Goal: Task Accomplishment & Management: Manage account settings

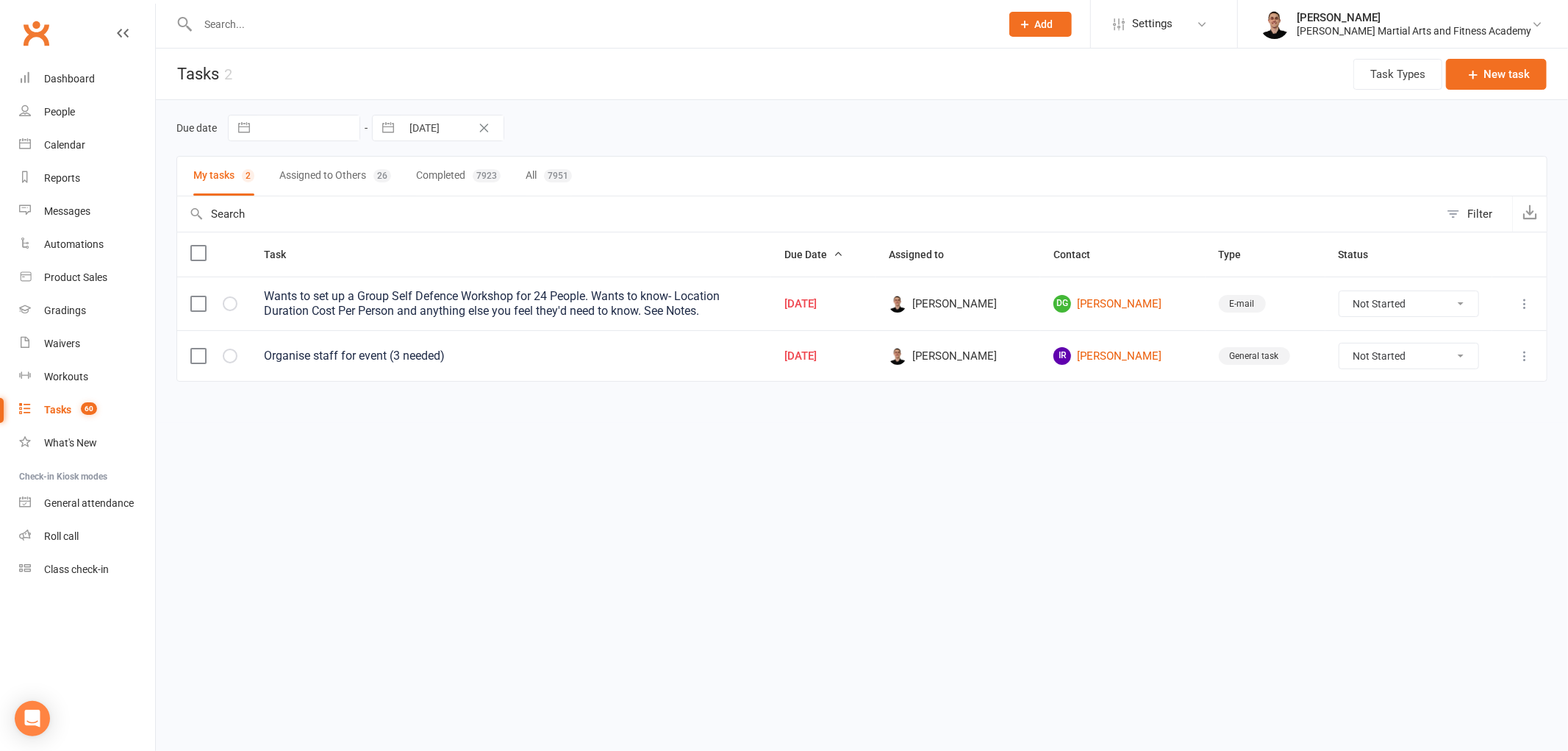
click at [584, 444] on html "Prospect Member Non-attending contact Class / event Appointment Grading event T…" at bounding box center [784, 221] width 1568 height 444
click at [432, 124] on input "[DATE]" at bounding box center [452, 128] width 102 height 25
select select "7"
select select "2025"
select select "8"
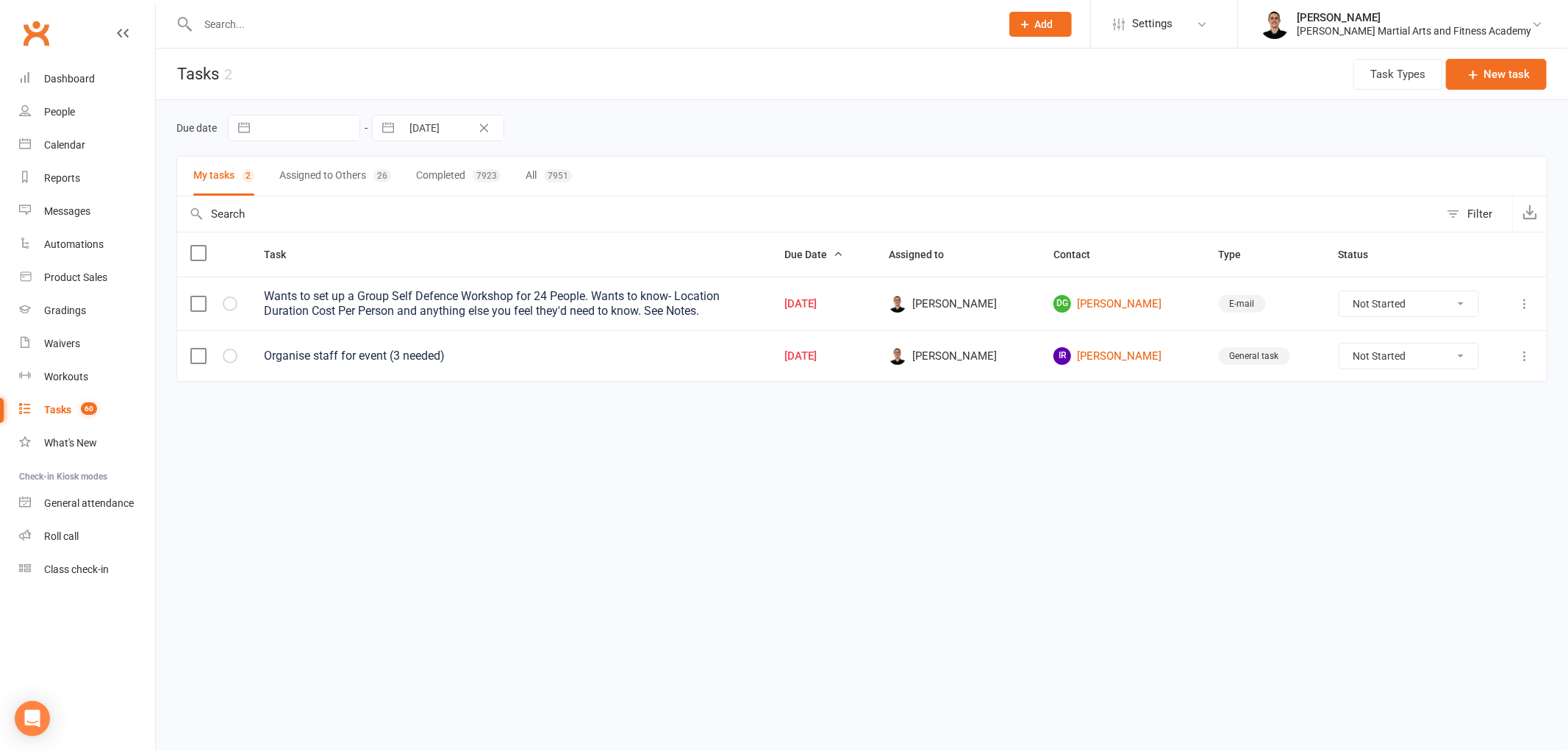
select select "2025"
select select "9"
select select "2025"
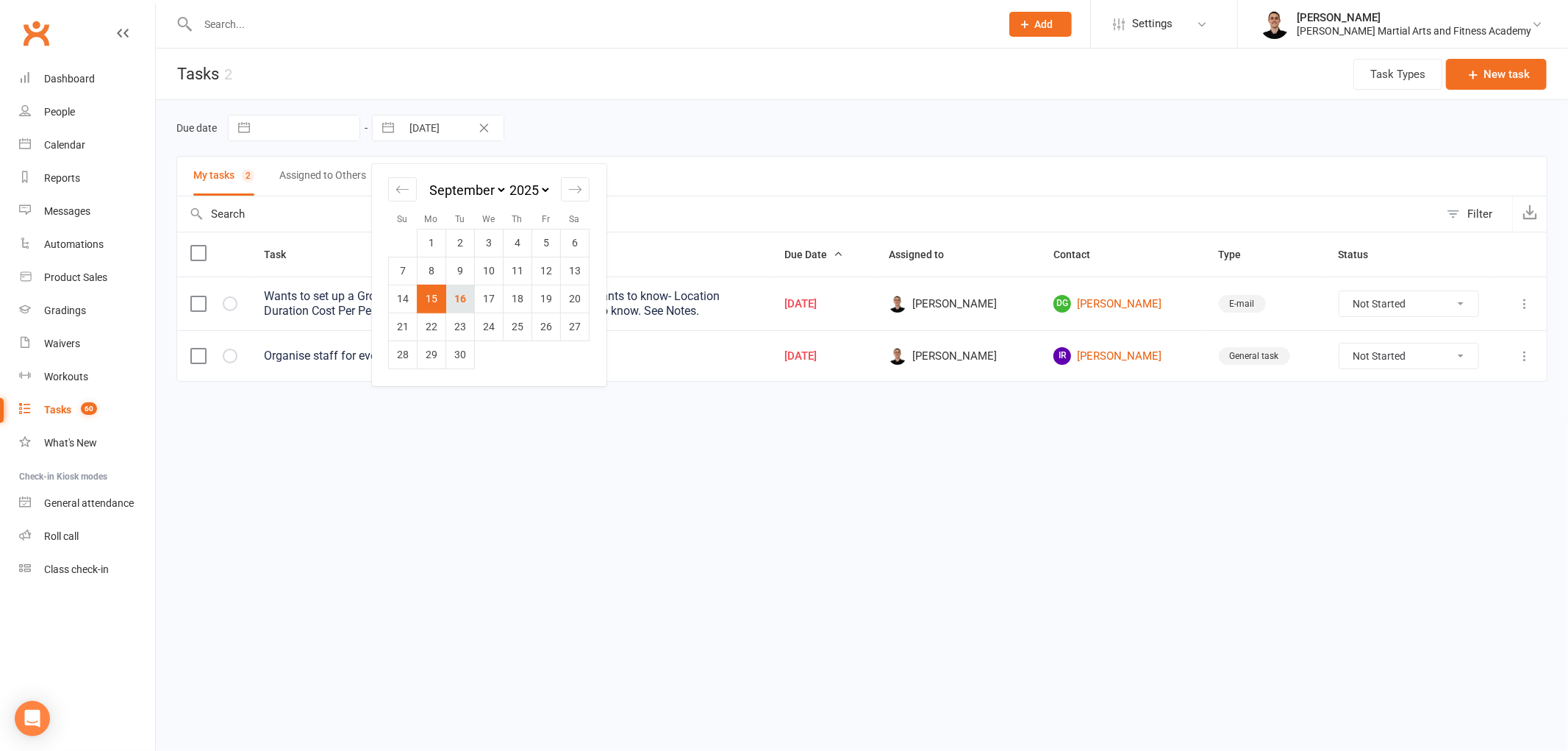
click at [457, 297] on td "16" at bounding box center [461, 299] width 29 height 28
type input "[DATE]"
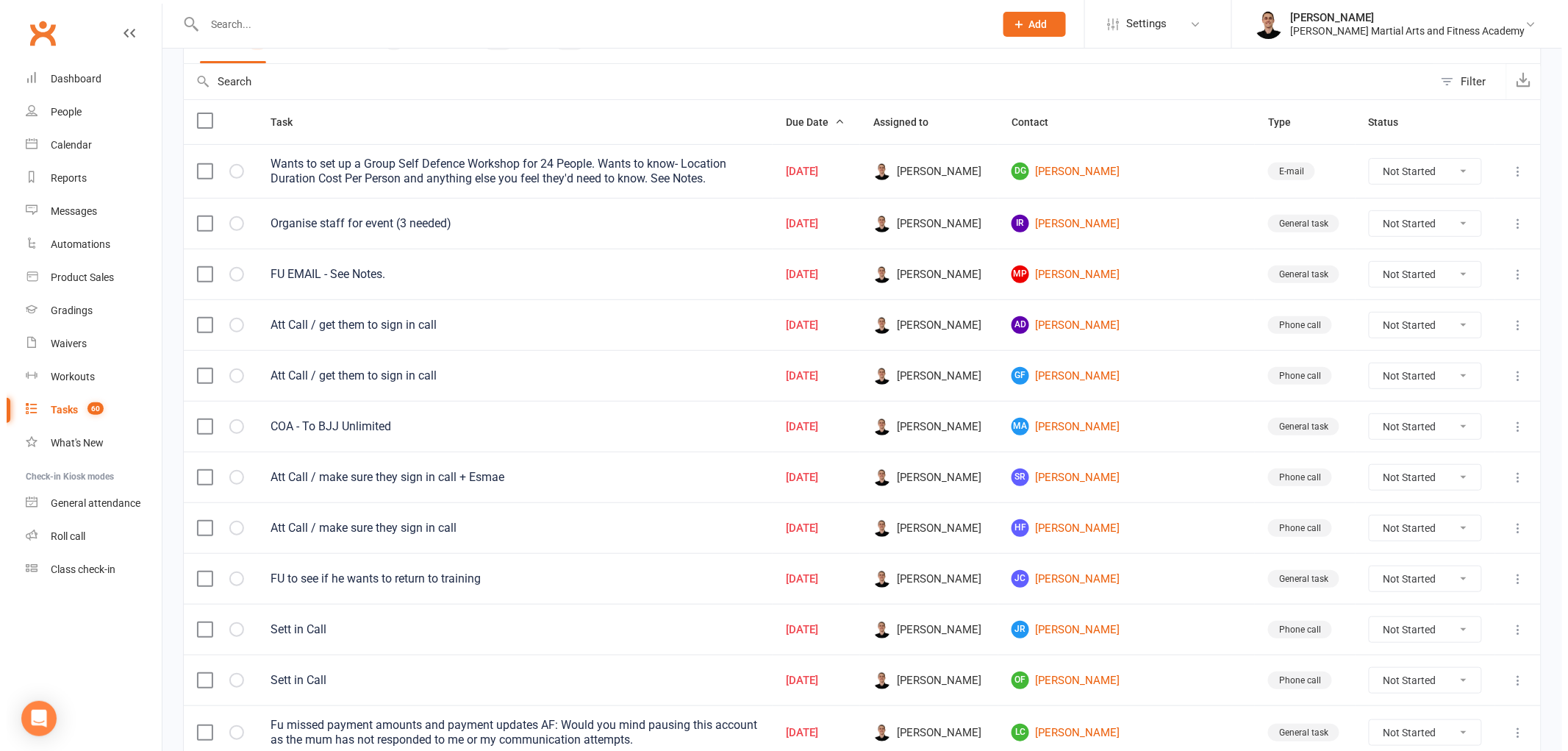
scroll to position [414, 0]
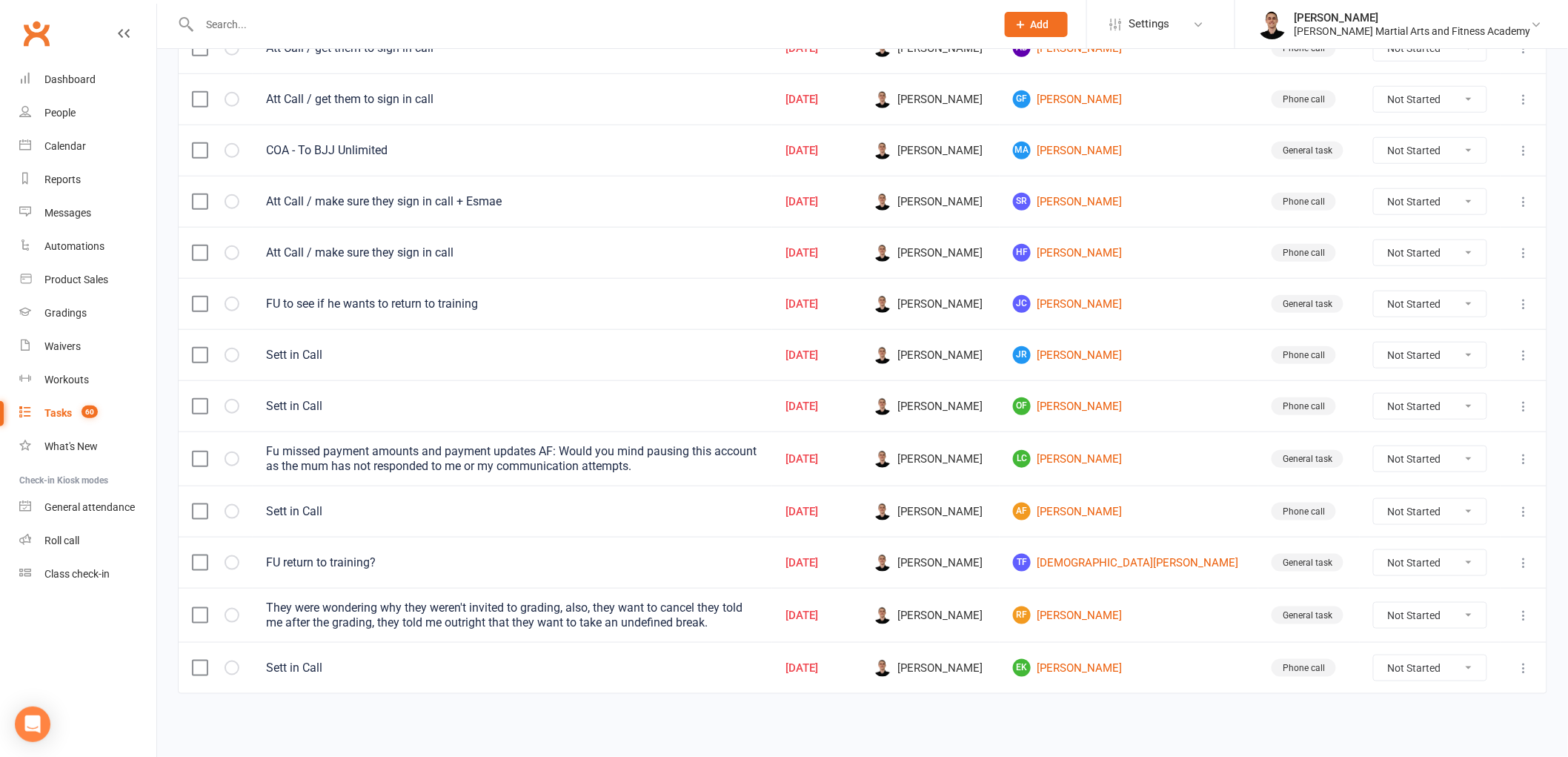
click at [508, 617] on div "They were wondering why they weren't invited to grading, also, they want to can…" at bounding box center [512, 615] width 493 height 30
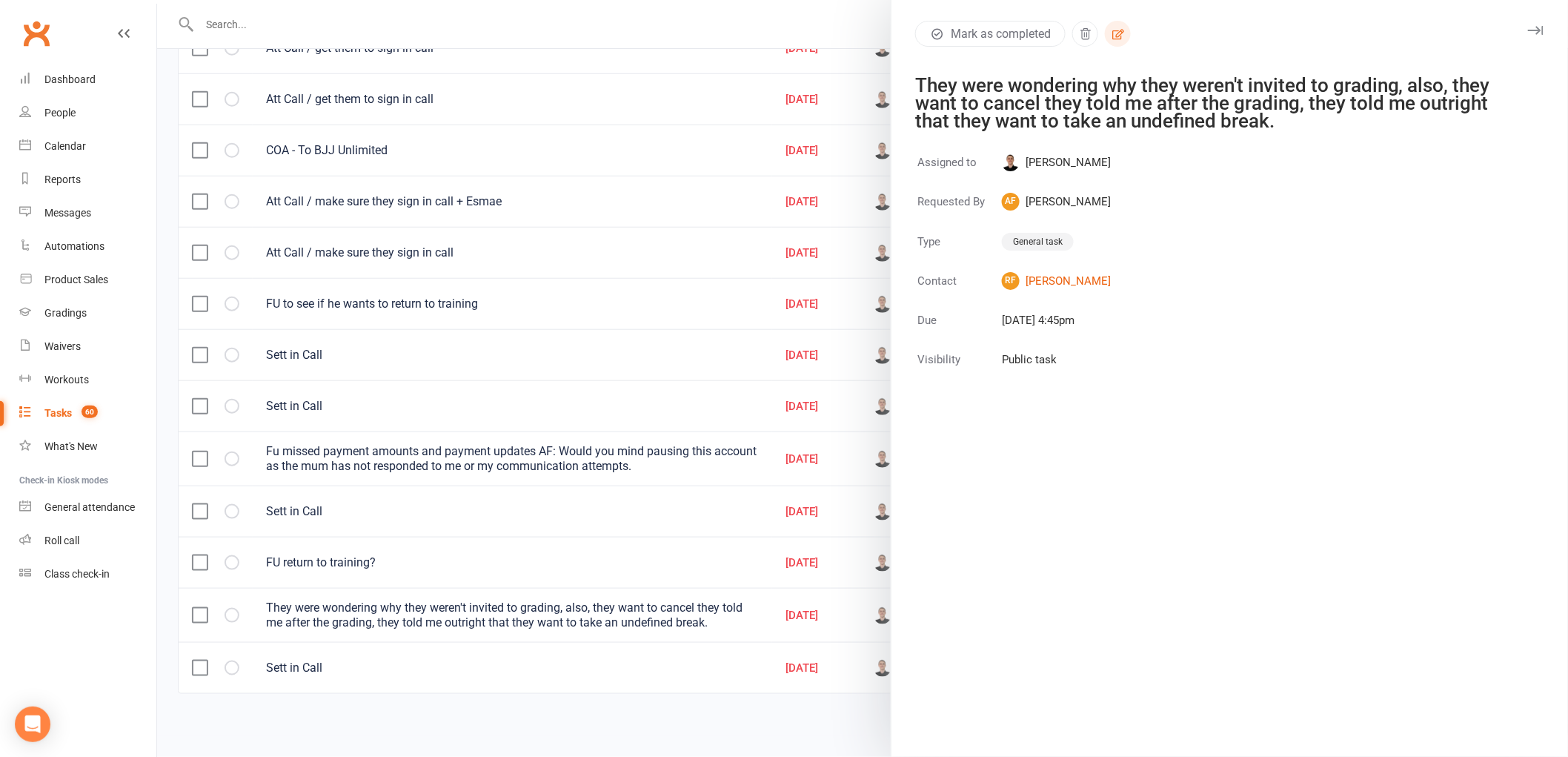
click at [1112, 32] on icon "button" at bounding box center [1118, 34] width 13 height 13
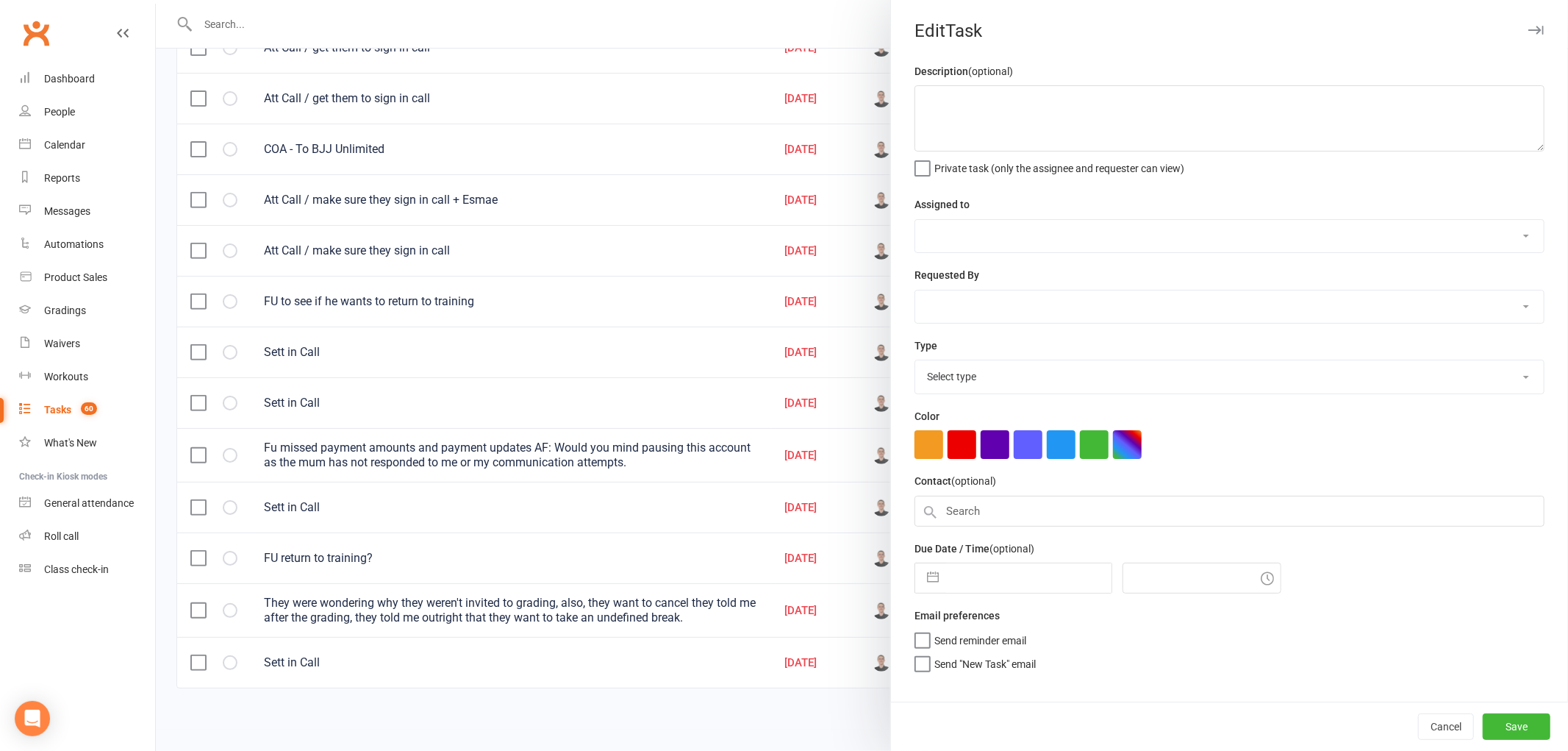
type textarea "They were wondering why they weren't invited to grading, also, they want to can…"
select select "47660"
select select "50751"
type input "[DATE]"
type input "4:45pm"
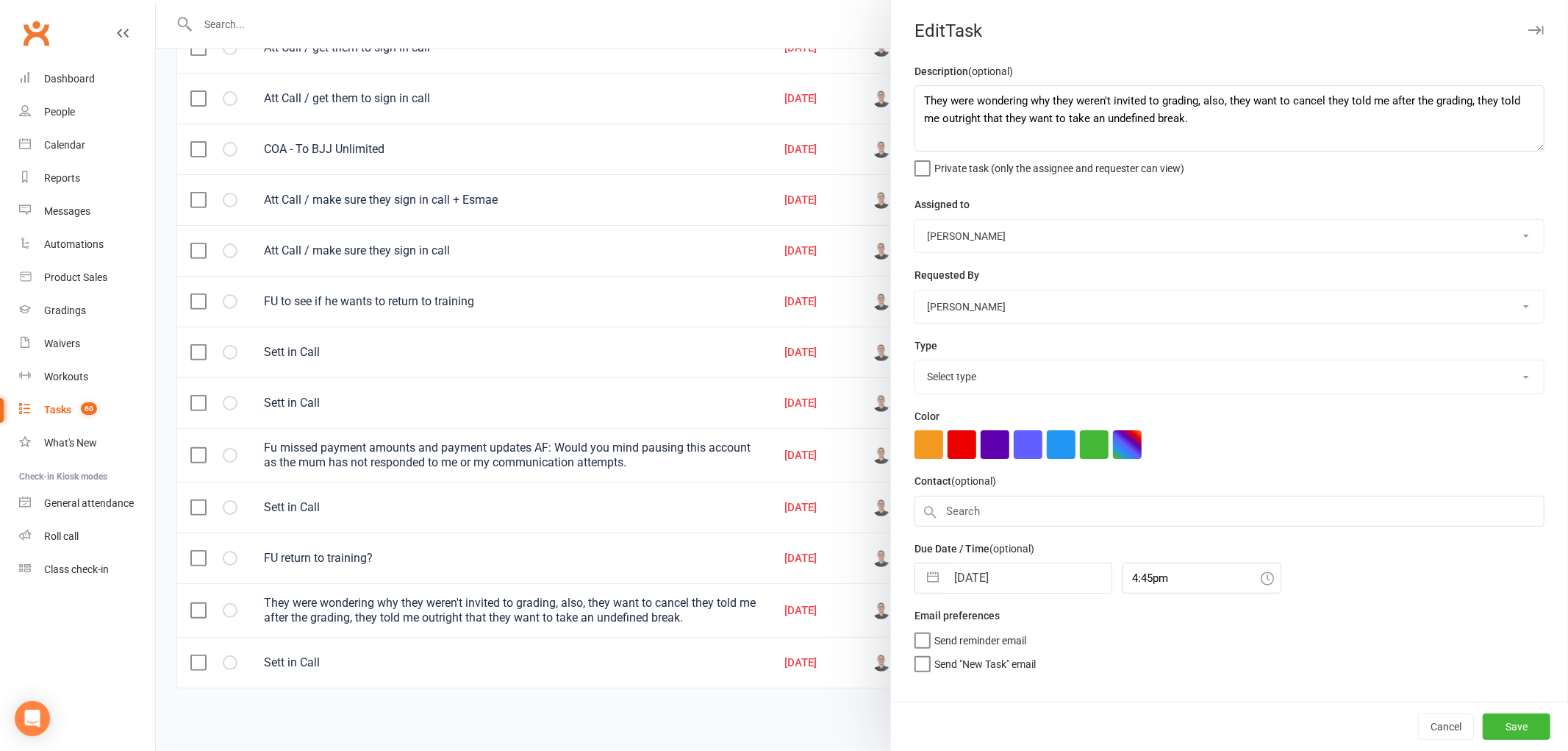
select select "25648"
drag, startPoint x: 1225, startPoint y: 128, endPoint x: 899, endPoint y: 94, distance: 327.8
click at [899, 94] on div "Description (optional) They were wondering why they weren't invited to grading,…" at bounding box center [1229, 382] width 677 height 639
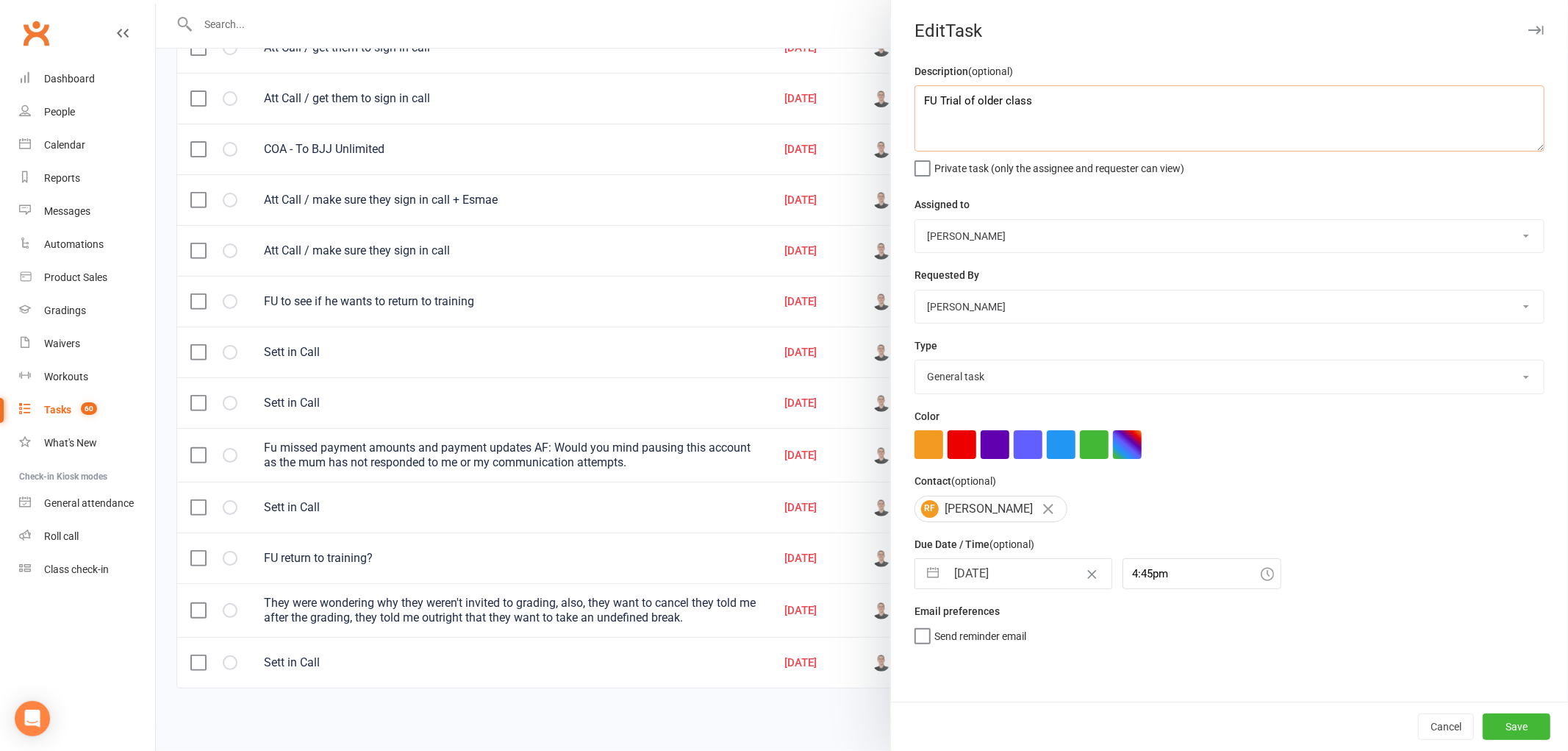
type textarea "FU Trial of older class"
click at [976, 567] on input "[DATE]" at bounding box center [1028, 573] width 165 height 30
select select "7"
select select "2025"
select select "8"
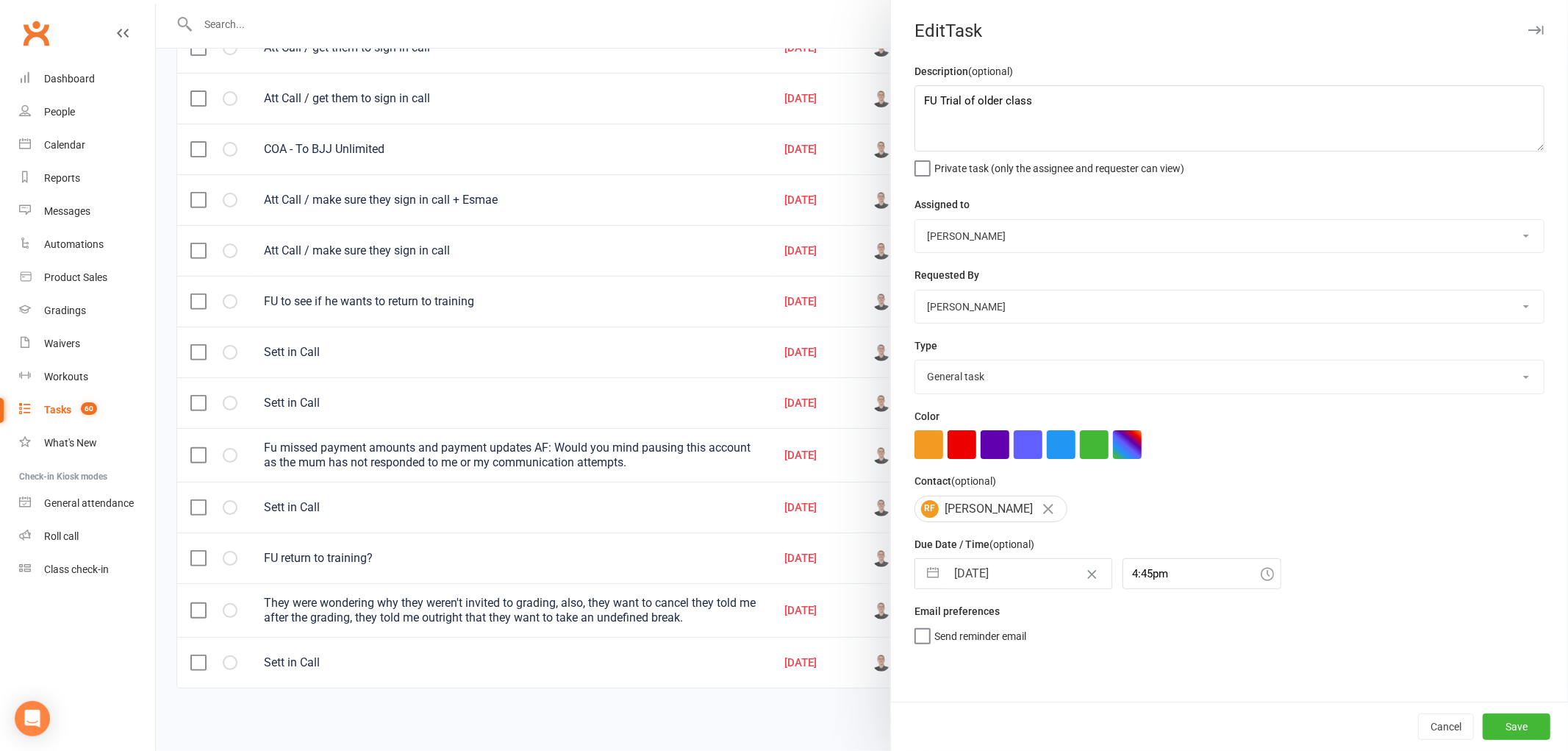
select select "2025"
select select "9"
select select "2025"
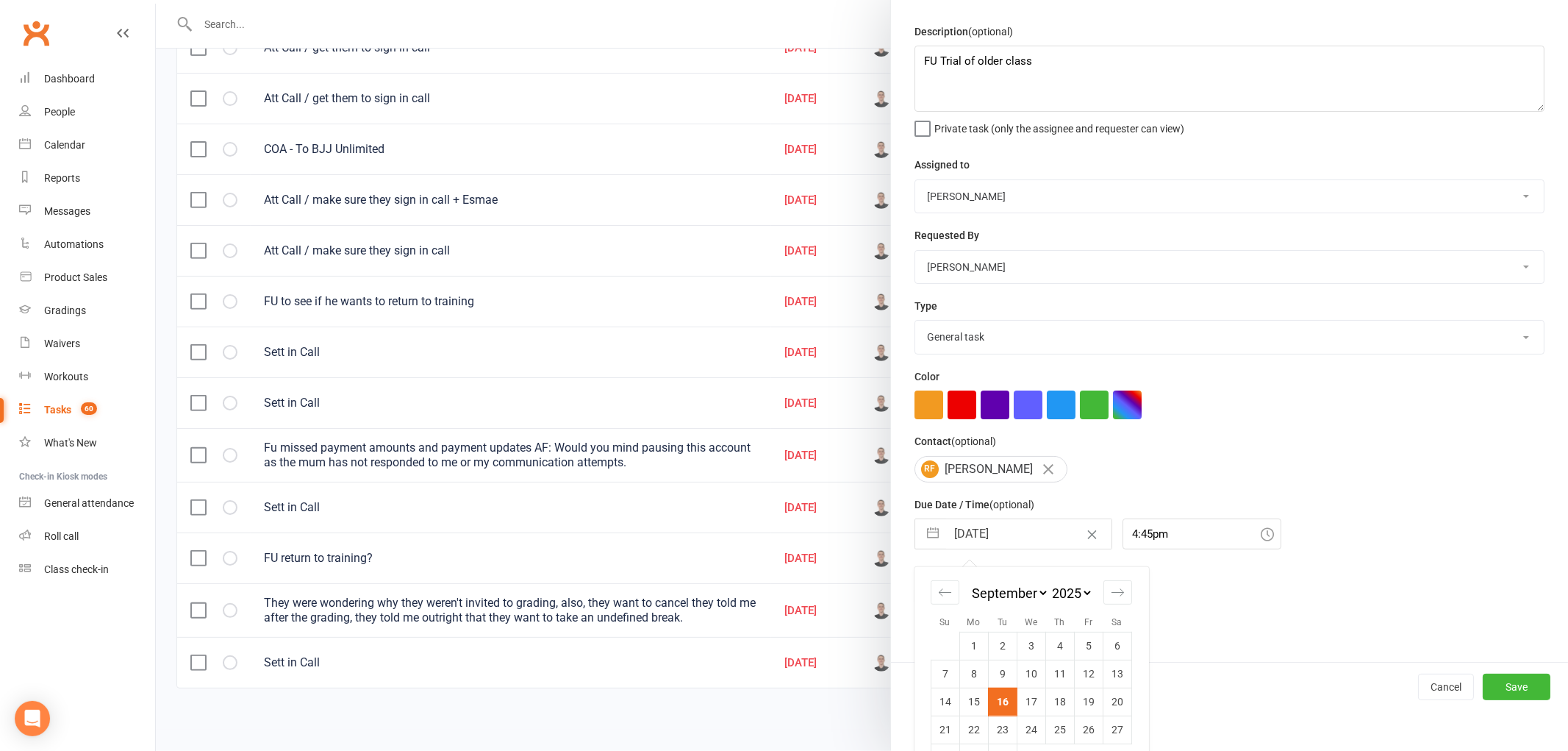
scroll to position [78, 0]
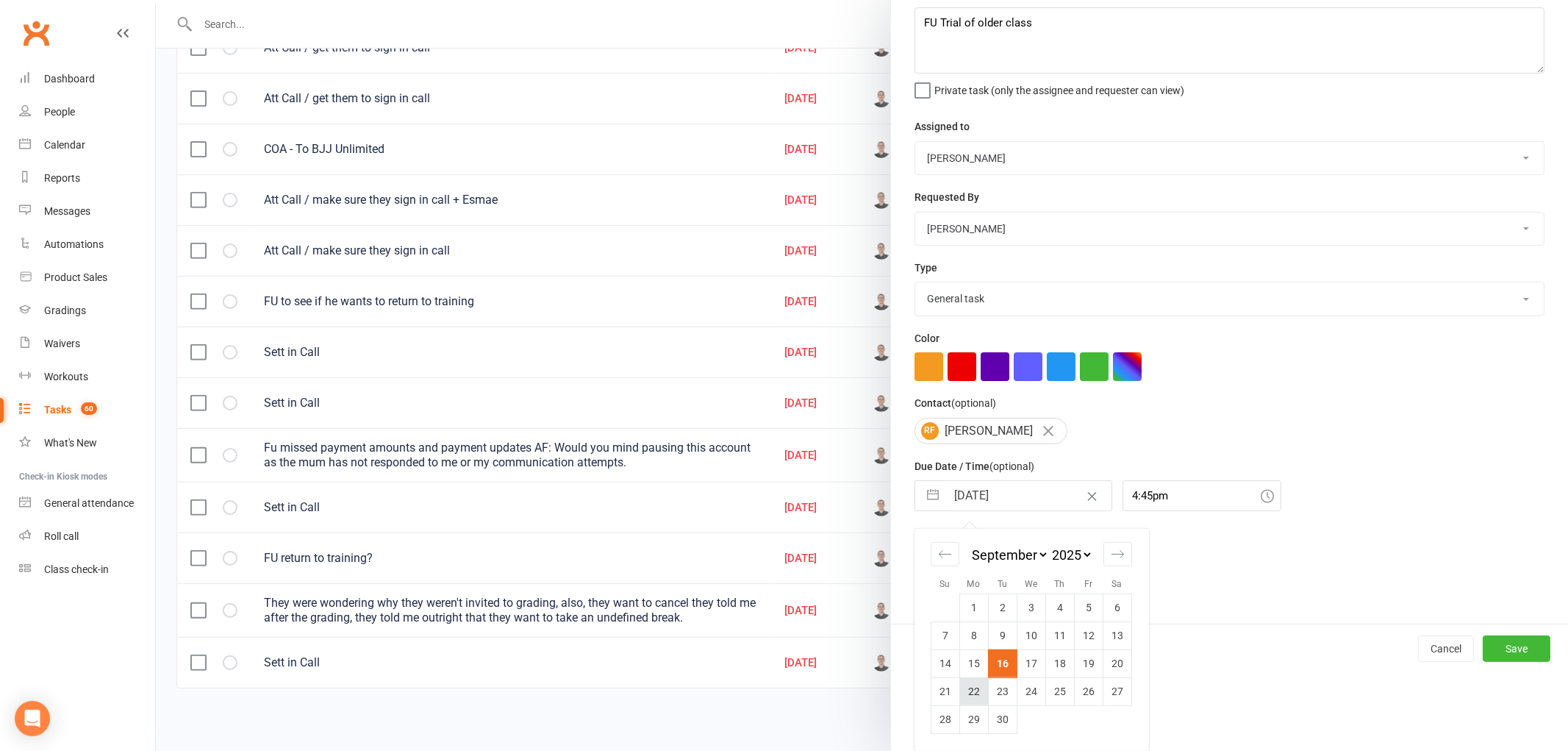
click at [972, 687] on td "22" at bounding box center [974, 692] width 29 height 28
type input "22 Sep 2025"
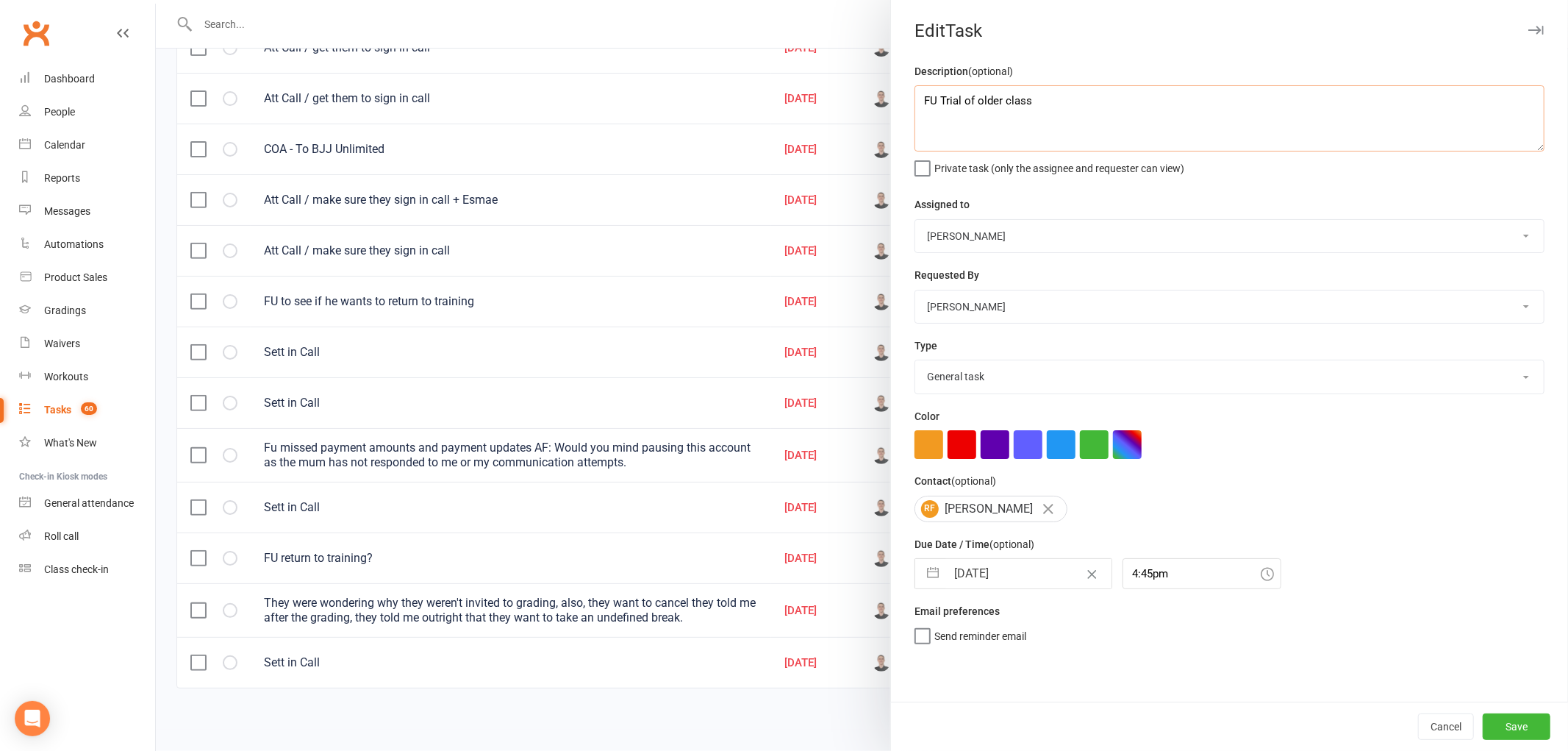
click at [1121, 103] on textarea "FU Trial of older class" at bounding box center [1229, 118] width 630 height 66
type textarea "FU Trial of older class. Are they up for it?"
click at [1516, 724] on button "Save" at bounding box center [1516, 727] width 67 height 27
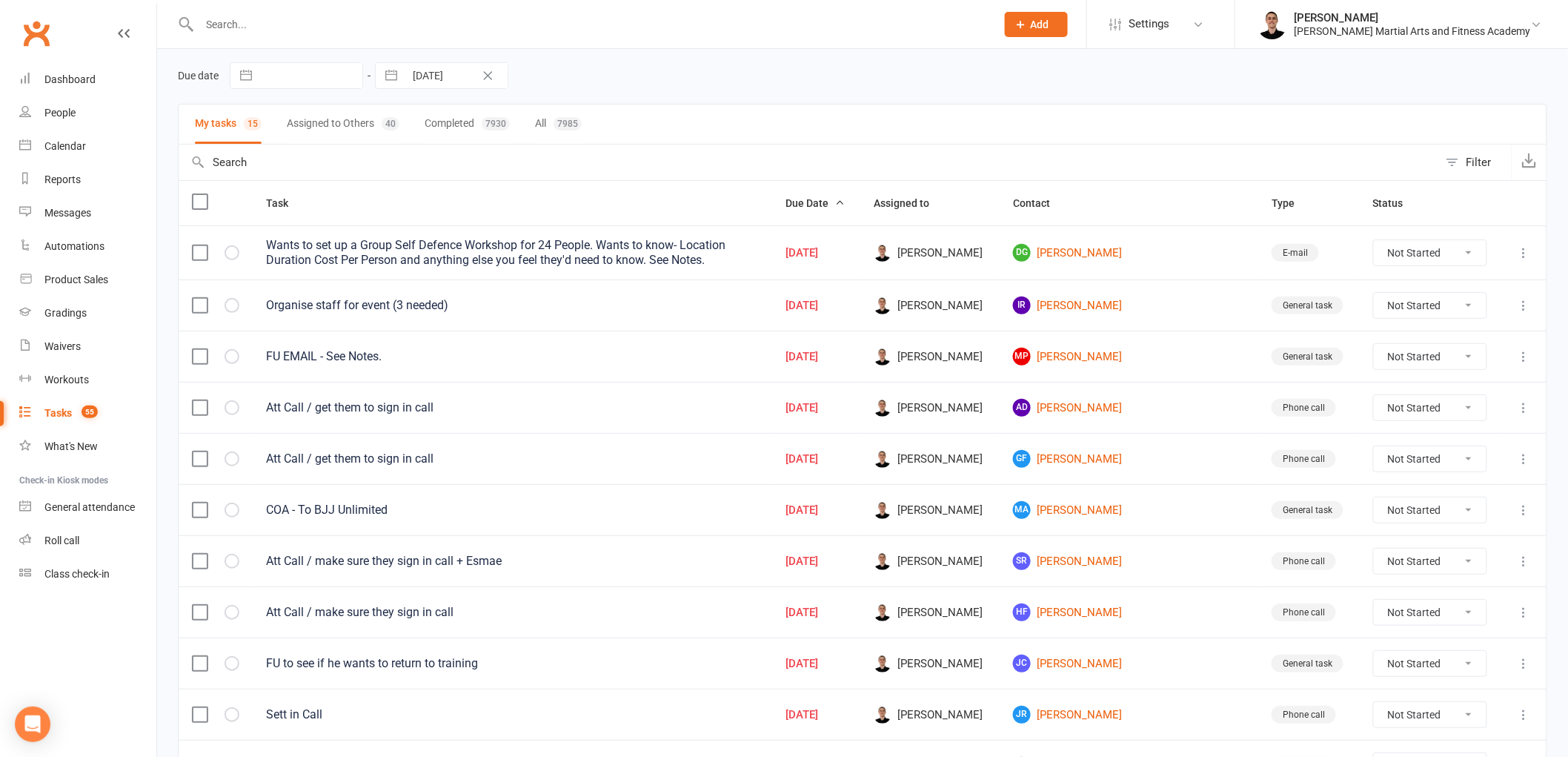
scroll to position [82, 0]
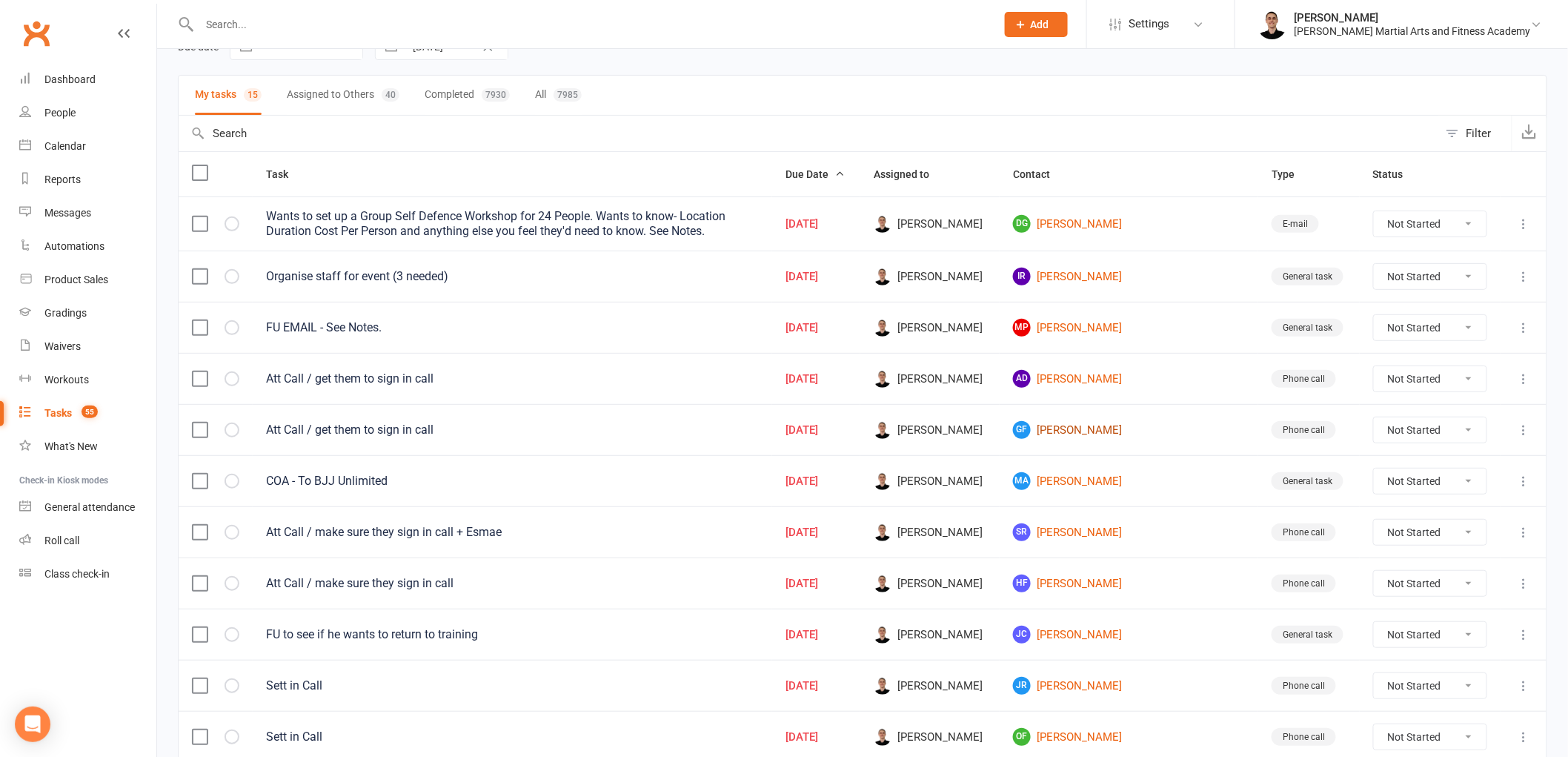
click at [1128, 430] on link "GF Giovanni Faiello" at bounding box center [1129, 430] width 232 height 18
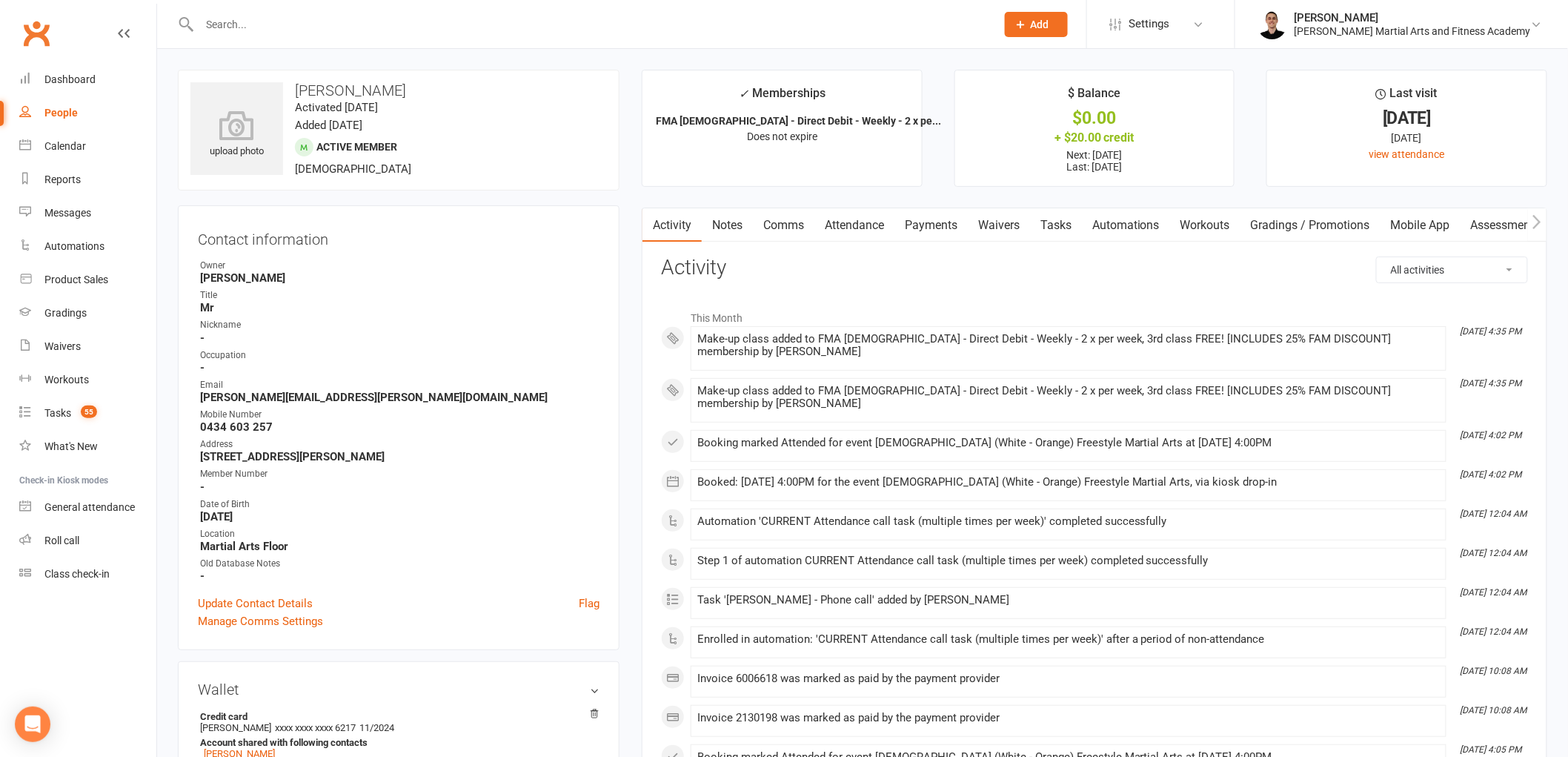
click at [1063, 235] on link "Tasks" at bounding box center [1056, 225] width 52 height 34
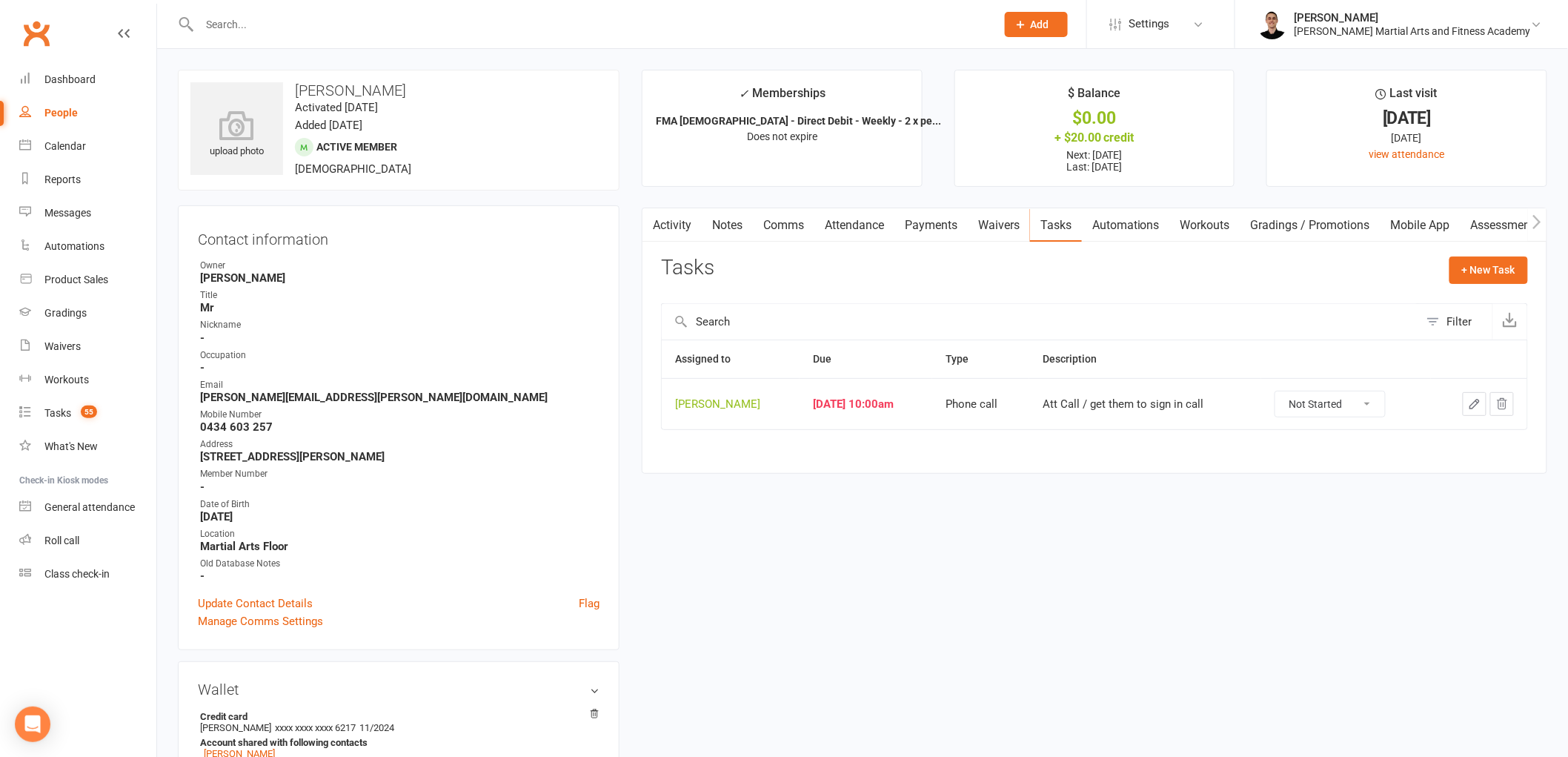
drag, startPoint x: 1352, startPoint y: 396, endPoint x: 1354, endPoint y: 416, distance: 20.1
click at [1352, 396] on select "Not Started In Progress Waiting Complete" at bounding box center [1330, 404] width 110 height 25
click at [1285, 392] on select "Not Started In Progress Waiting Complete" at bounding box center [1330, 404] width 110 height 25
select select "unstarted"
drag, startPoint x: 92, startPoint y: 405, endPoint x: 106, endPoint y: 408, distance: 14.3
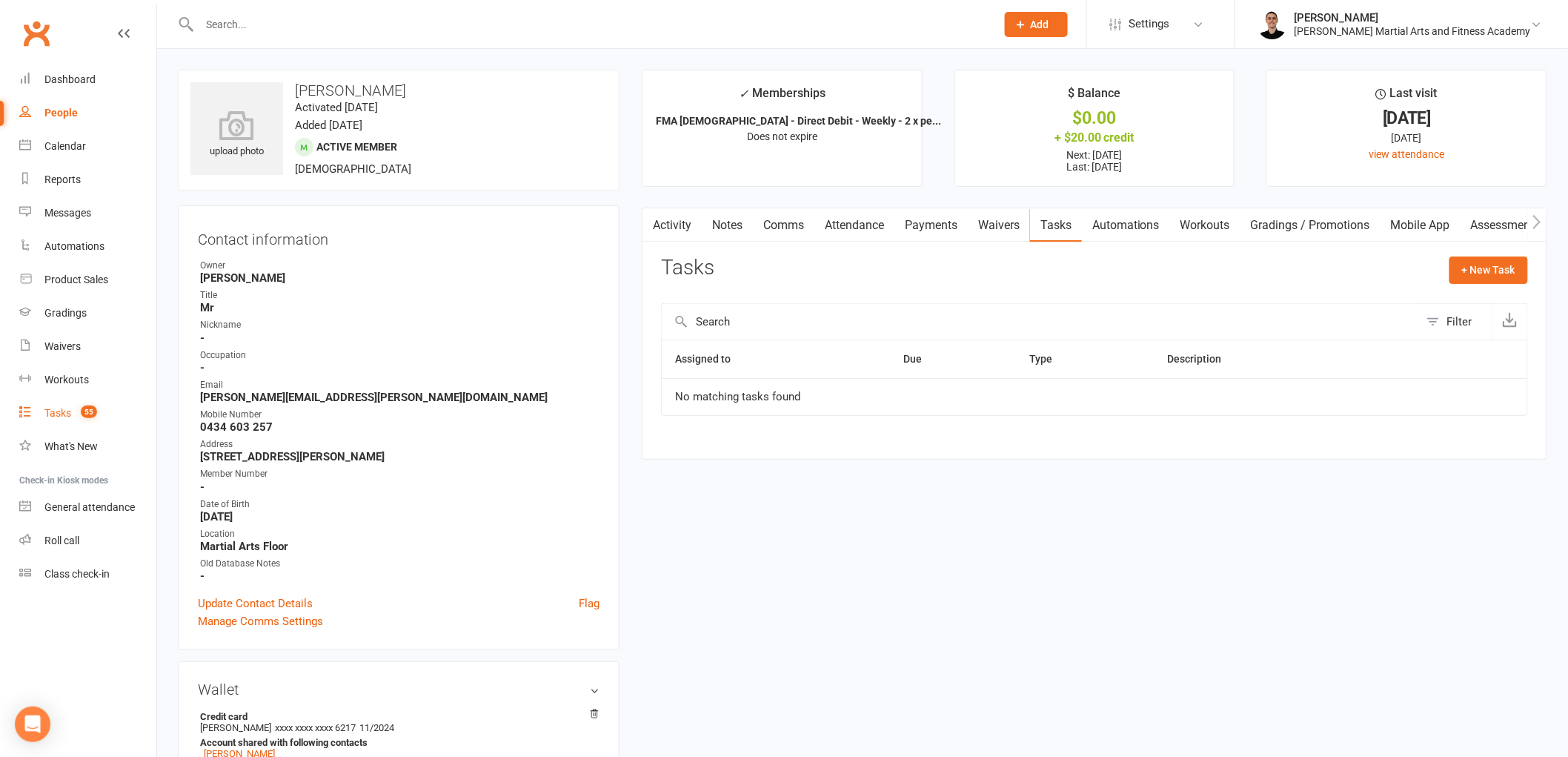
click at [93, 405] on span "55" at bounding box center [88, 412] width 17 height 13
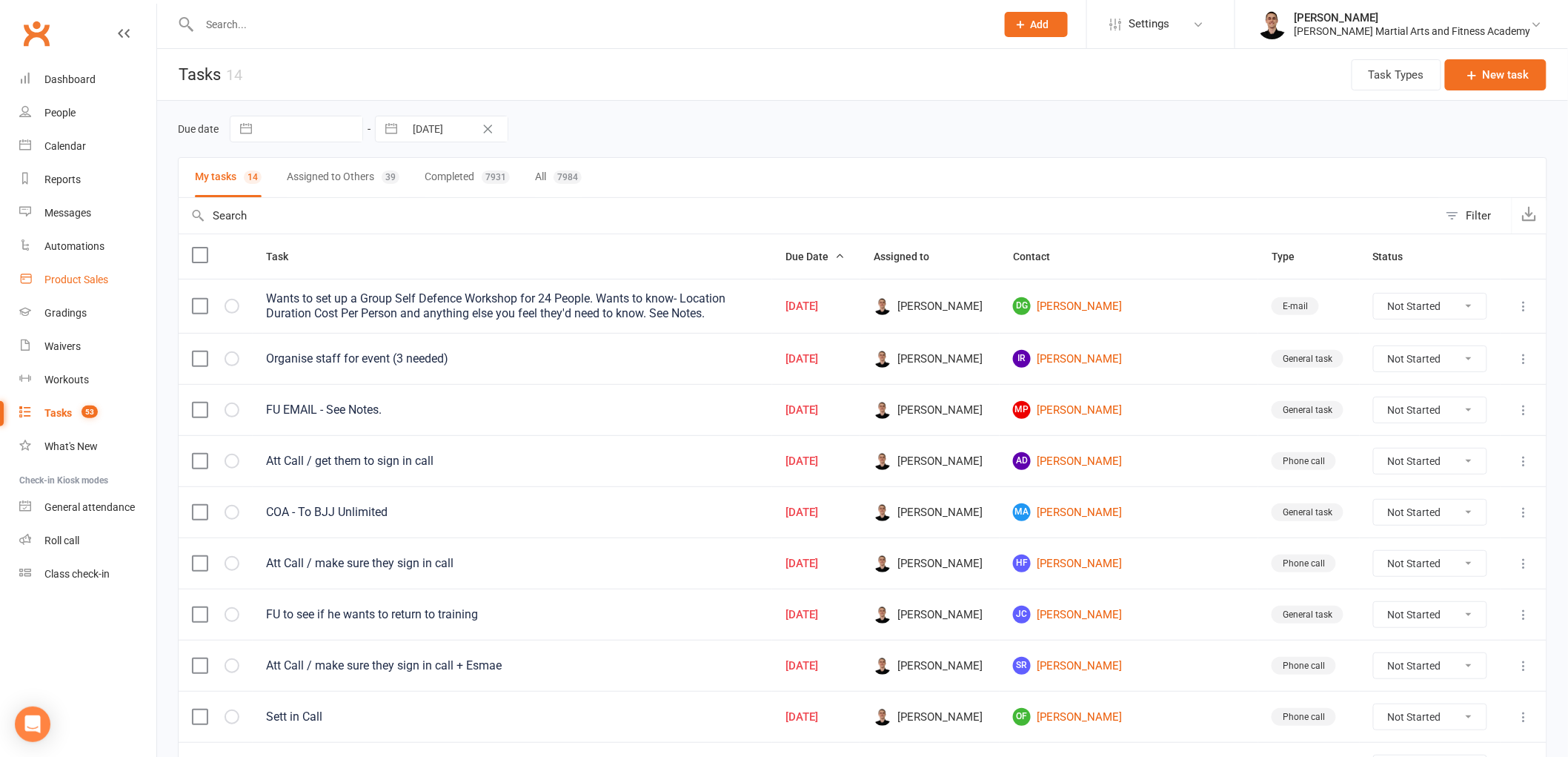
click at [80, 276] on div "Product Sales" at bounding box center [76, 279] width 64 height 12
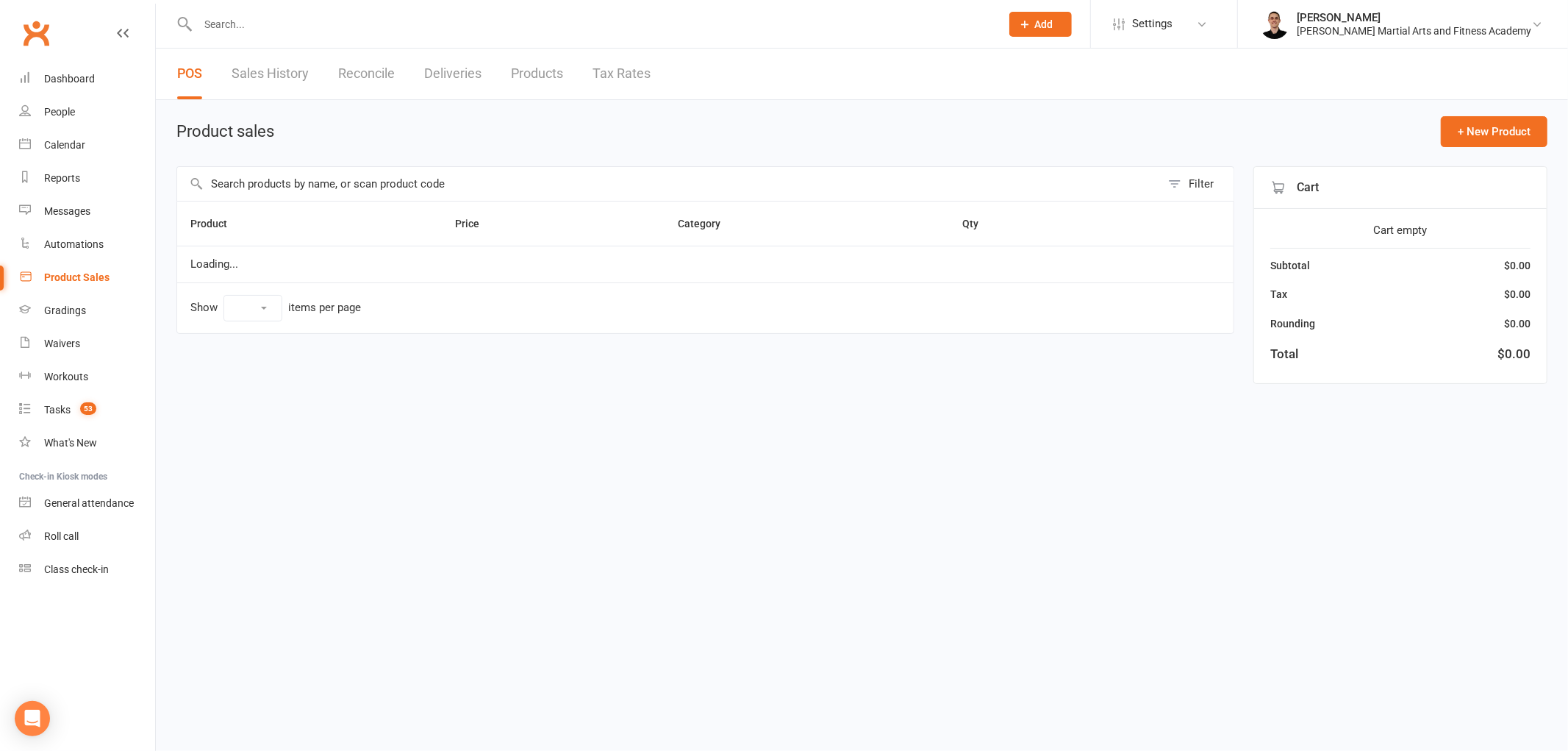
select select "100"
click at [510, 185] on input "text" at bounding box center [669, 183] width 984 height 34
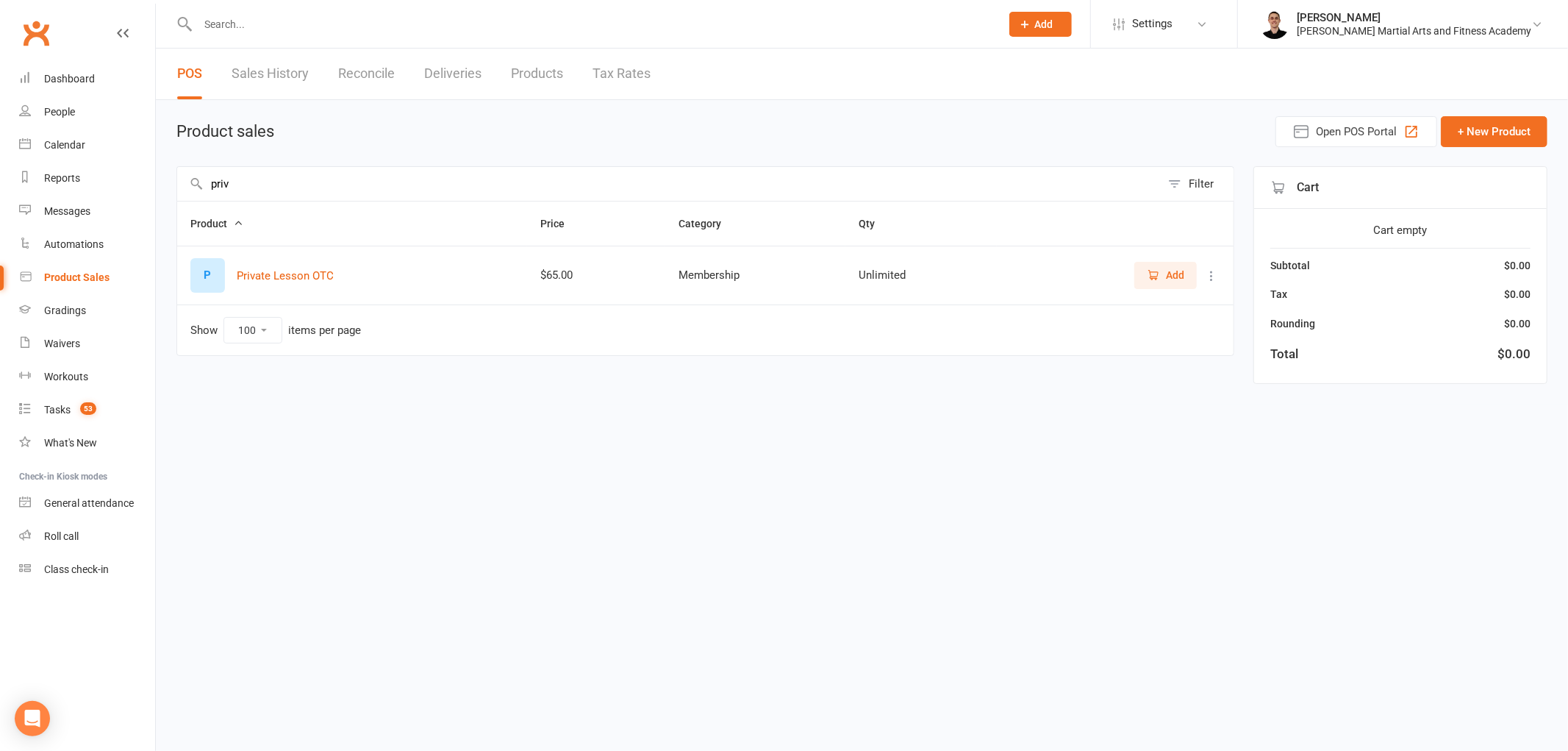
type input "priv"
click at [1159, 262] on button "Add" at bounding box center [1165, 275] width 63 height 27
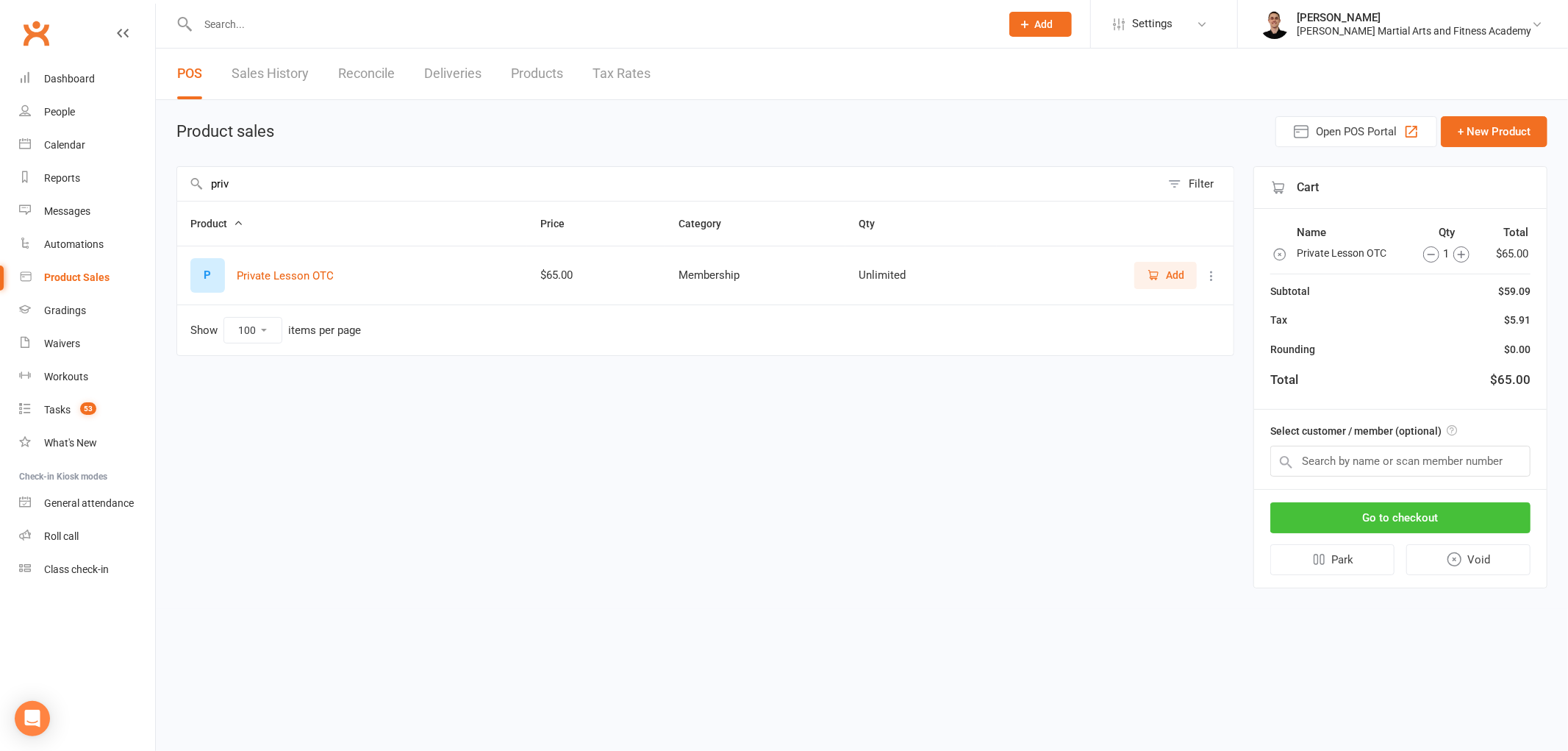
click at [1379, 505] on button "Go to checkout" at bounding box center [1400, 517] width 260 height 31
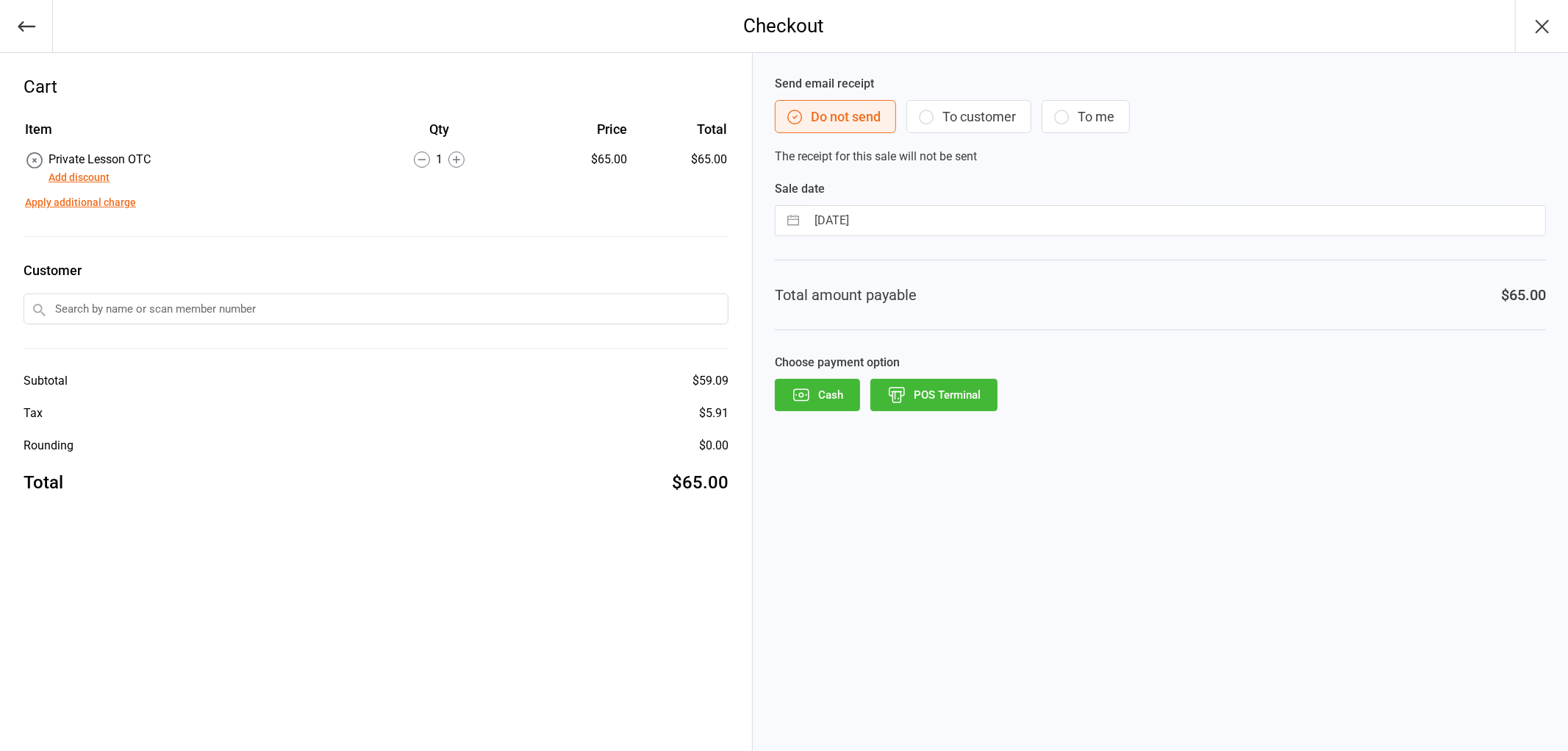
click at [94, 174] on button "Add discount" at bounding box center [79, 178] width 61 height 16
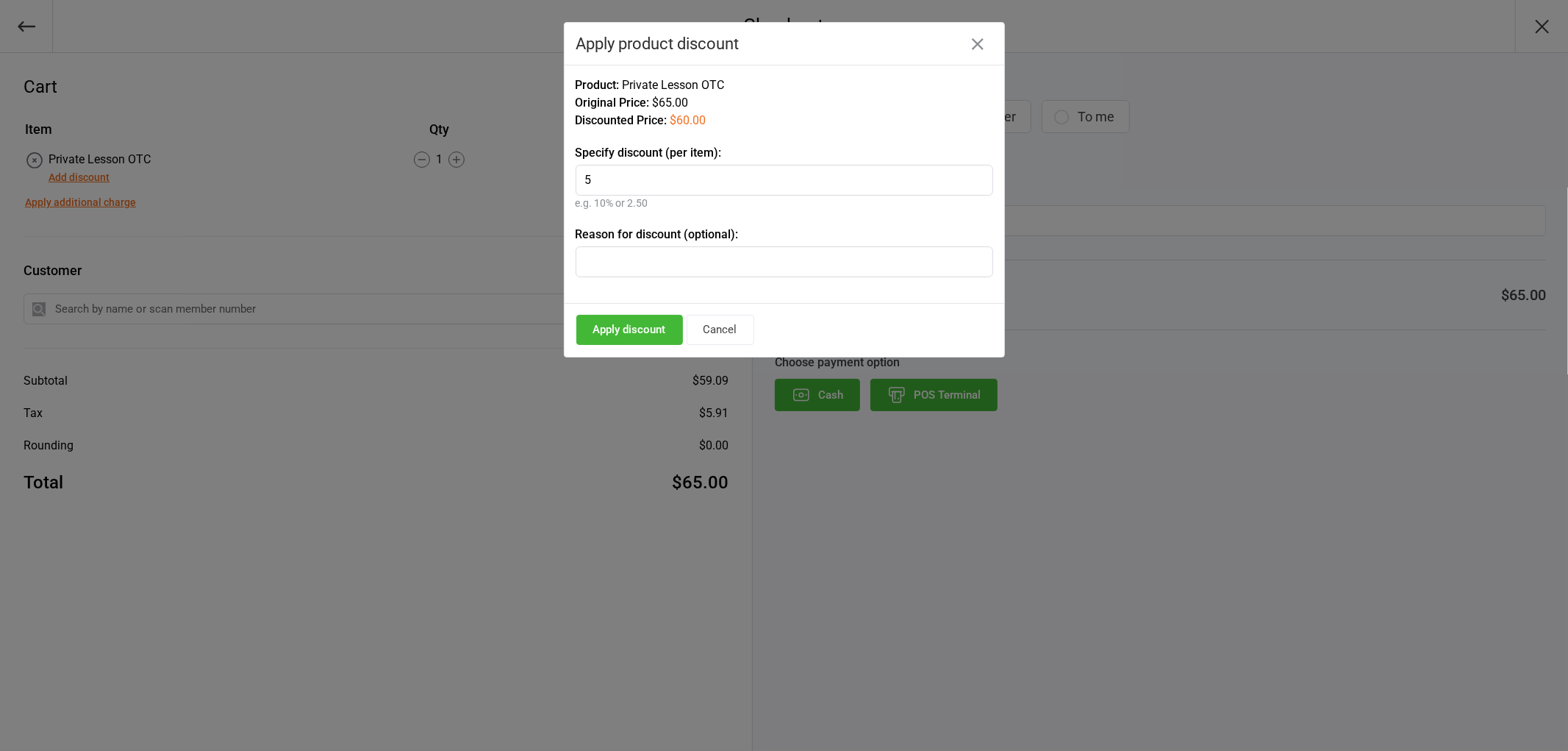
type input "5"
click at [619, 332] on button "Apply discount" at bounding box center [630, 329] width 106 height 31
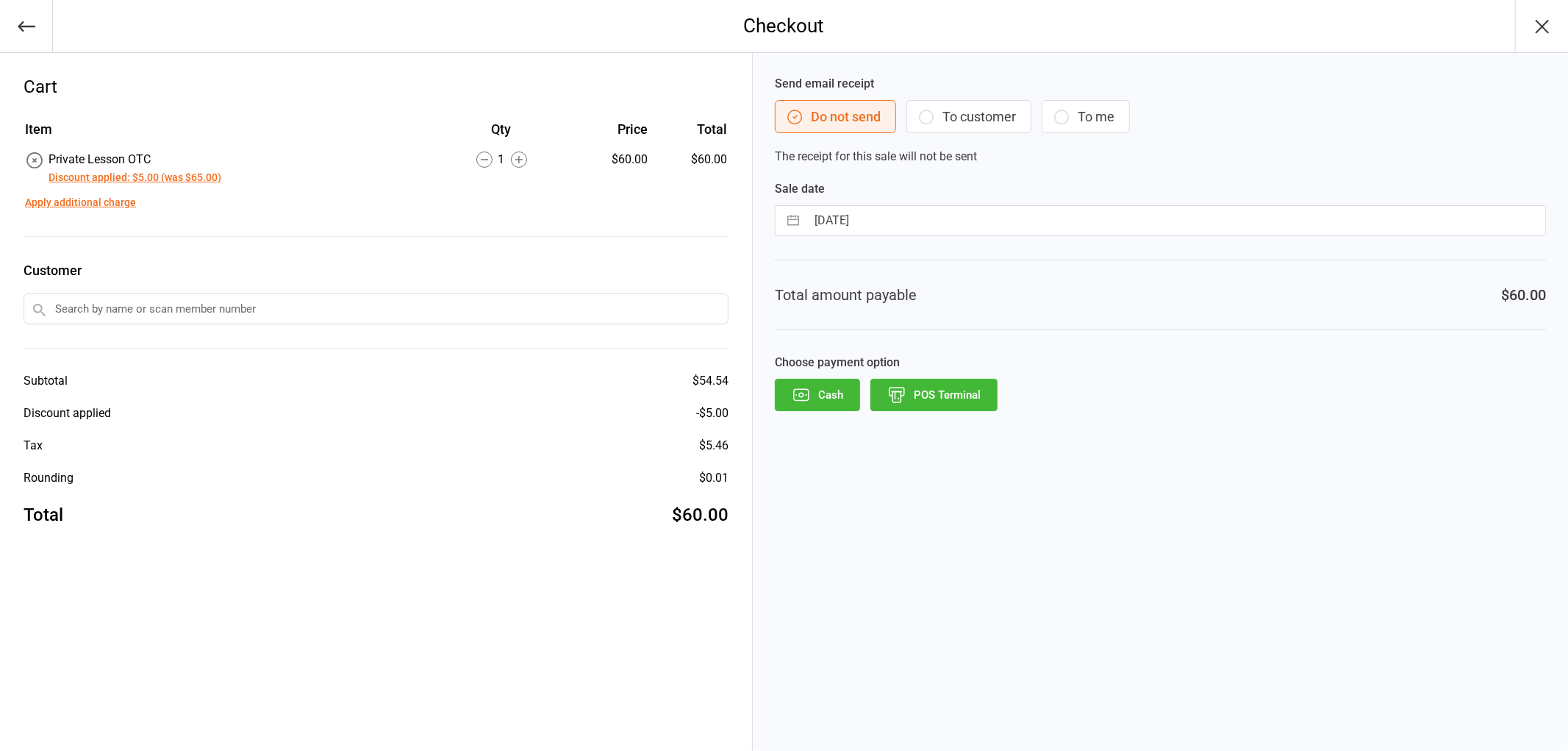
click at [245, 314] on input "text" at bounding box center [375, 308] width 705 height 31
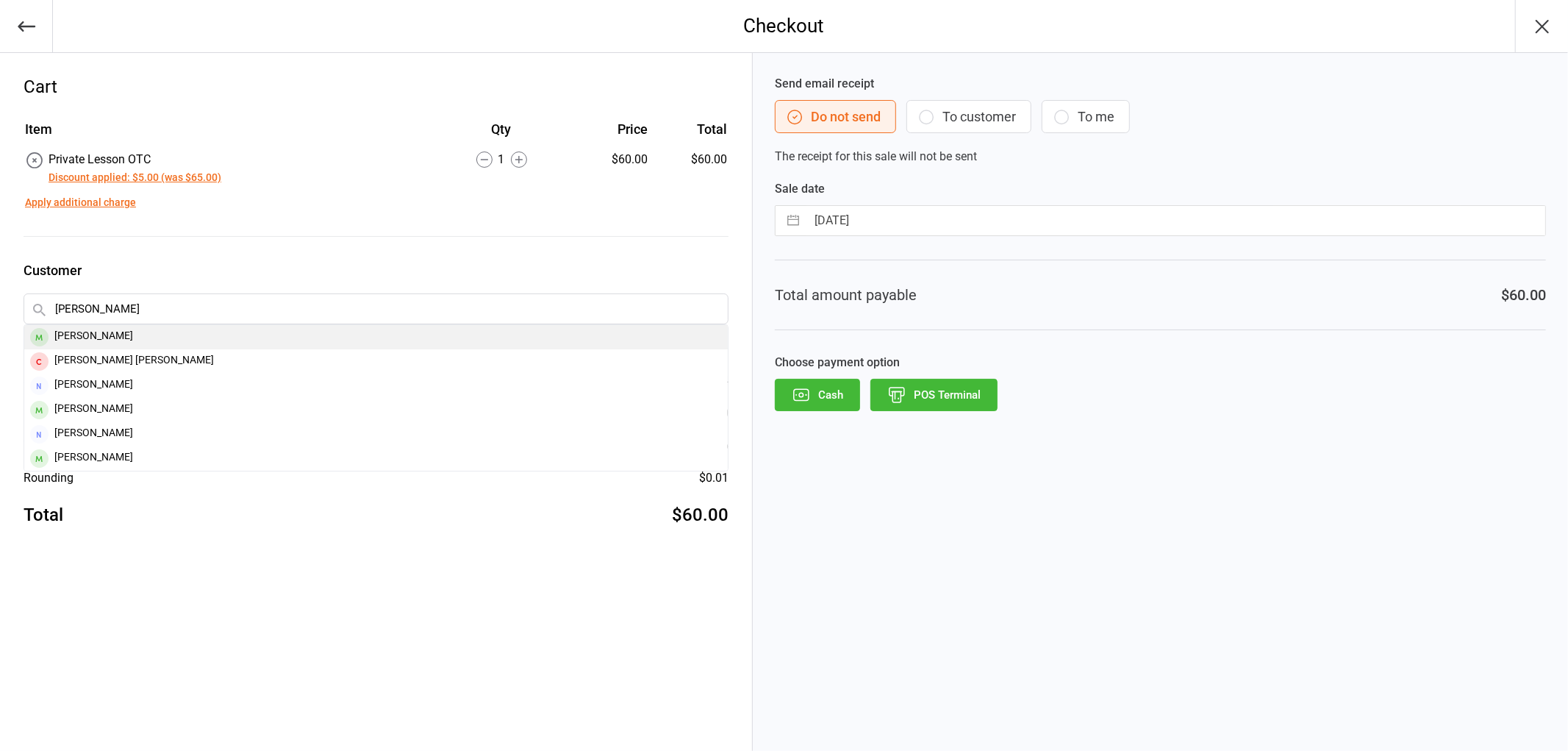
type input "grteg kerr"
click at [149, 325] on div "Greg Kerr" at bounding box center [375, 336] width 703 height 24
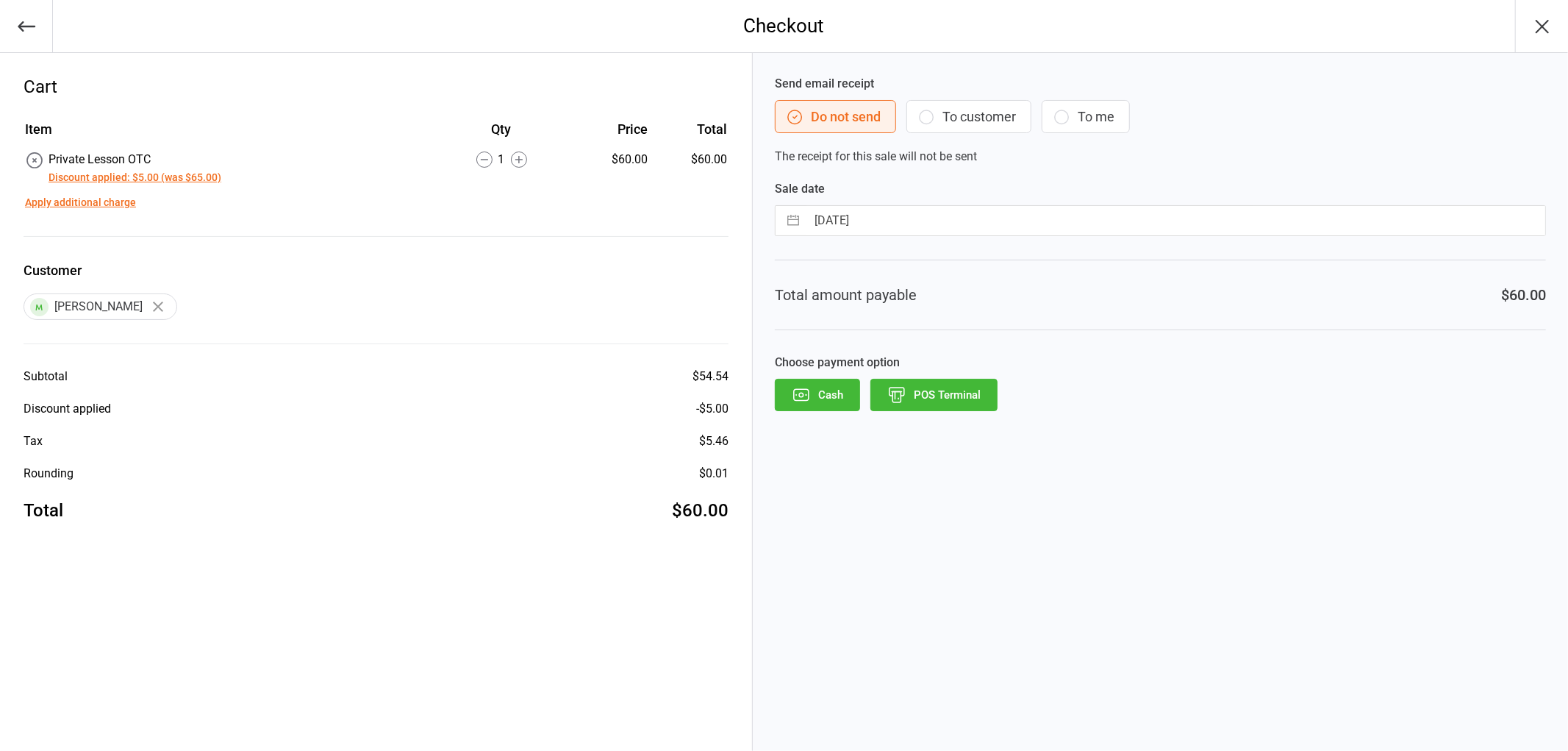
click at [951, 390] on button "POS Terminal" at bounding box center [934, 394] width 127 height 32
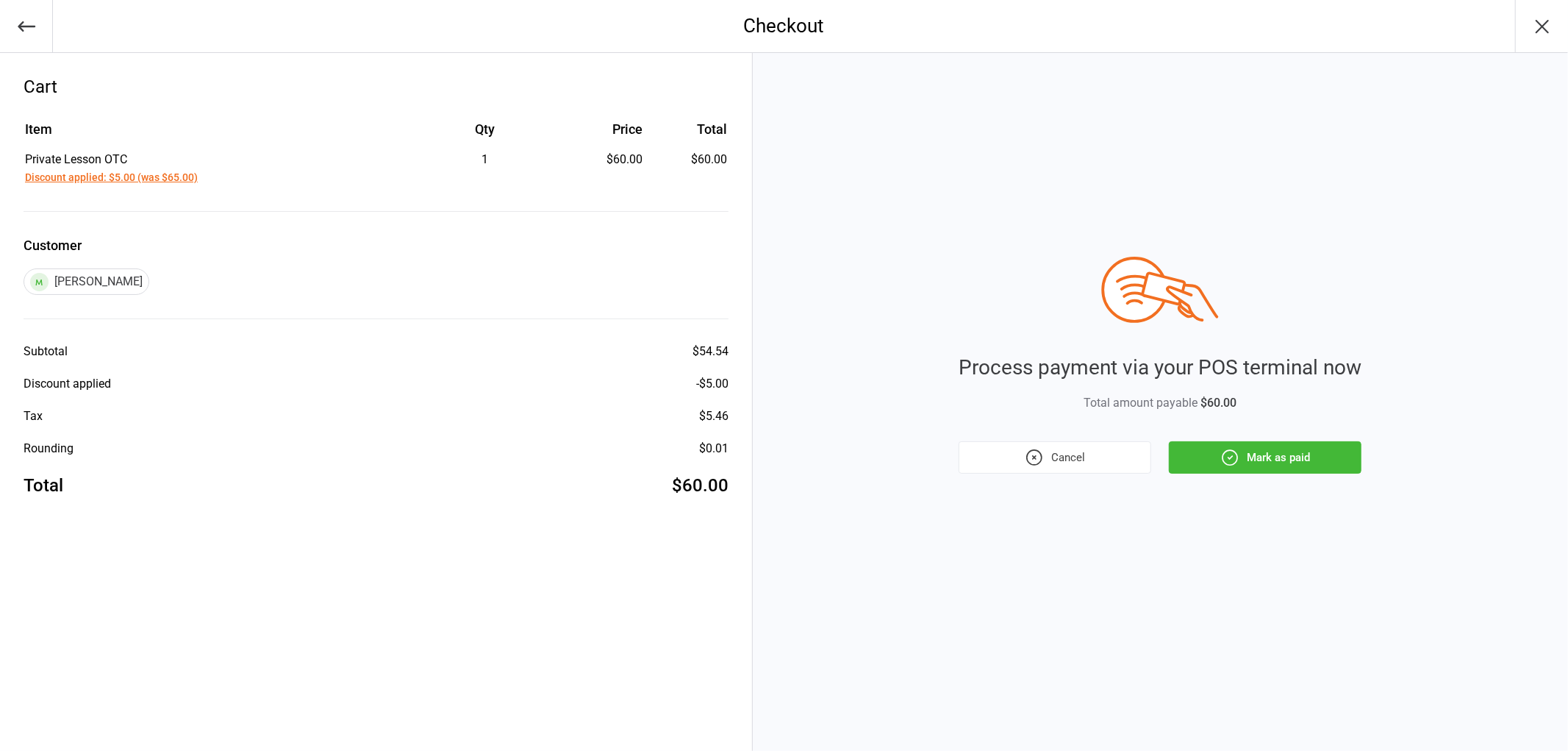
click at [1272, 452] on button "Mark as paid" at bounding box center [1265, 457] width 192 height 32
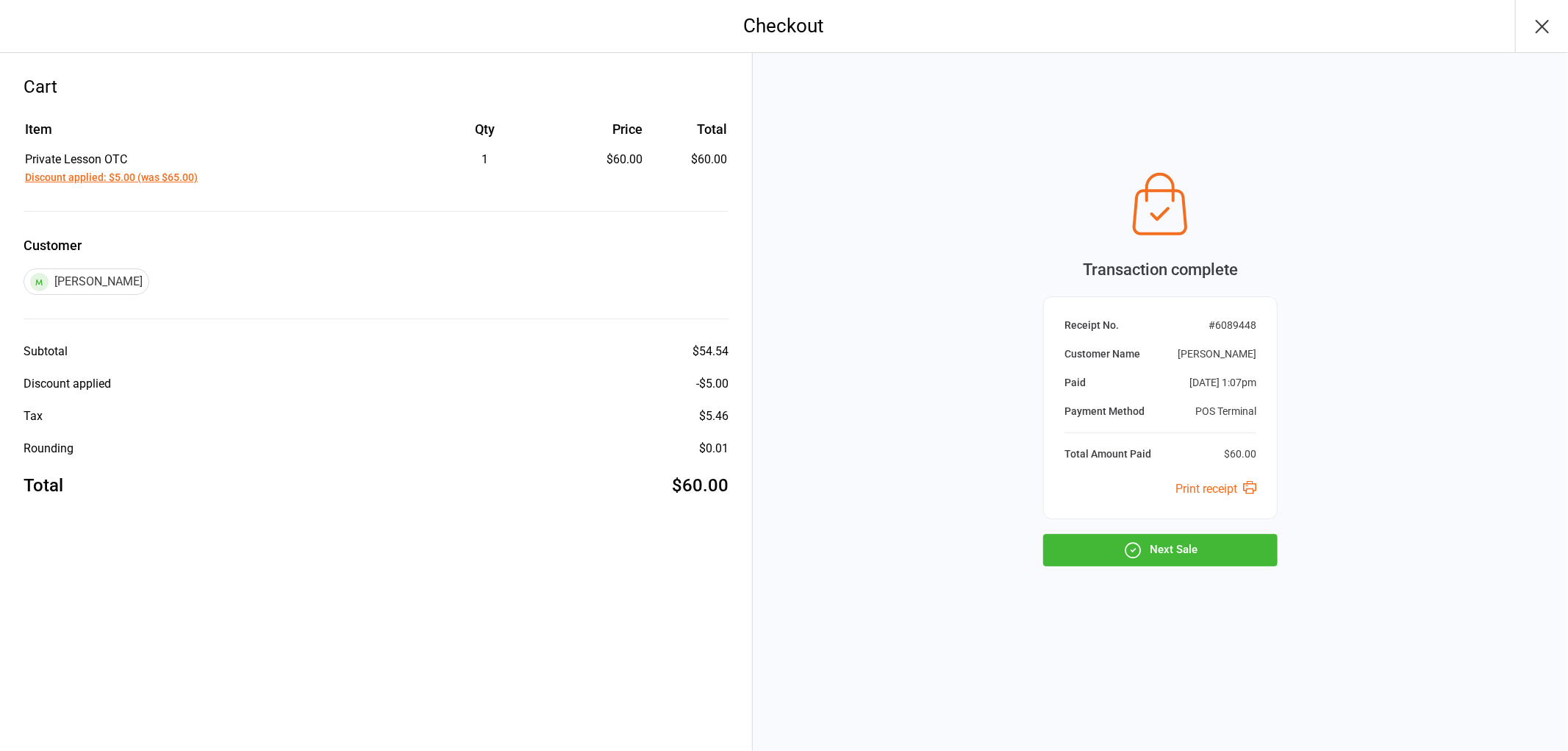
click at [1210, 555] on button "Next Sale" at bounding box center [1161, 549] width 235 height 32
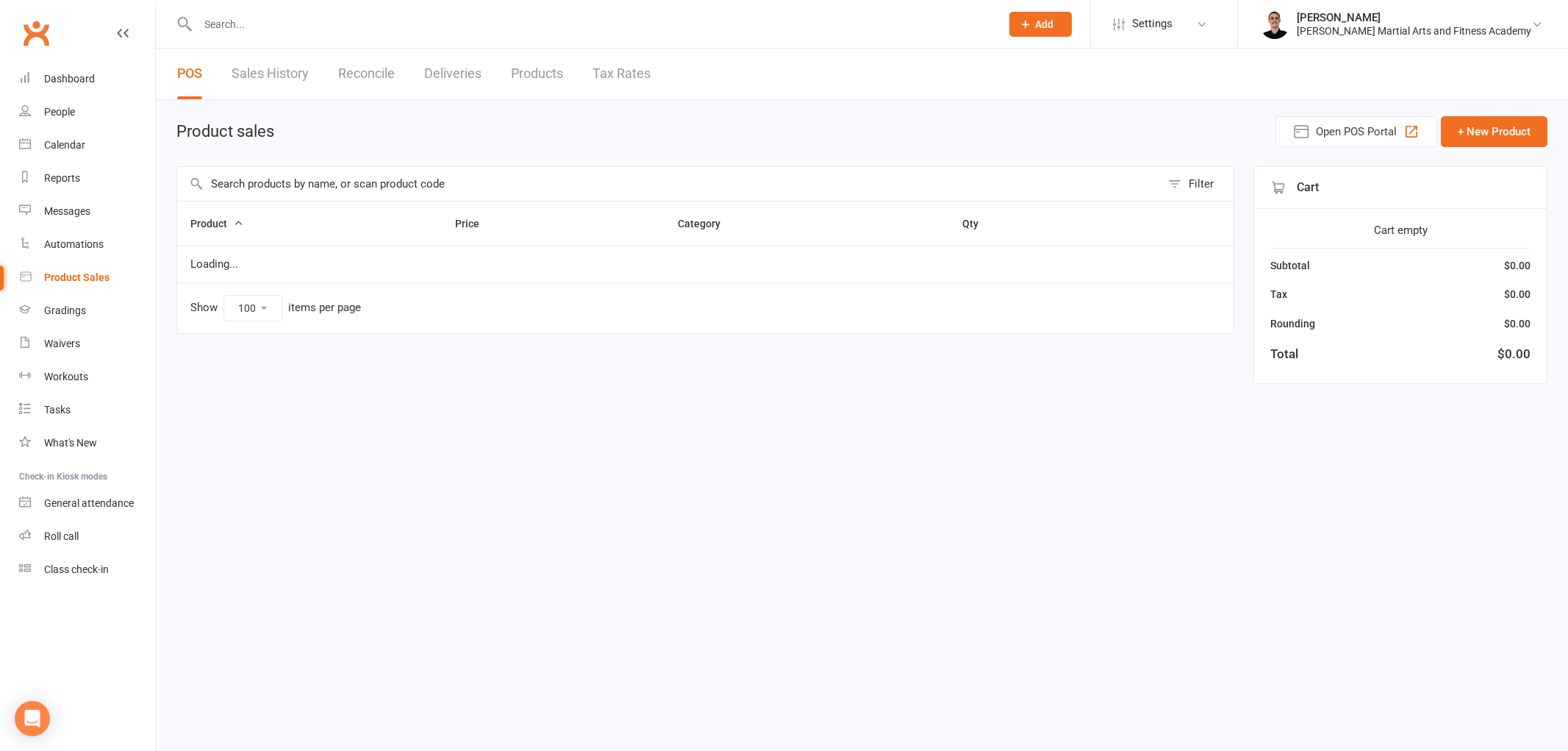
select select "100"
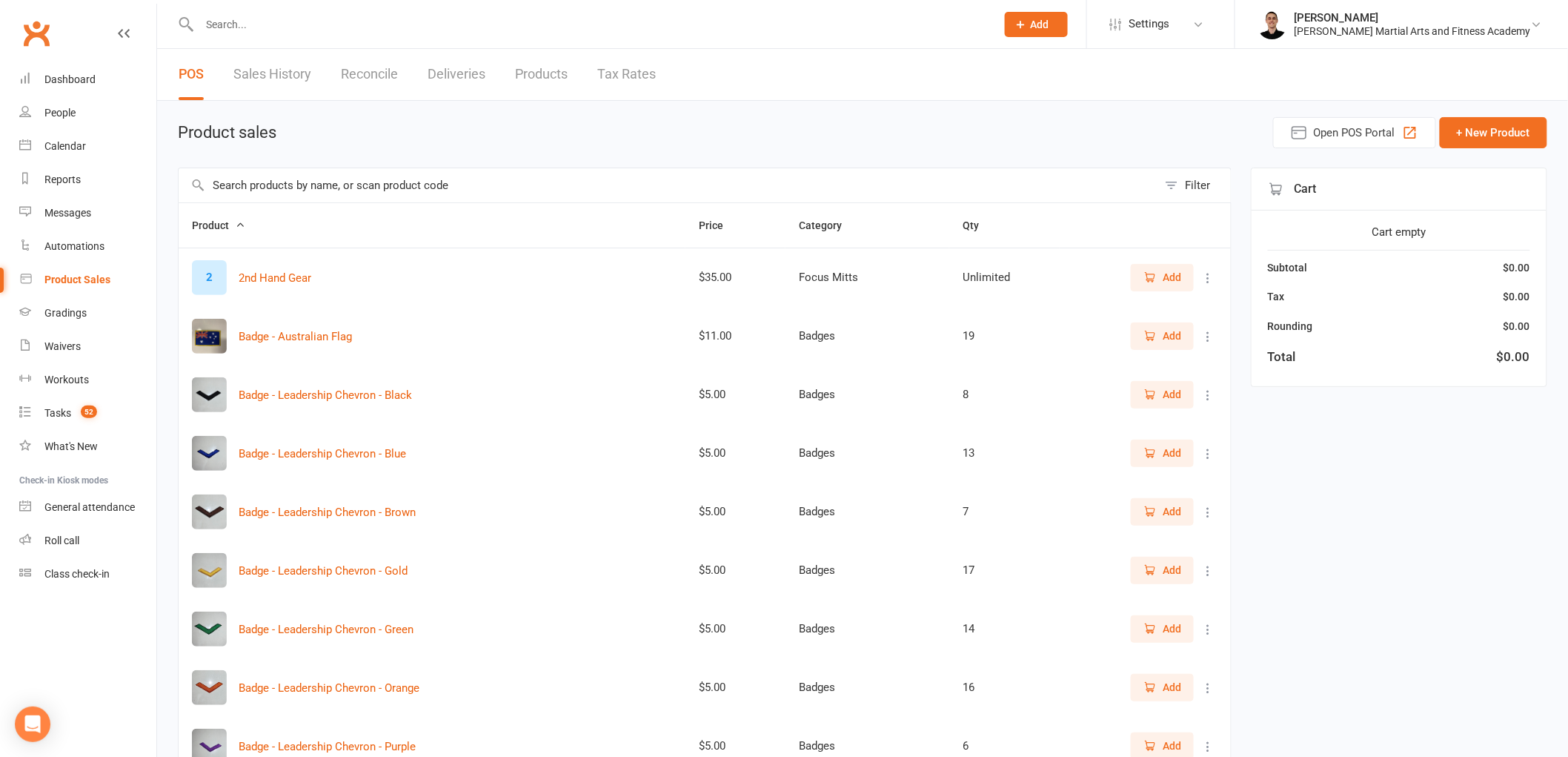
click at [393, 180] on input "text" at bounding box center [669, 185] width 979 height 34
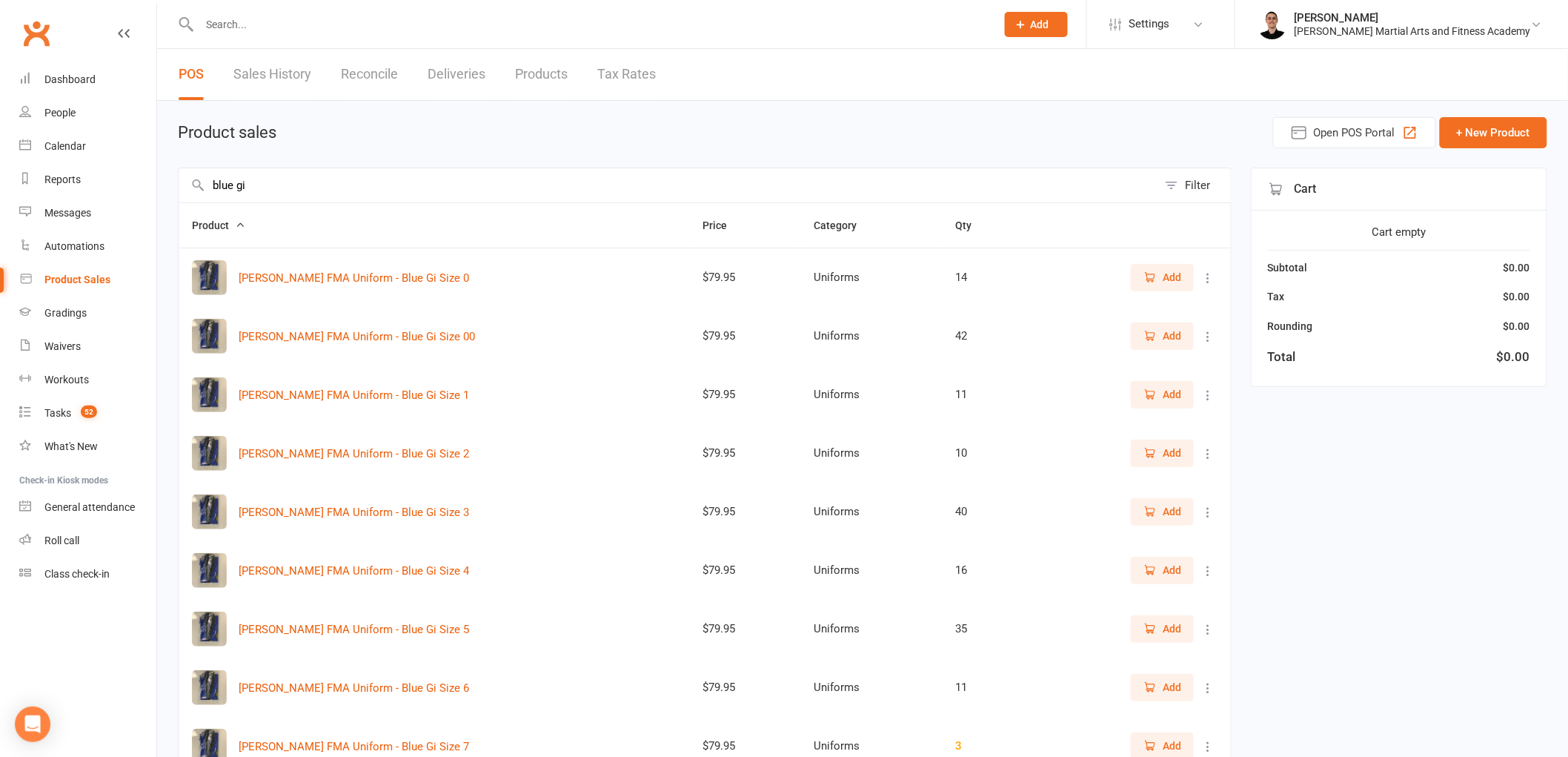
type input "blue gi"
click at [1160, 517] on span "Add" at bounding box center [1162, 511] width 38 height 17
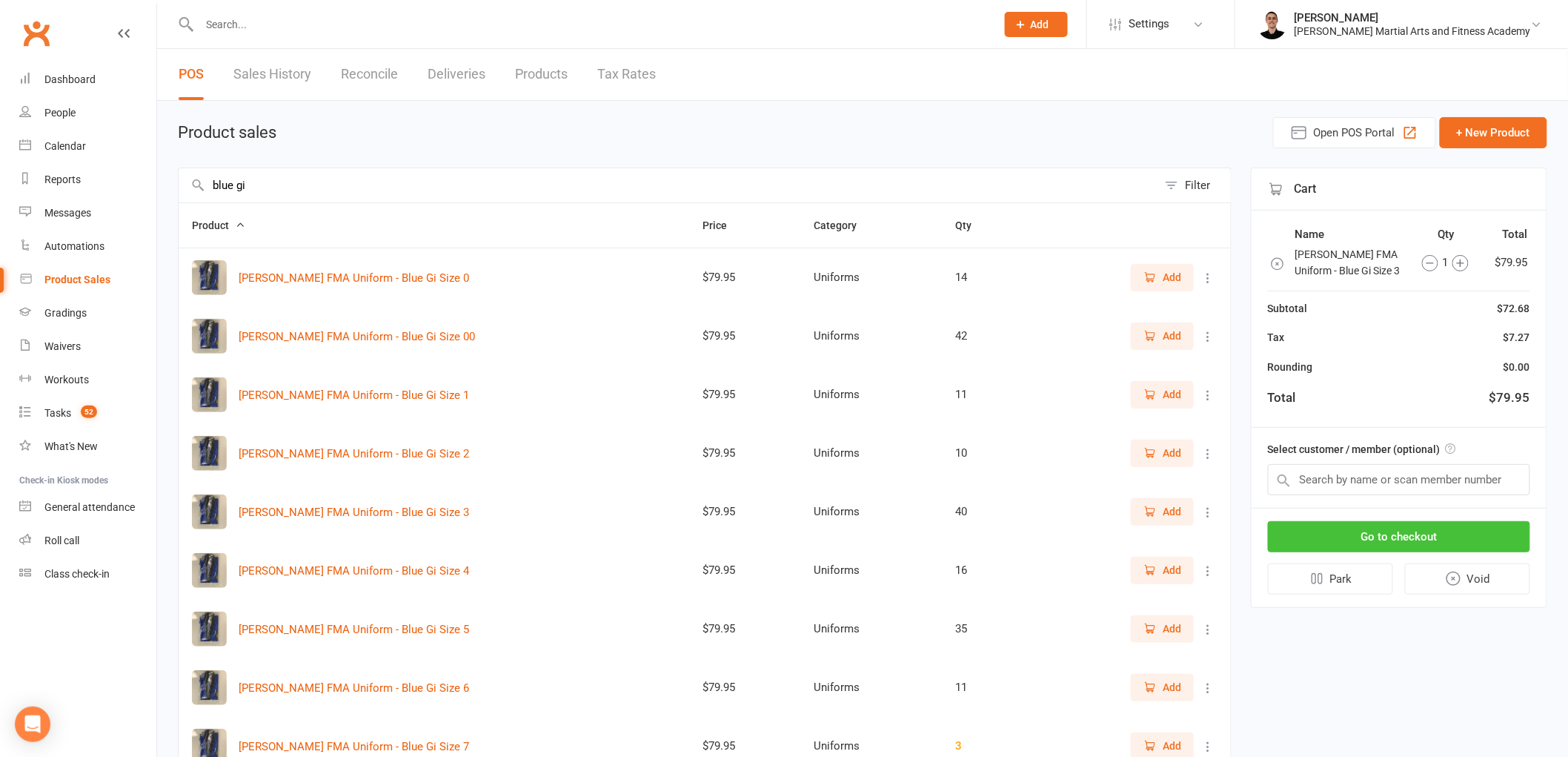
click at [1389, 535] on button "Go to checkout" at bounding box center [1399, 536] width 263 height 31
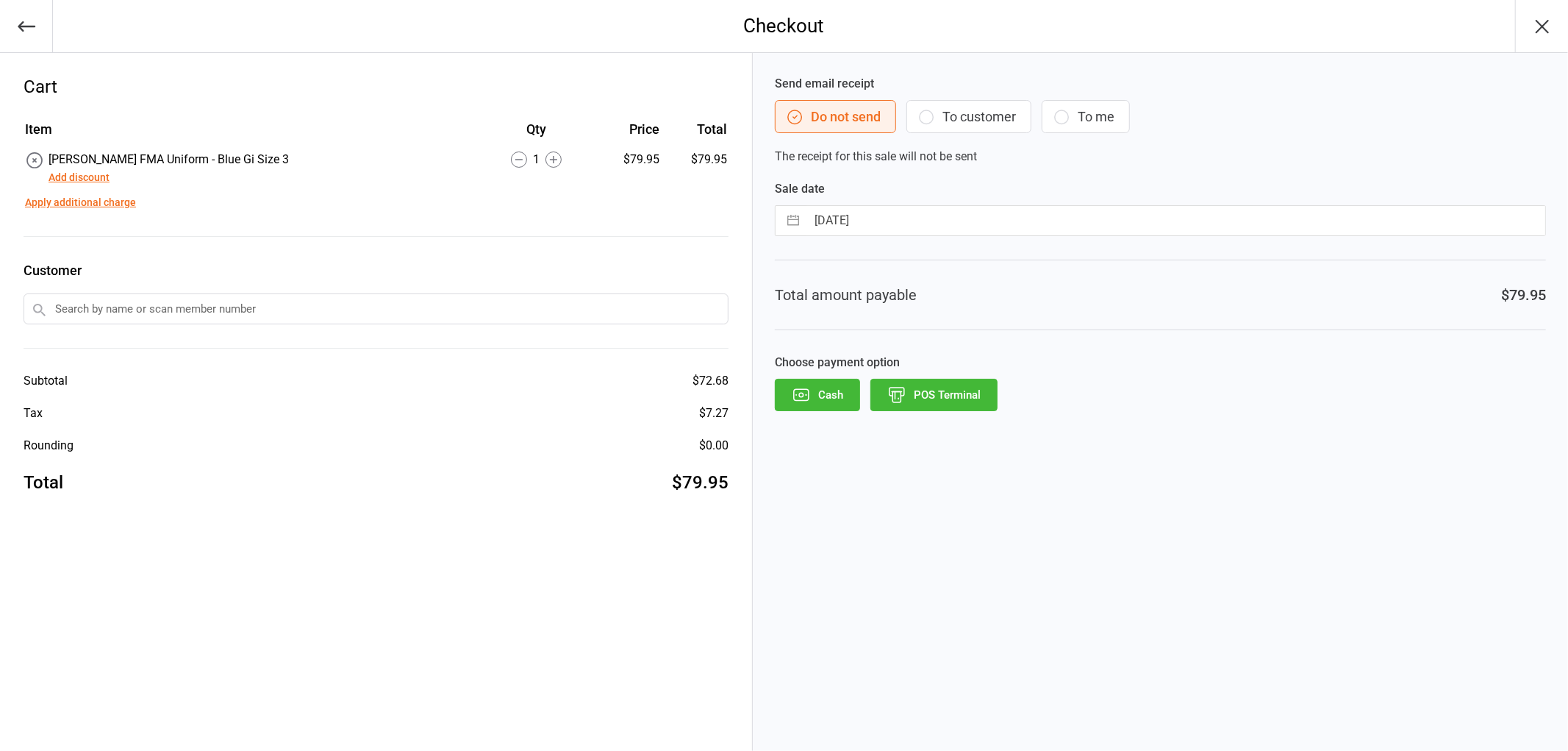
click at [77, 174] on button "Add discount" at bounding box center [79, 178] width 61 height 16
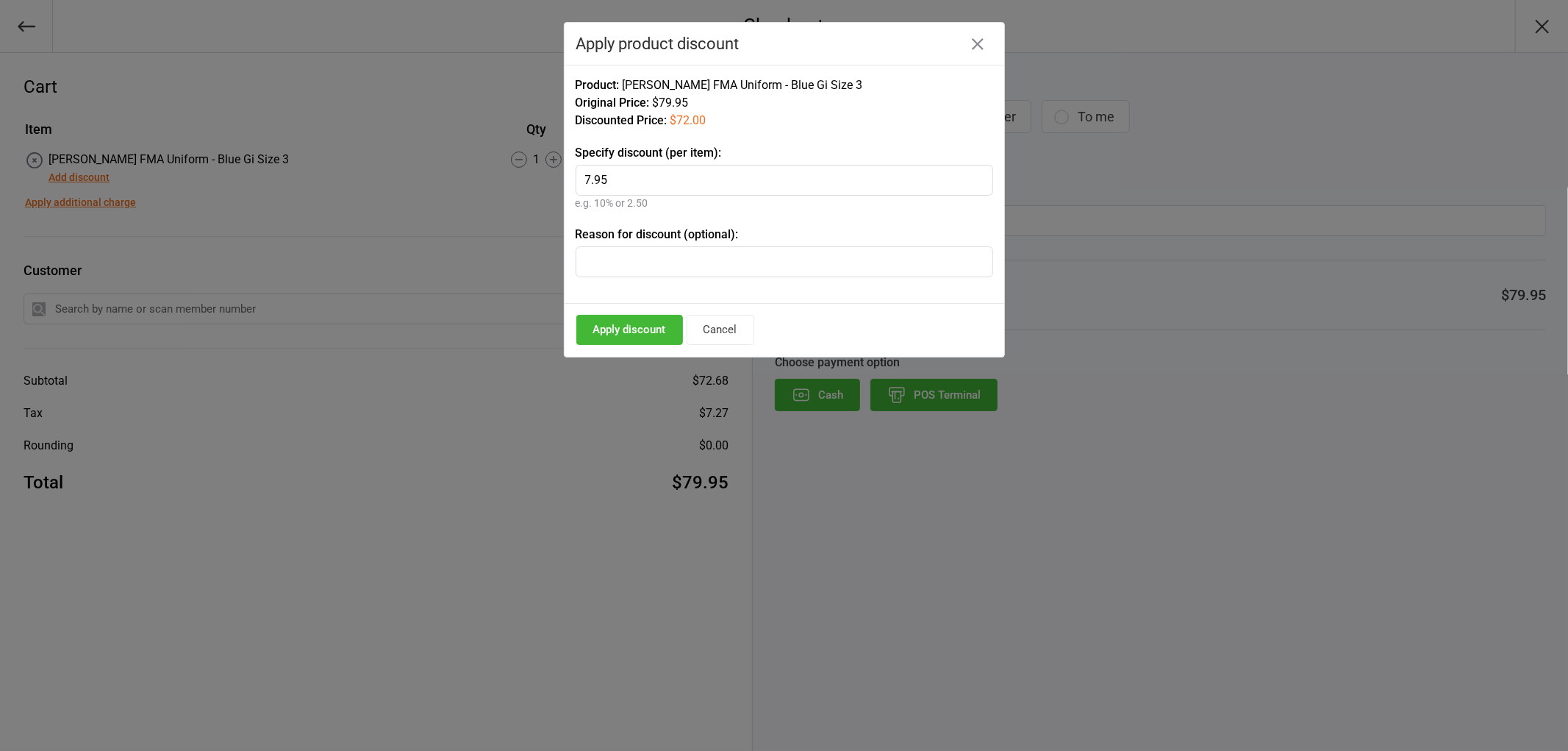
type input "7.95"
click at [623, 333] on button "Apply discount" at bounding box center [630, 329] width 106 height 31
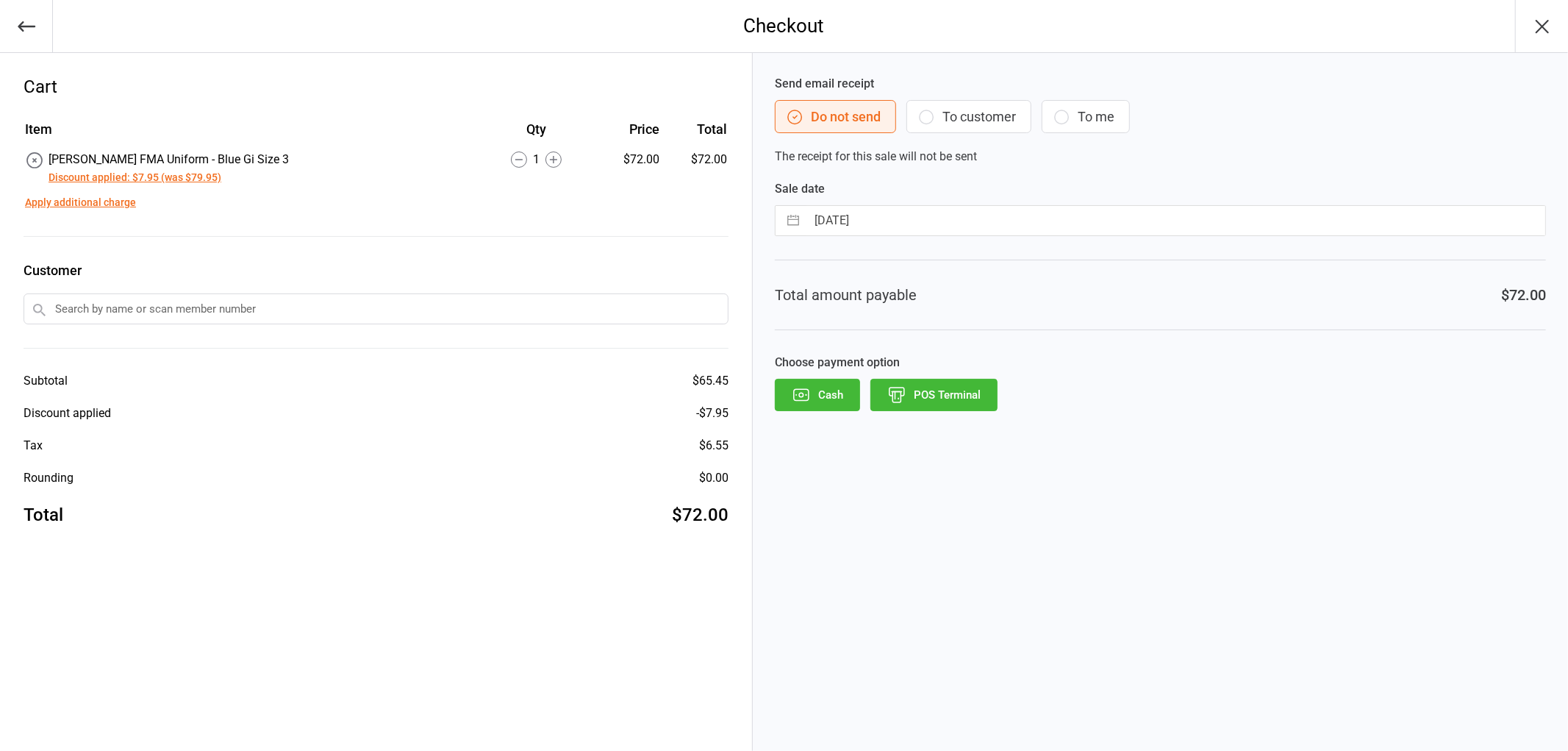
drag, startPoint x: 623, startPoint y: 333, endPoint x: 569, endPoint y: 231, distance: 115.4
click at [569, 231] on div "Item Qty Price Total Wilkes FMA Uniform - Blue Gi Size 3 Discount applied: $7.9…" at bounding box center [375, 177] width 705 height 119
click at [393, 294] on input "text" at bounding box center [375, 308] width 705 height 31
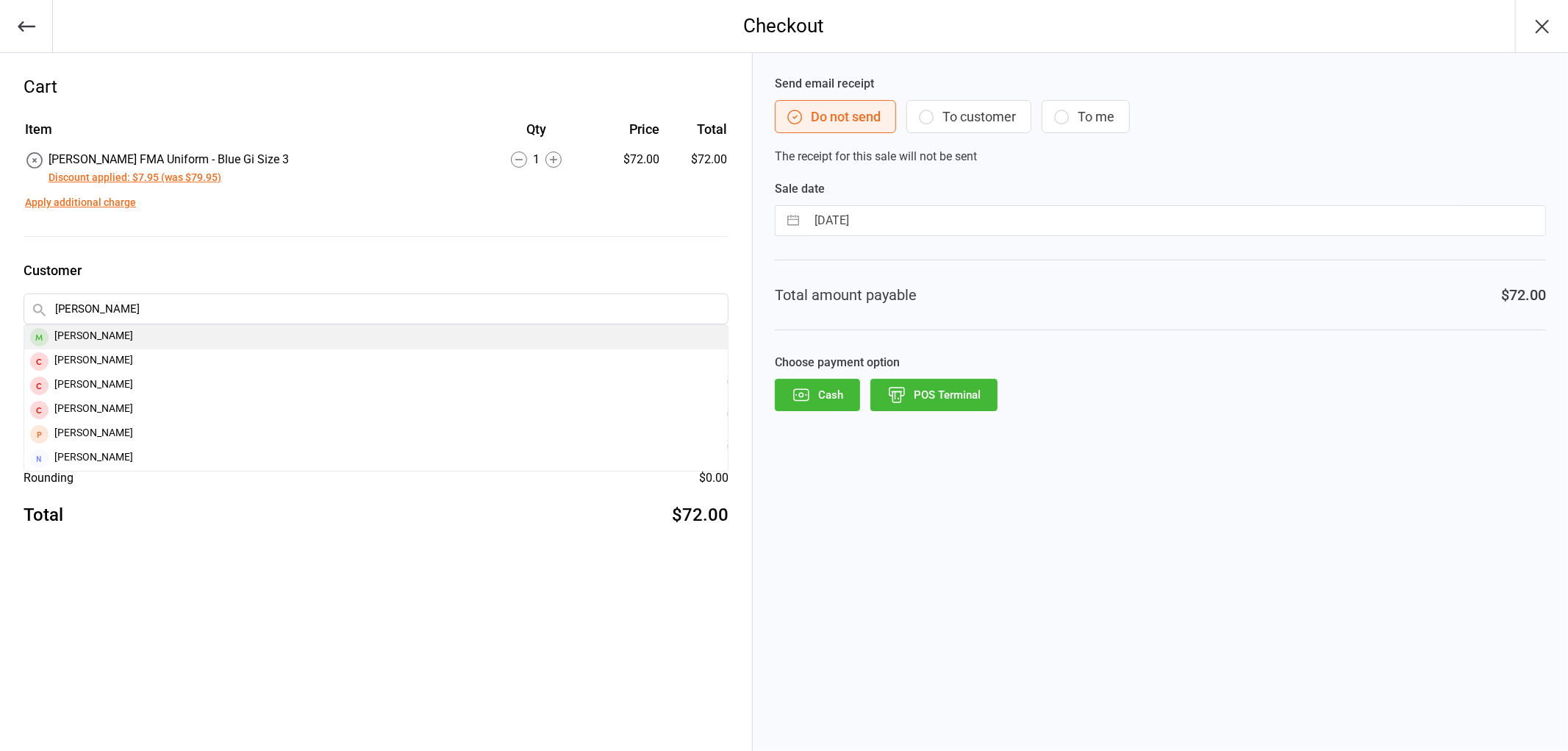
type input "[PERSON_NAME]"
click at [96, 329] on div "[PERSON_NAME]" at bounding box center [375, 336] width 703 height 24
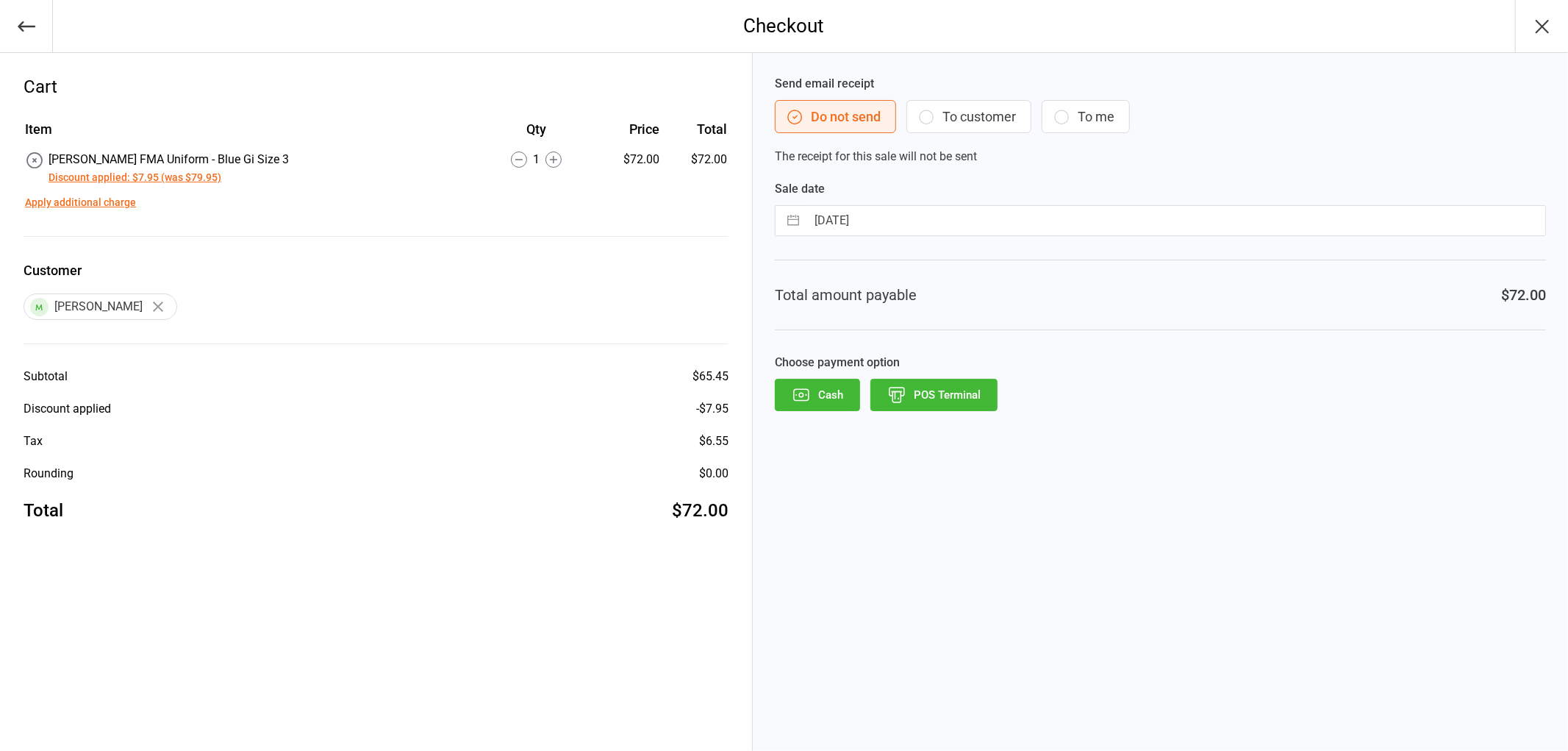
click at [964, 395] on button "POS Terminal" at bounding box center [934, 394] width 127 height 32
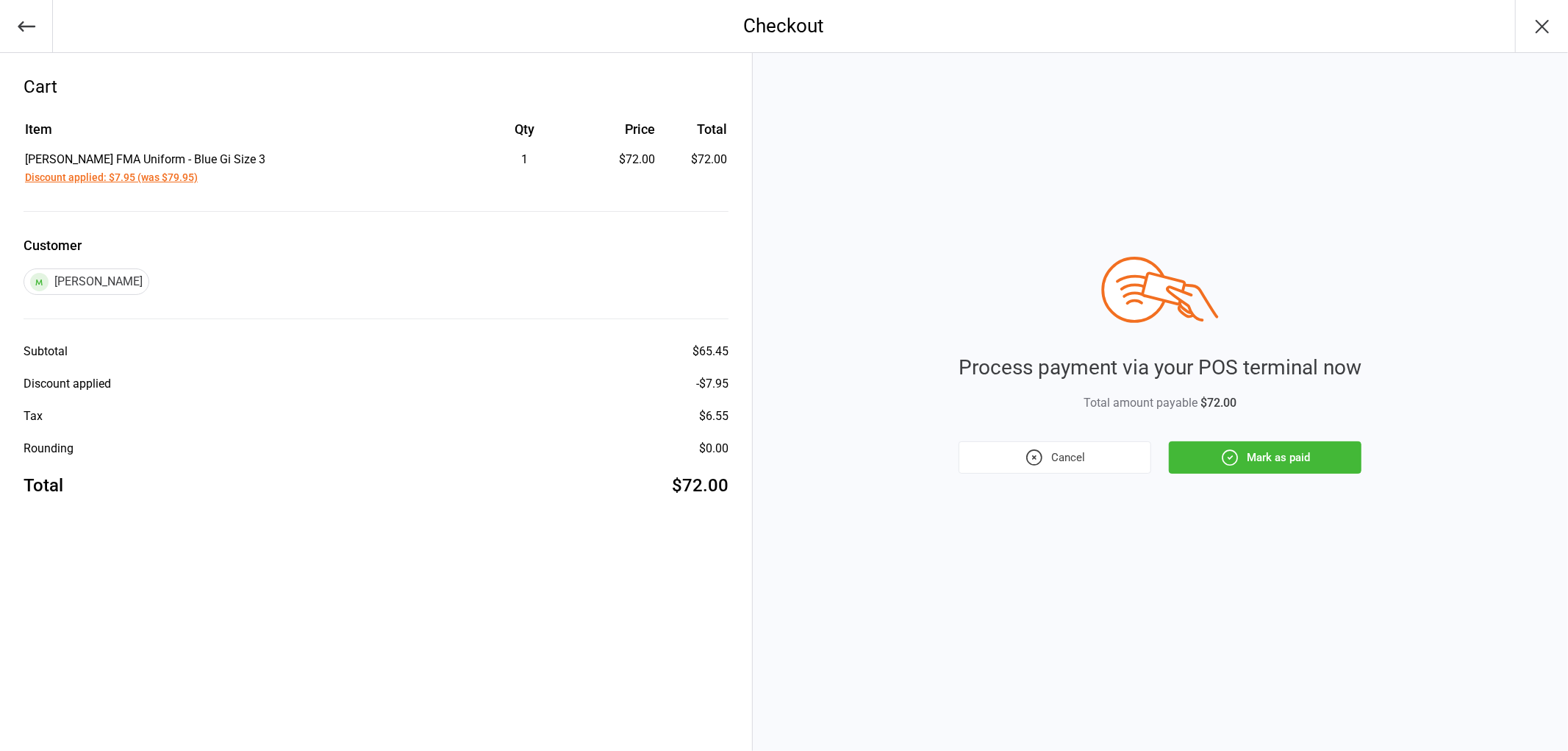
click at [1278, 444] on button "Mark as paid" at bounding box center [1265, 457] width 192 height 32
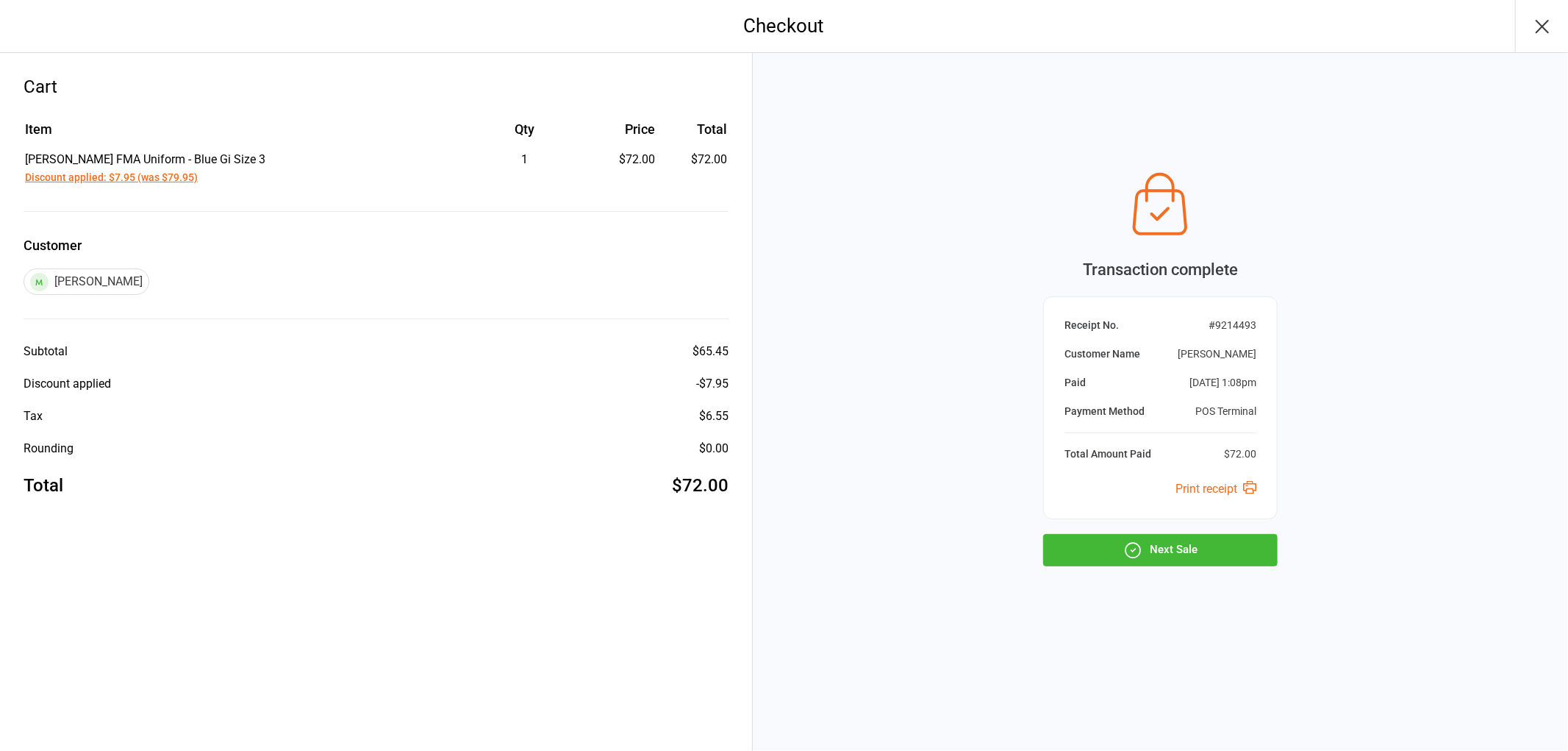
click at [1204, 544] on button "Next Sale" at bounding box center [1161, 549] width 235 height 32
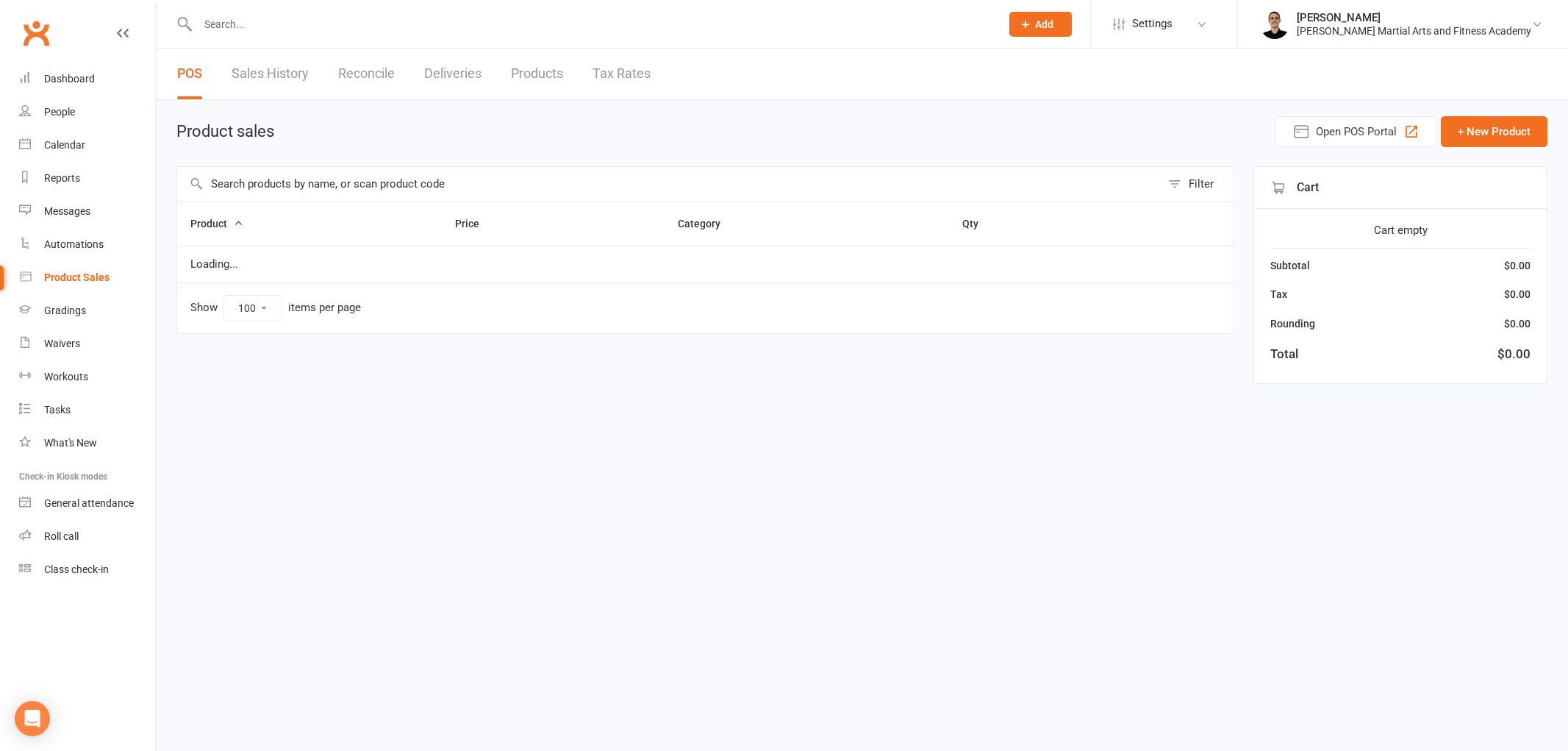
select select "100"
click at [362, 19] on input "text" at bounding box center [591, 24] width 797 height 20
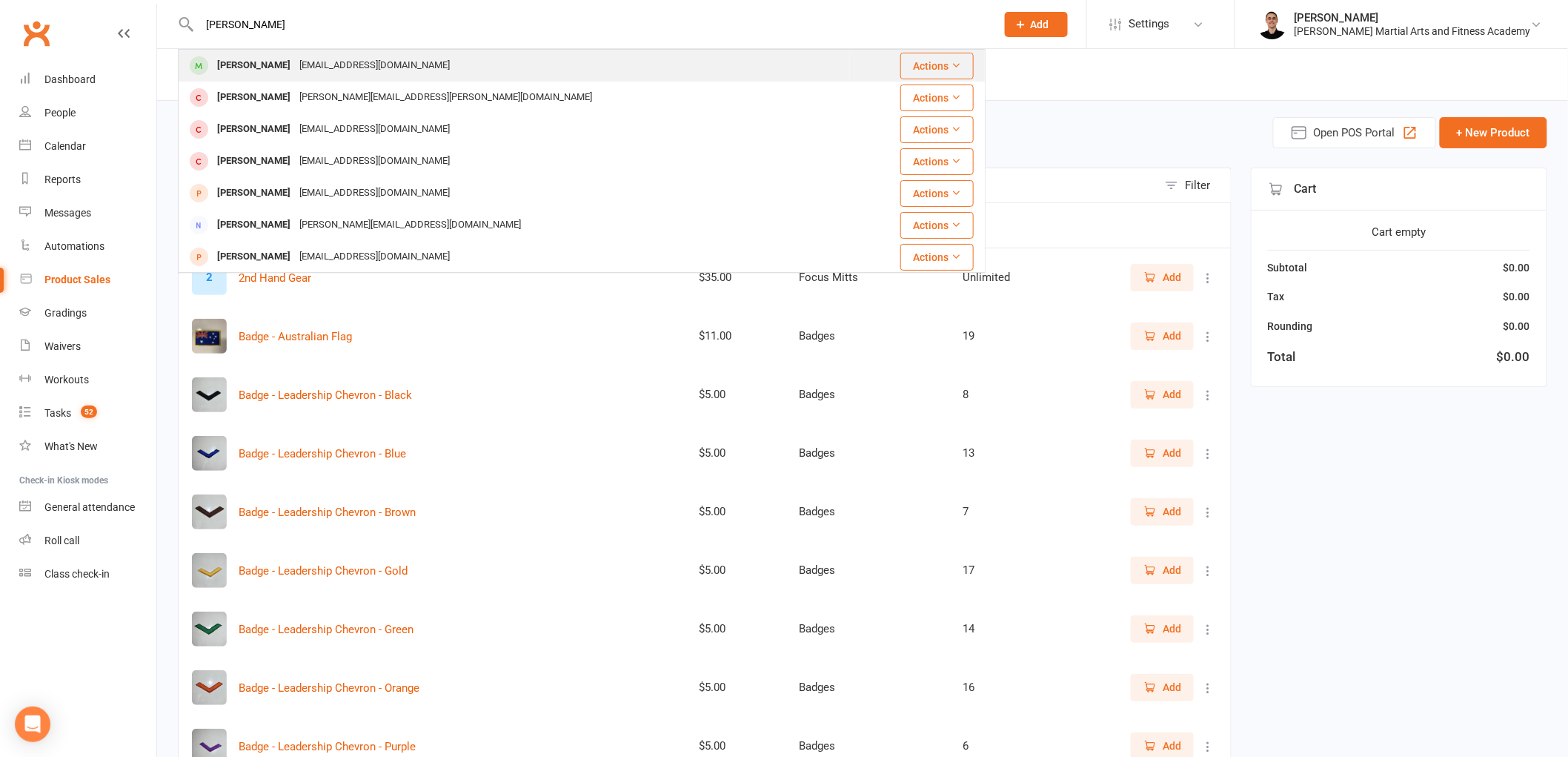
type input "[PERSON_NAME]"
click at [280, 55] on div "[PERSON_NAME]" at bounding box center [254, 65] width 82 height 21
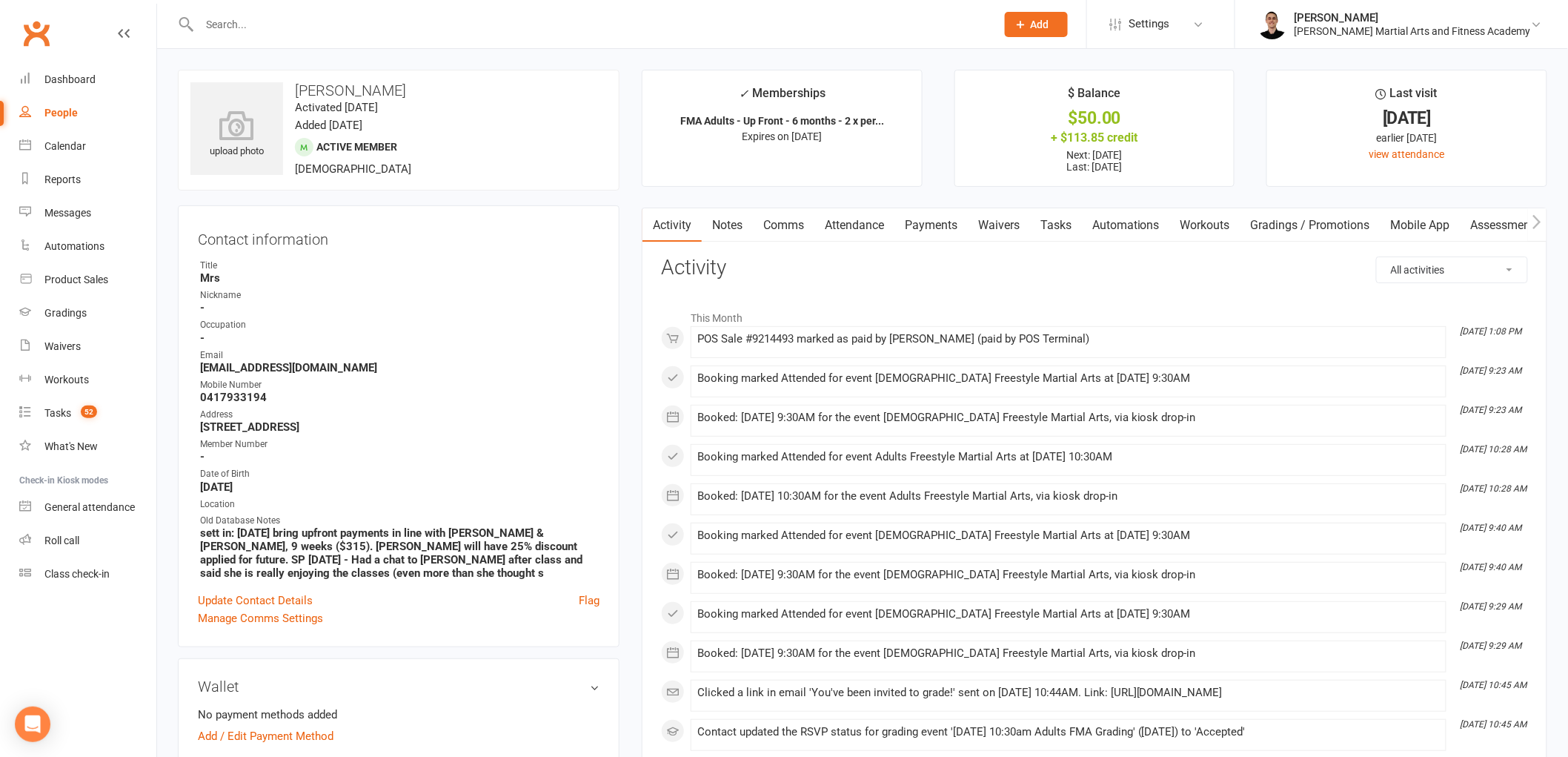
click at [941, 227] on link "Payments" at bounding box center [930, 225] width 73 height 34
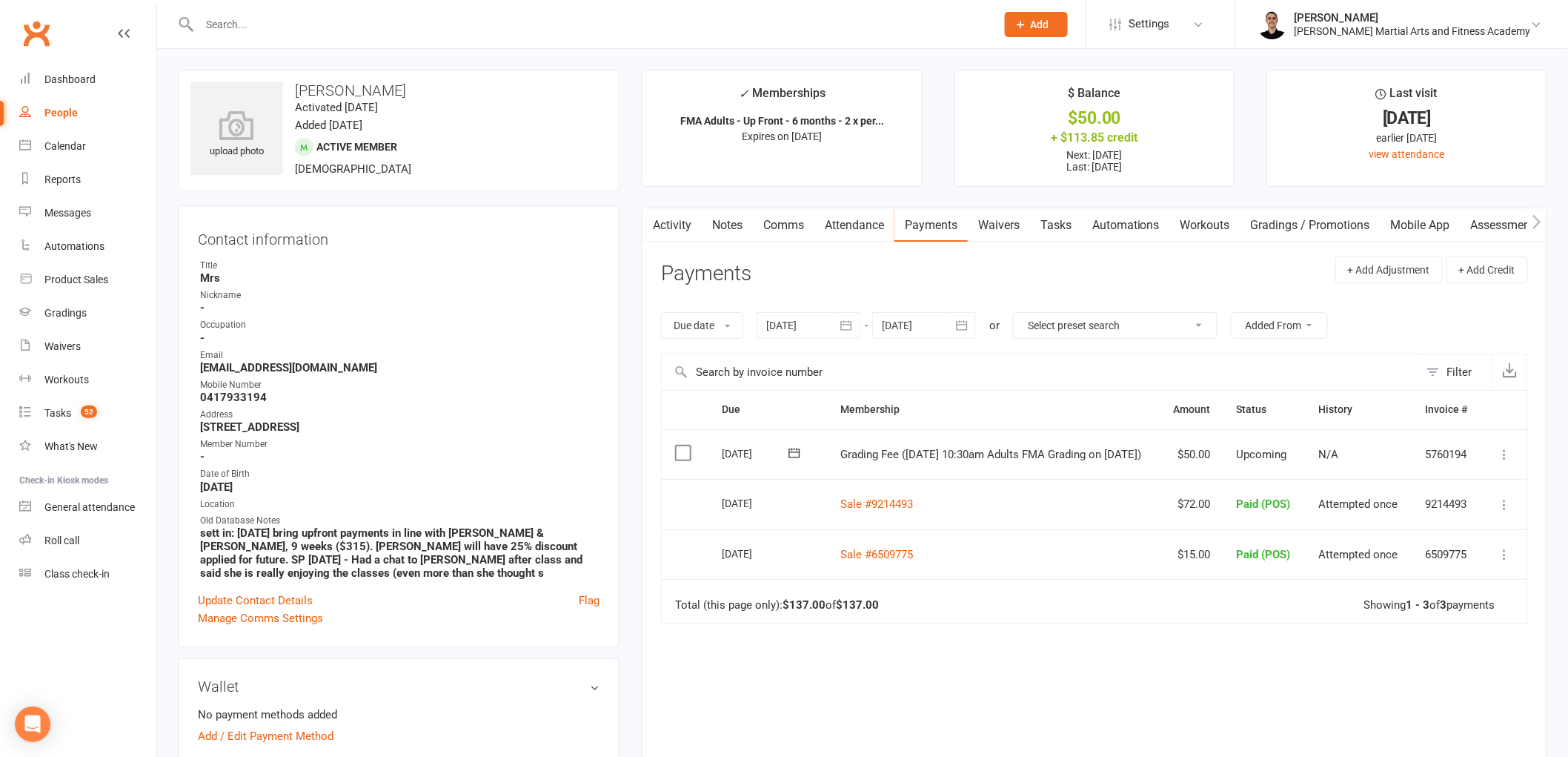
click at [1509, 448] on icon at bounding box center [1505, 454] width 15 height 15
click at [1446, 512] on link "Mark as Paid (POS)" at bounding box center [1440, 513] width 147 height 30
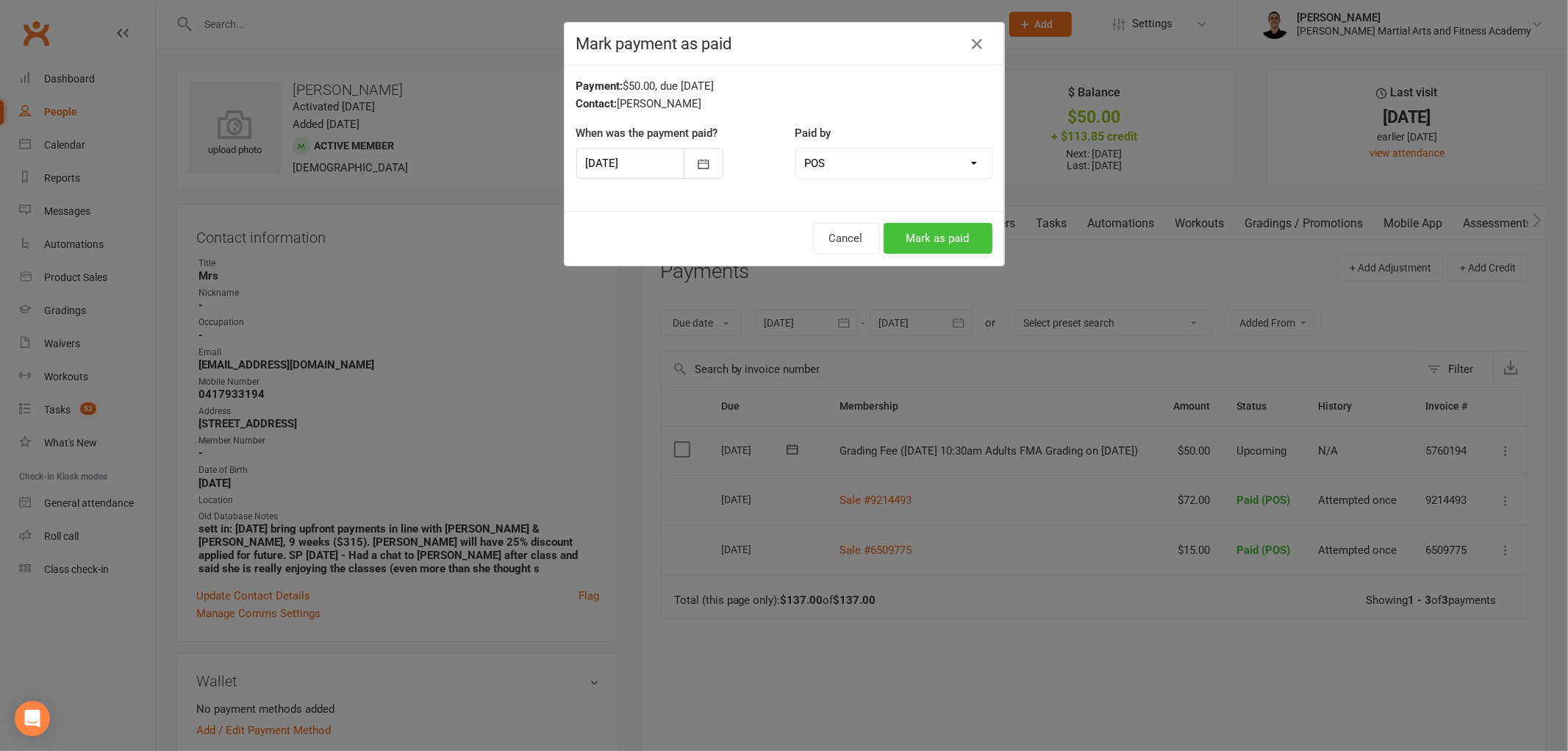
click at [931, 237] on button "Mark as paid" at bounding box center [938, 238] width 109 height 31
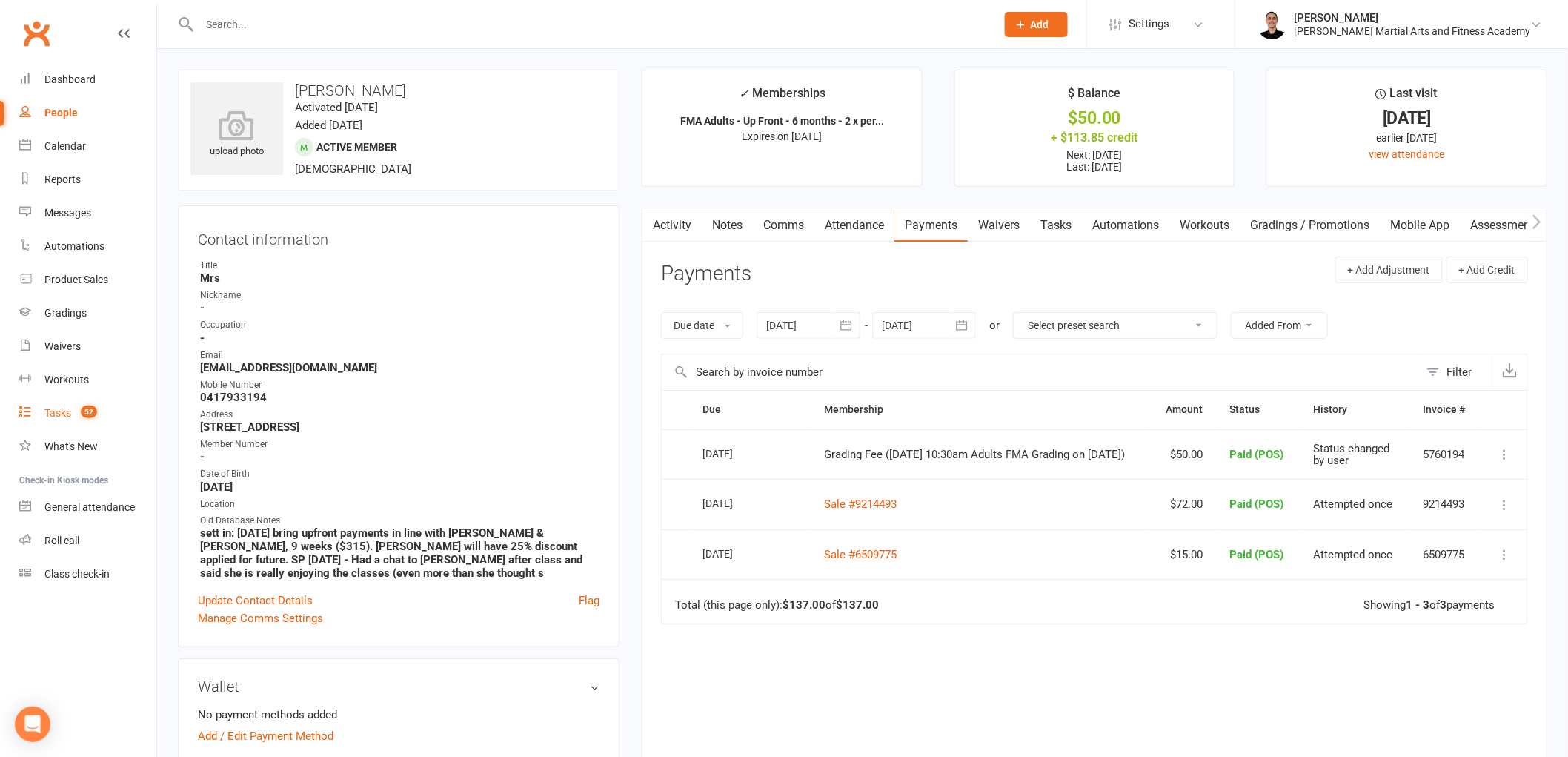
click at [76, 408] on count-badge "52" at bounding box center [85, 412] width 24 height 12
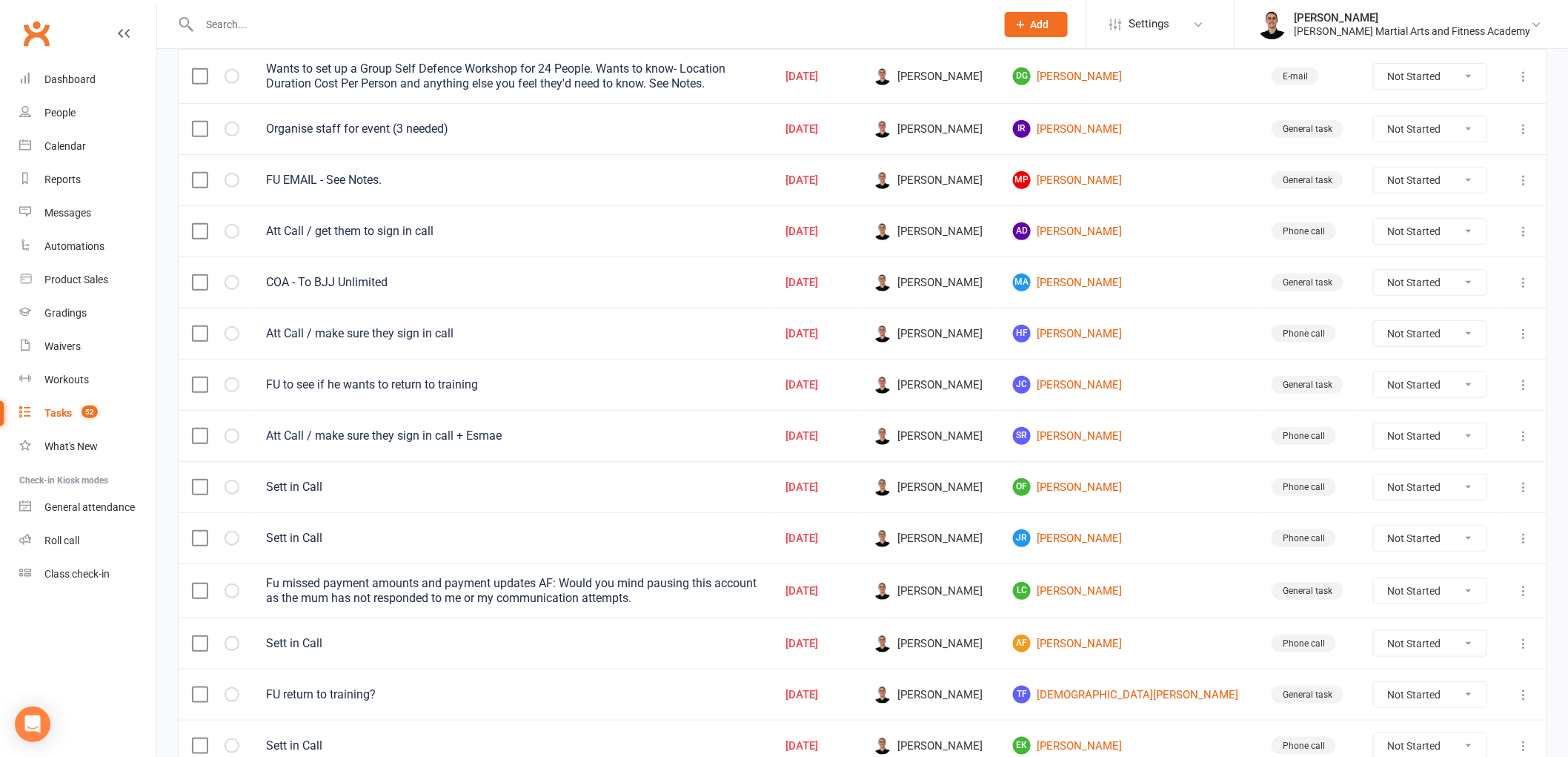
scroll to position [247, 0]
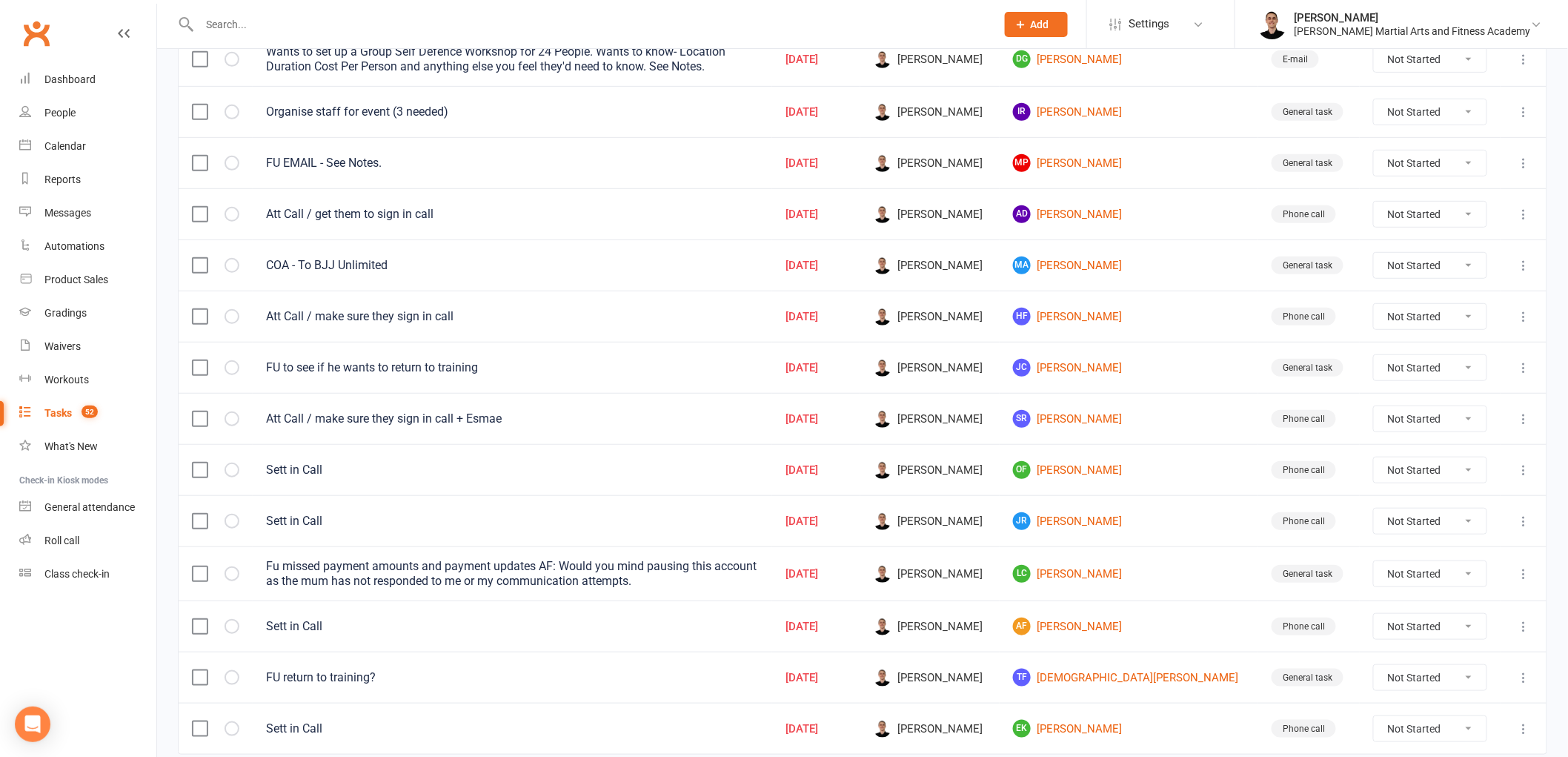
click at [1527, 323] on icon at bounding box center [1524, 316] width 15 height 15
click at [1467, 371] on link "Edit" at bounding box center [1447, 378] width 147 height 30
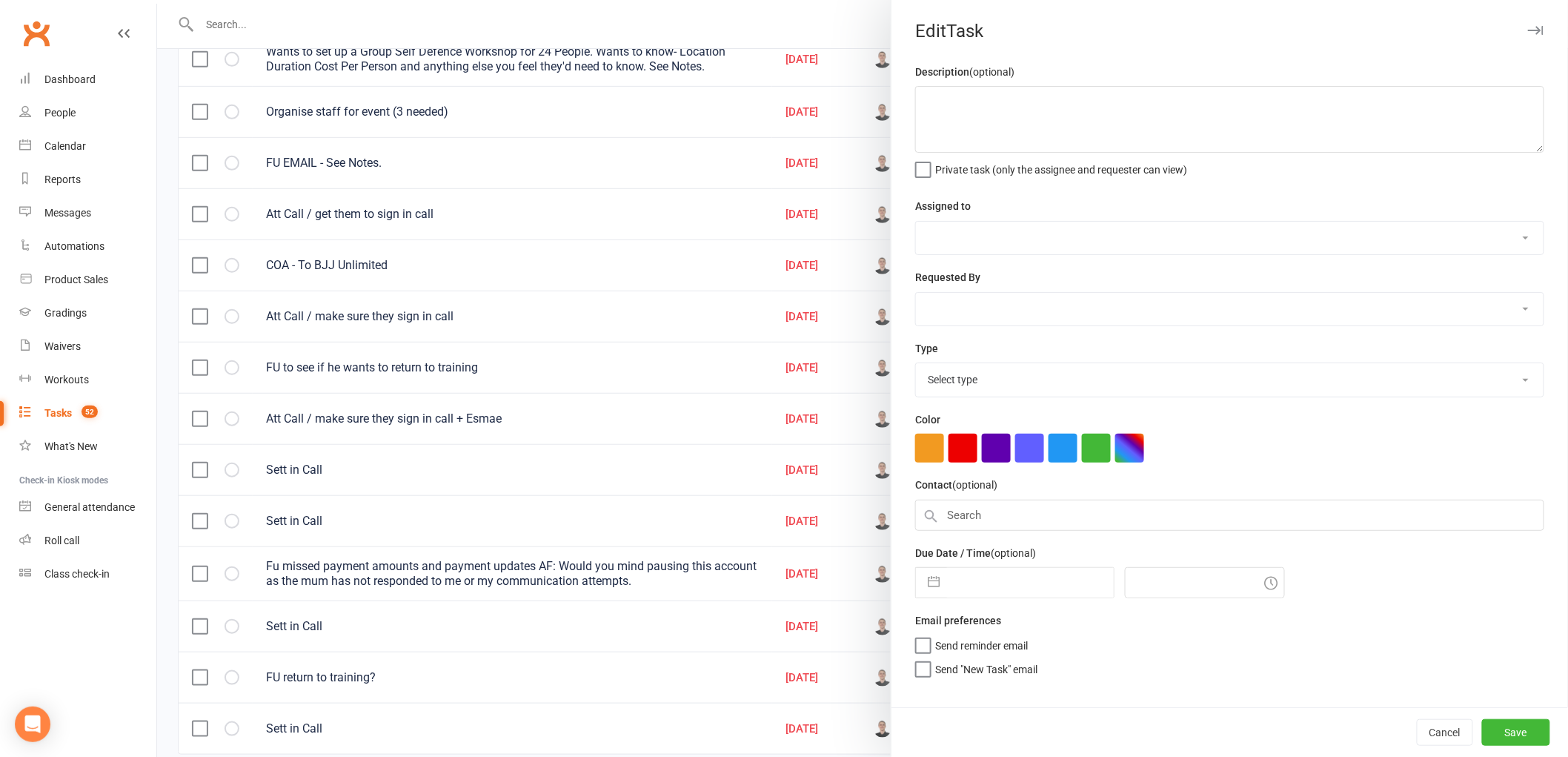
type textarea "Att Call / make sure they sign in call"
select select "47660"
type input "[DATE]"
type input "11:00am"
select select "25277"
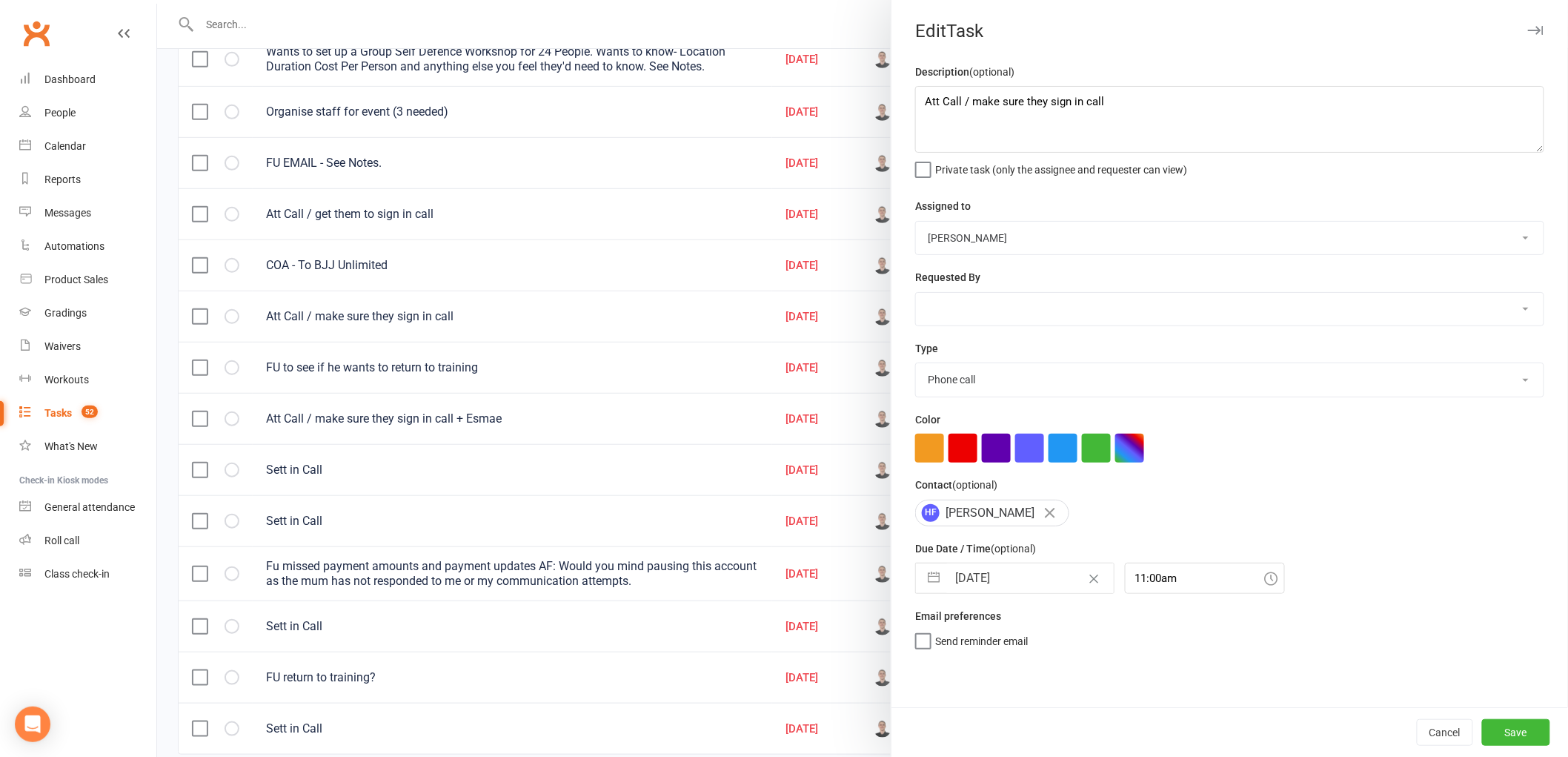
click at [998, 575] on input "[DATE]" at bounding box center [1030, 578] width 166 height 30
select select "7"
select select "2025"
select select "8"
select select "2025"
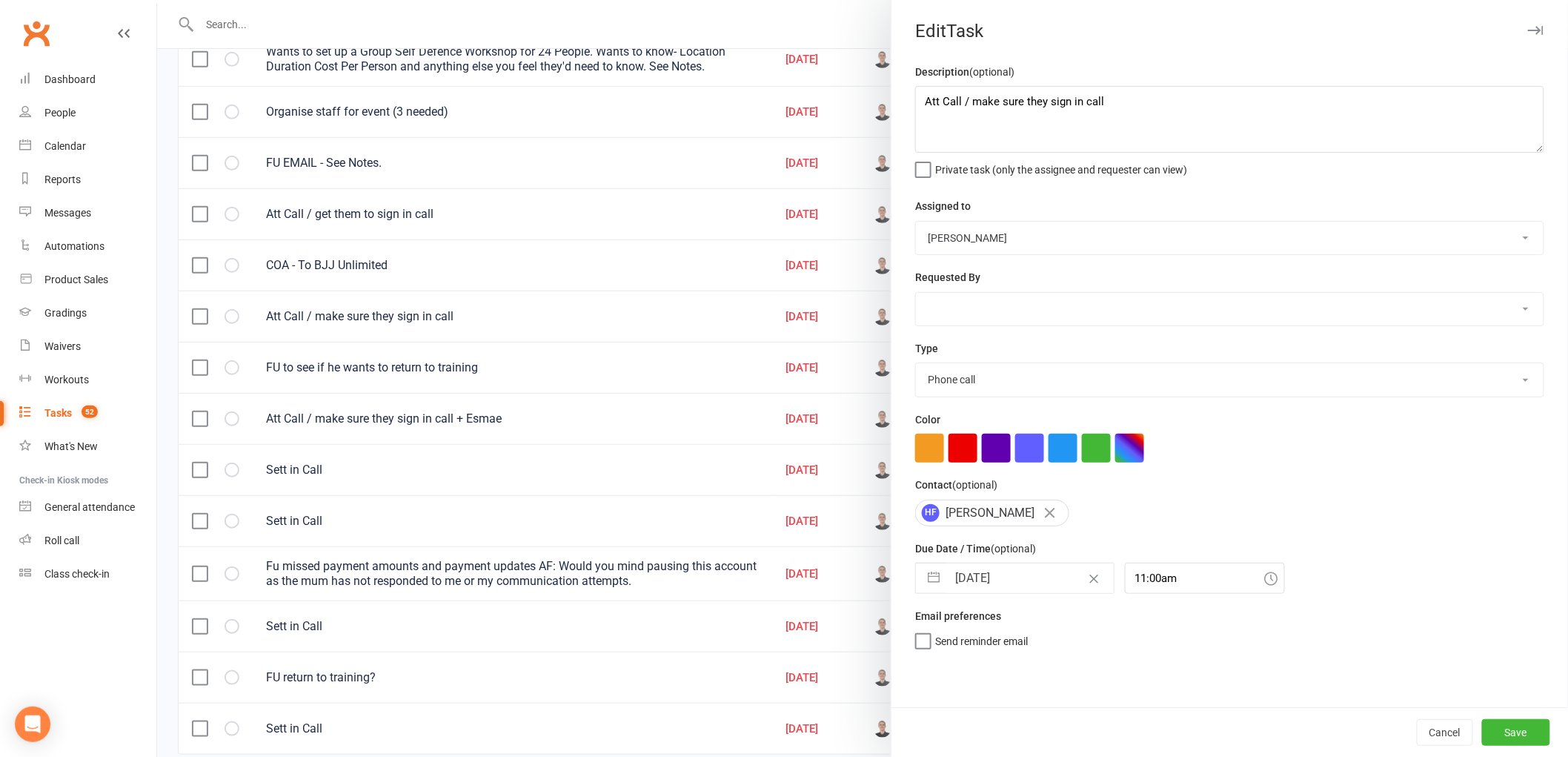
select select "9"
select select "2025"
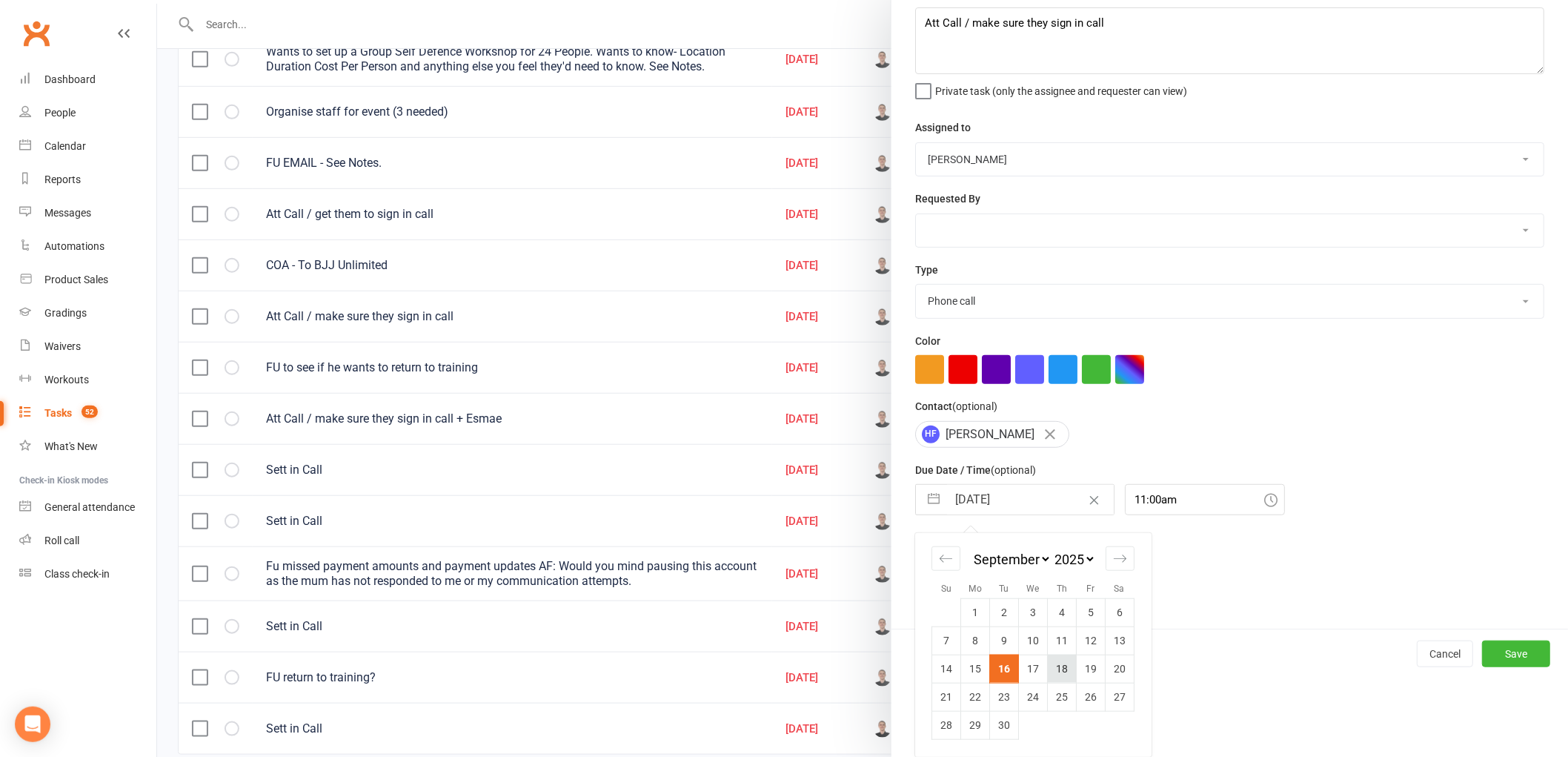
click at [1054, 677] on td "18" at bounding box center [1062, 669] width 29 height 28
type input "[DATE]"
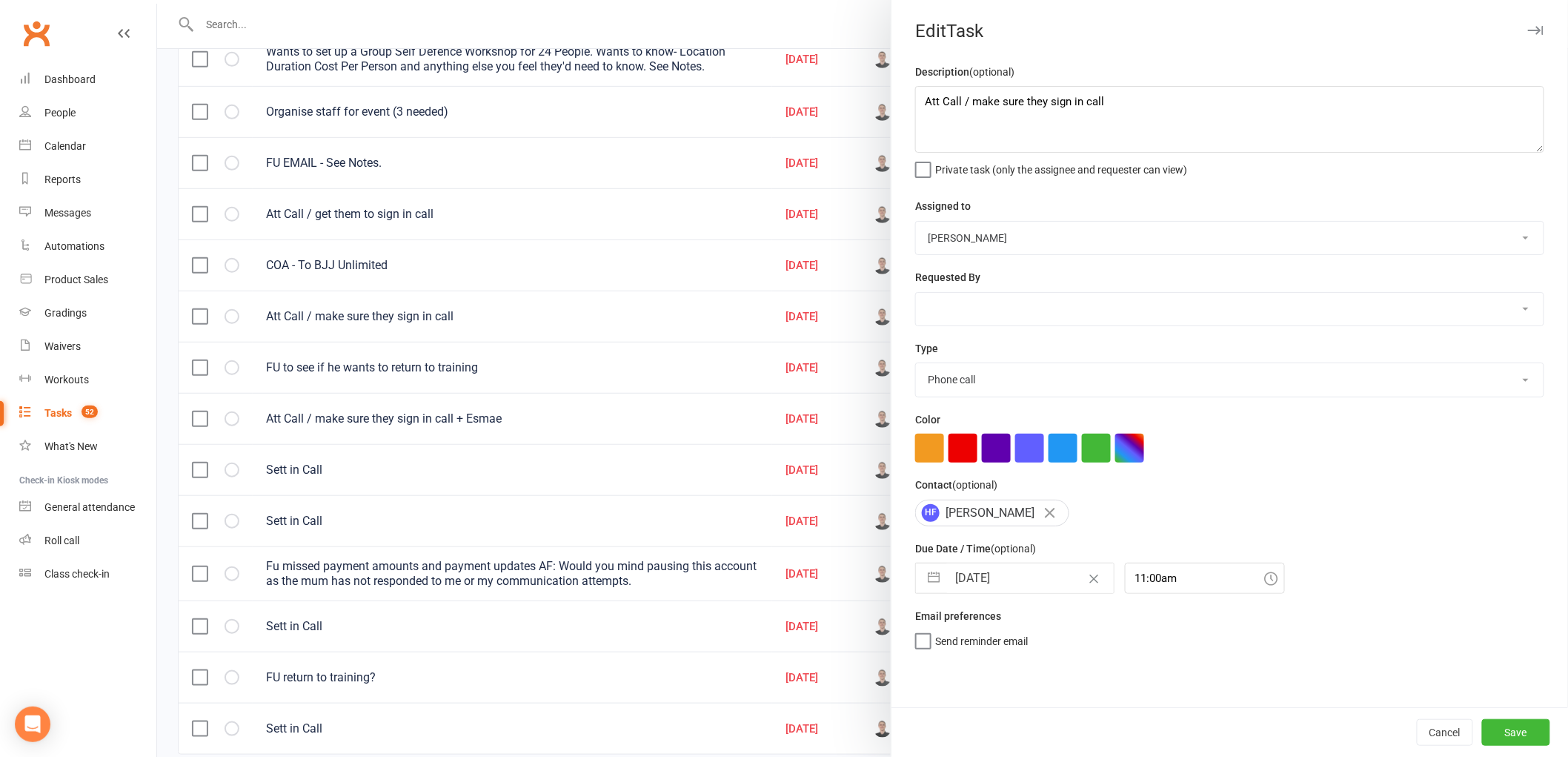
scroll to position [0, 0]
click at [1507, 743] on button "Save" at bounding box center [1516, 733] width 68 height 27
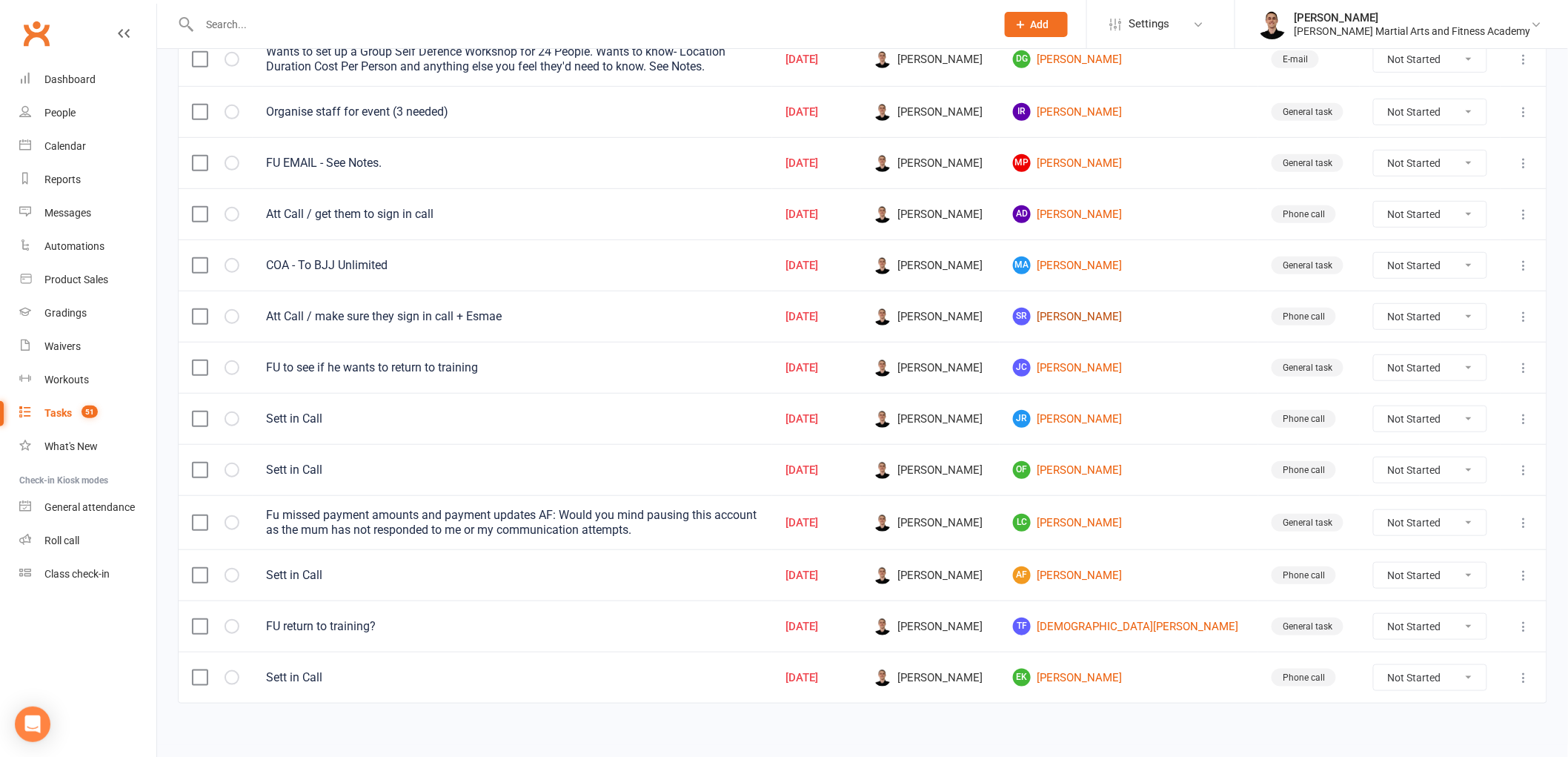
click at [1117, 315] on link "SR [PERSON_NAME]" at bounding box center [1129, 316] width 232 height 18
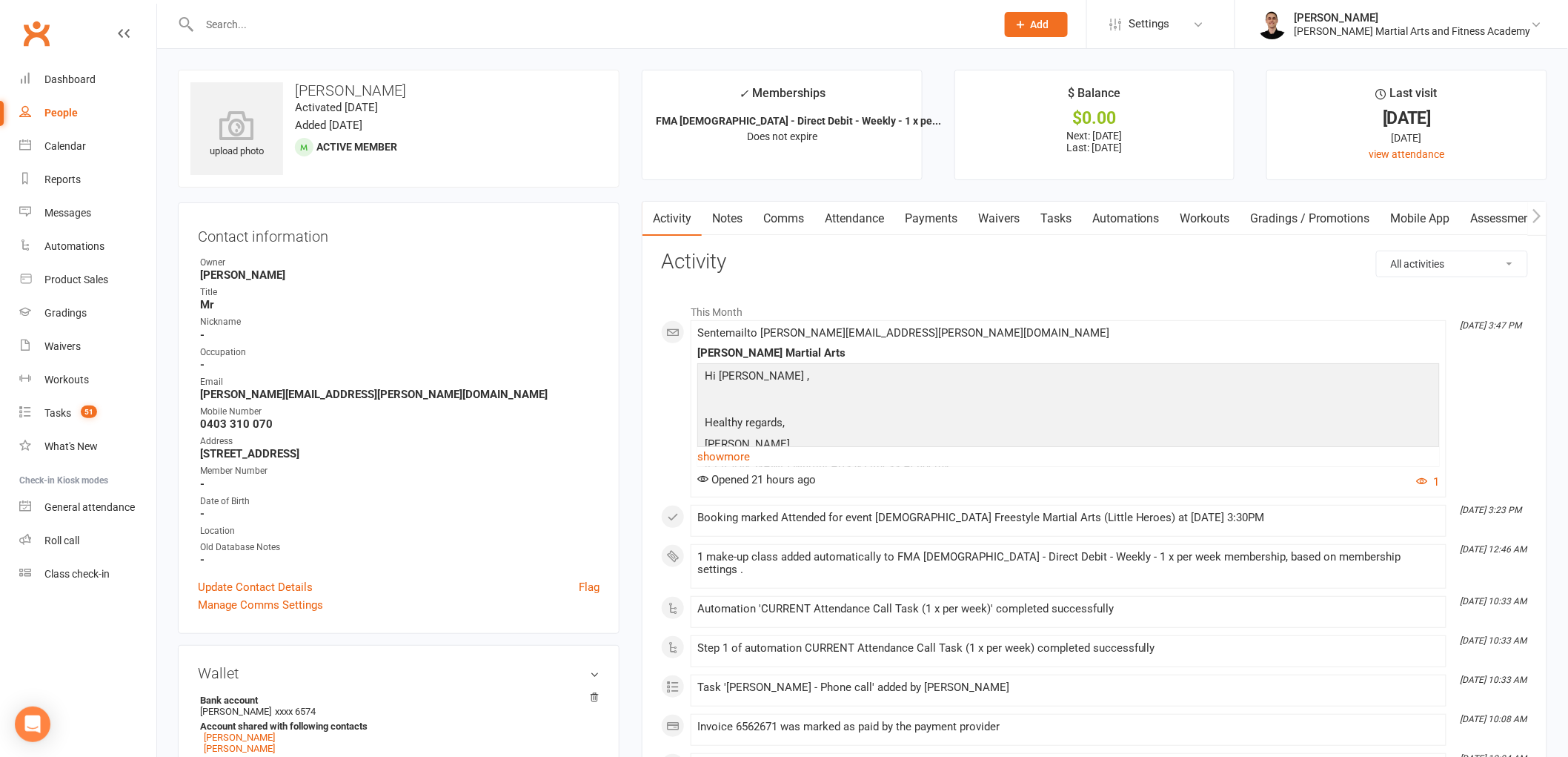
click at [1049, 207] on link "Tasks" at bounding box center [1056, 218] width 52 height 34
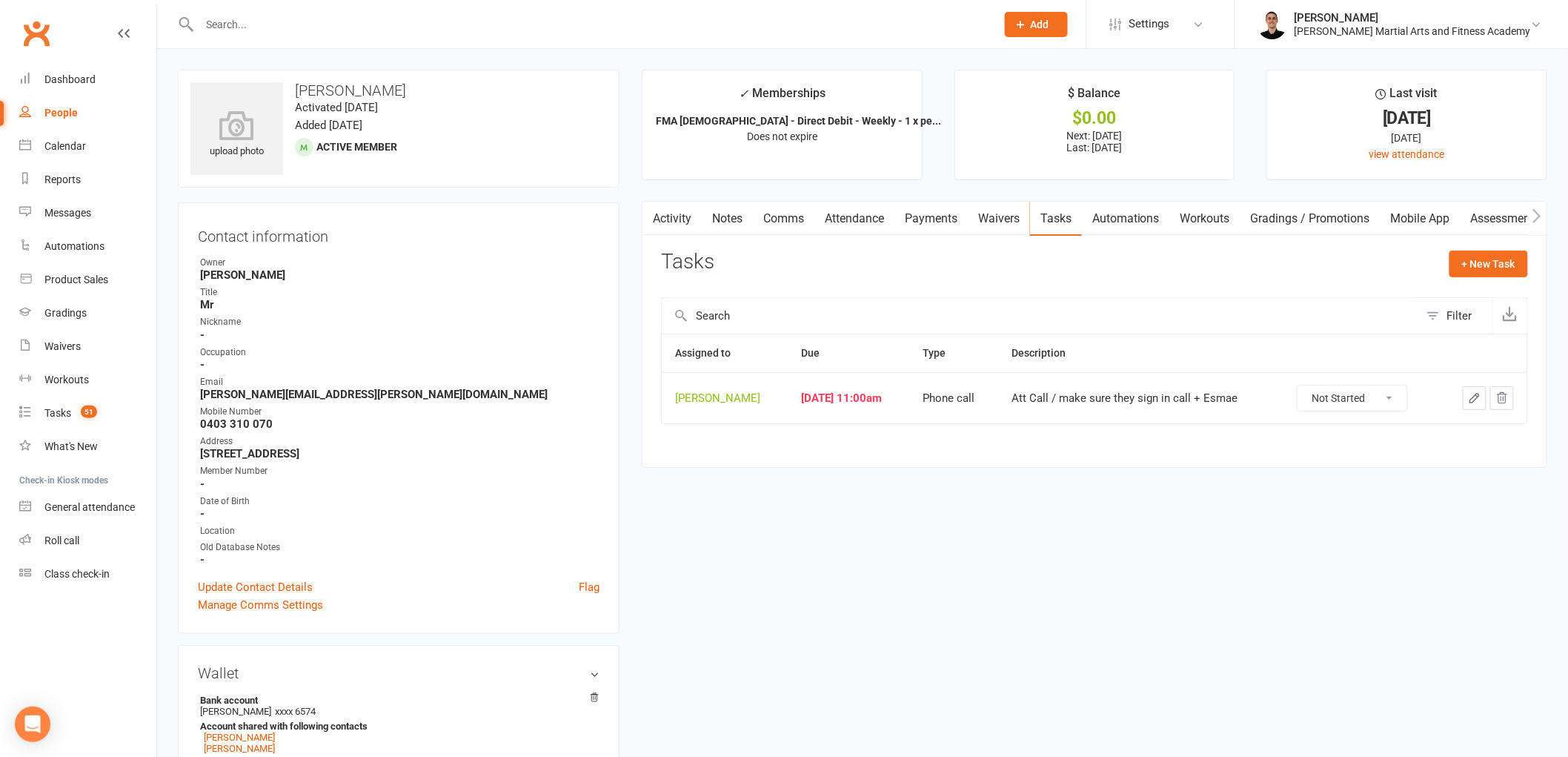
drag, startPoint x: 1380, startPoint y: 398, endPoint x: 1376, endPoint y: 411, distance: 13.6
click at [1380, 398] on select "Not Started In Progress Waiting Complete" at bounding box center [1352, 398] width 110 height 25
click at [1305, 386] on select "Not Started In Progress Waiting Complete" at bounding box center [1352, 398] width 110 height 25
select select "unstarted"
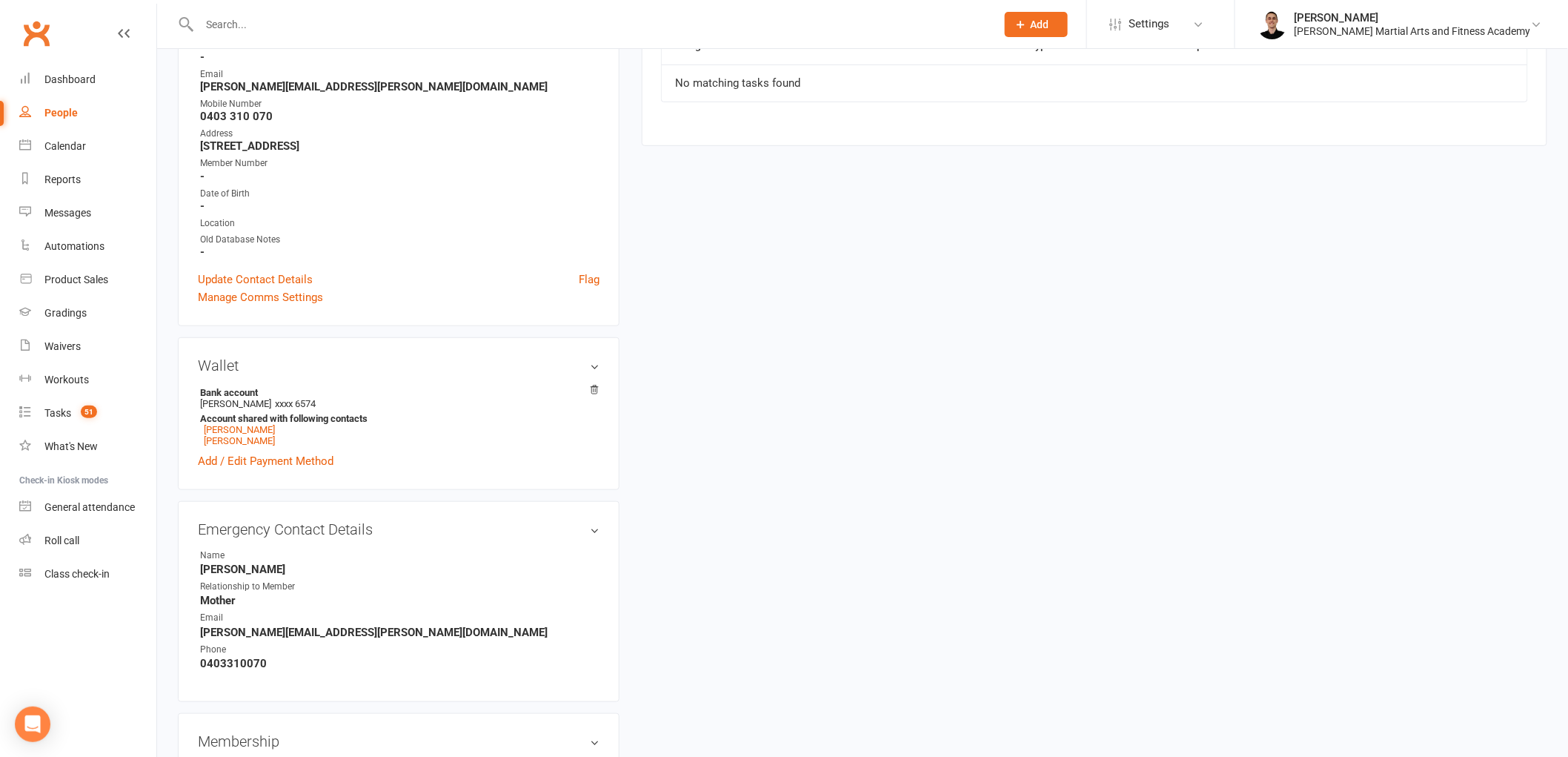
scroll to position [329, 0]
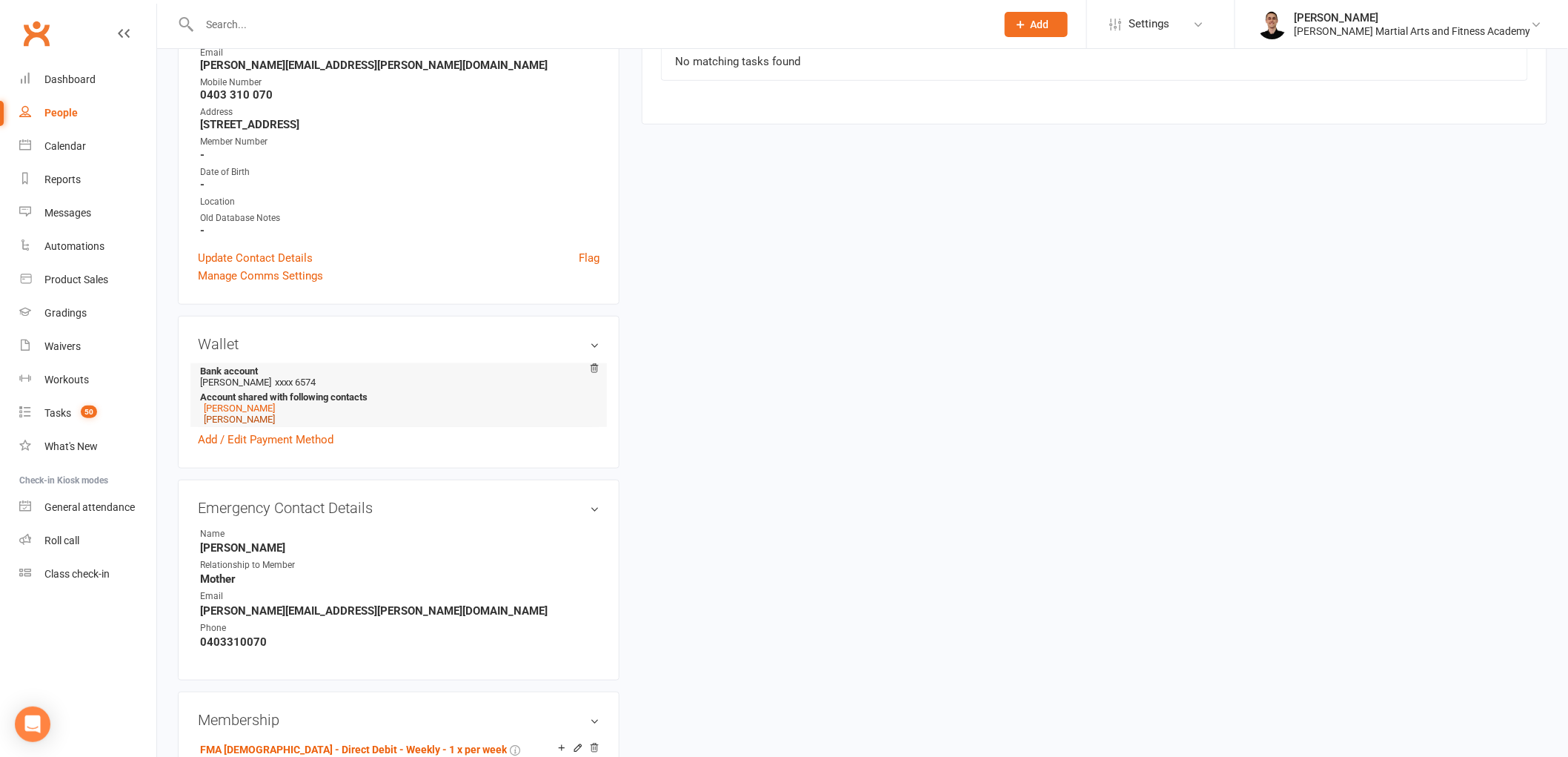
click at [248, 418] on link "[PERSON_NAME]" at bounding box center [239, 419] width 71 height 11
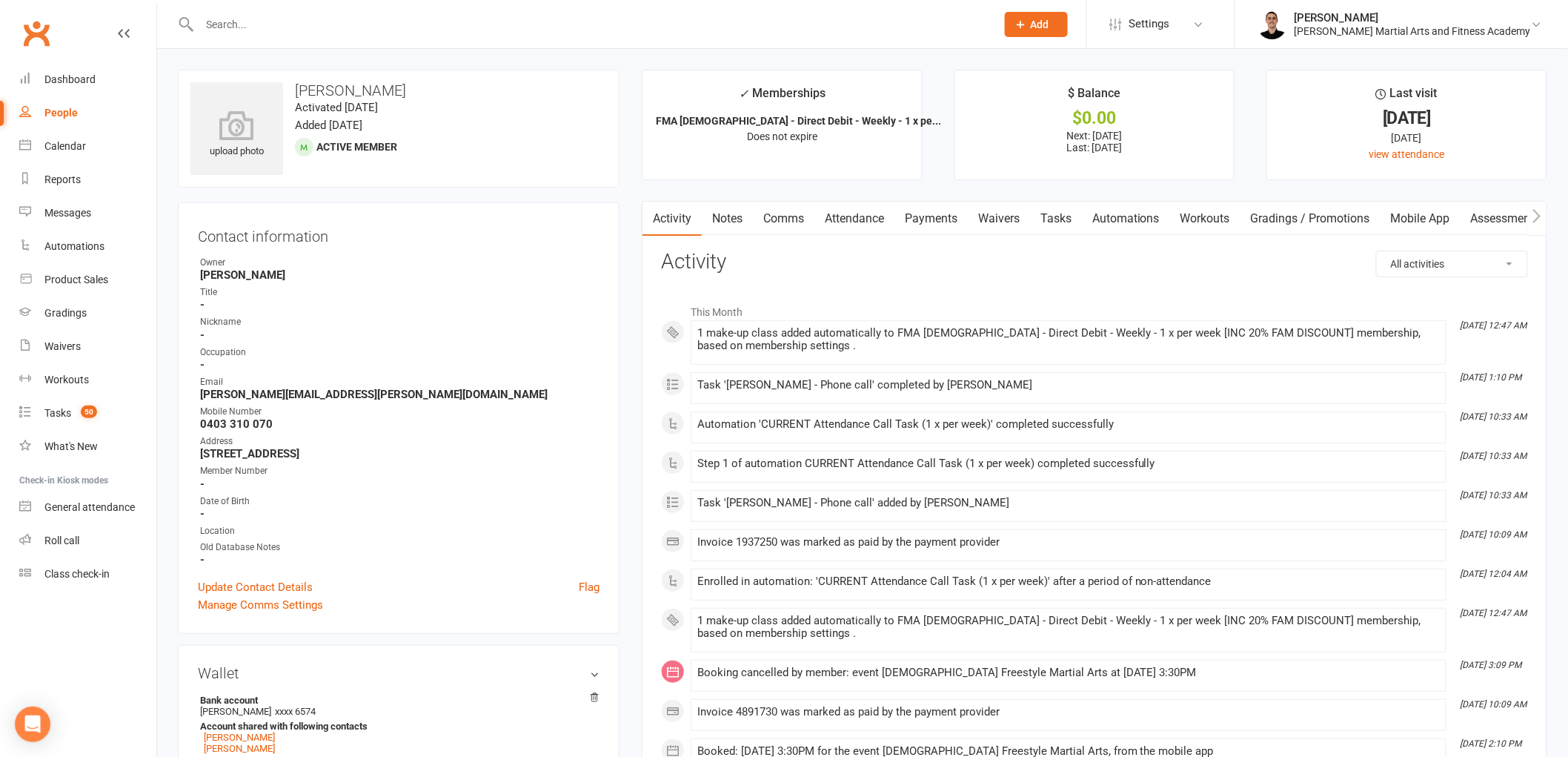
click at [858, 215] on link "Attendance" at bounding box center [855, 218] width 80 height 34
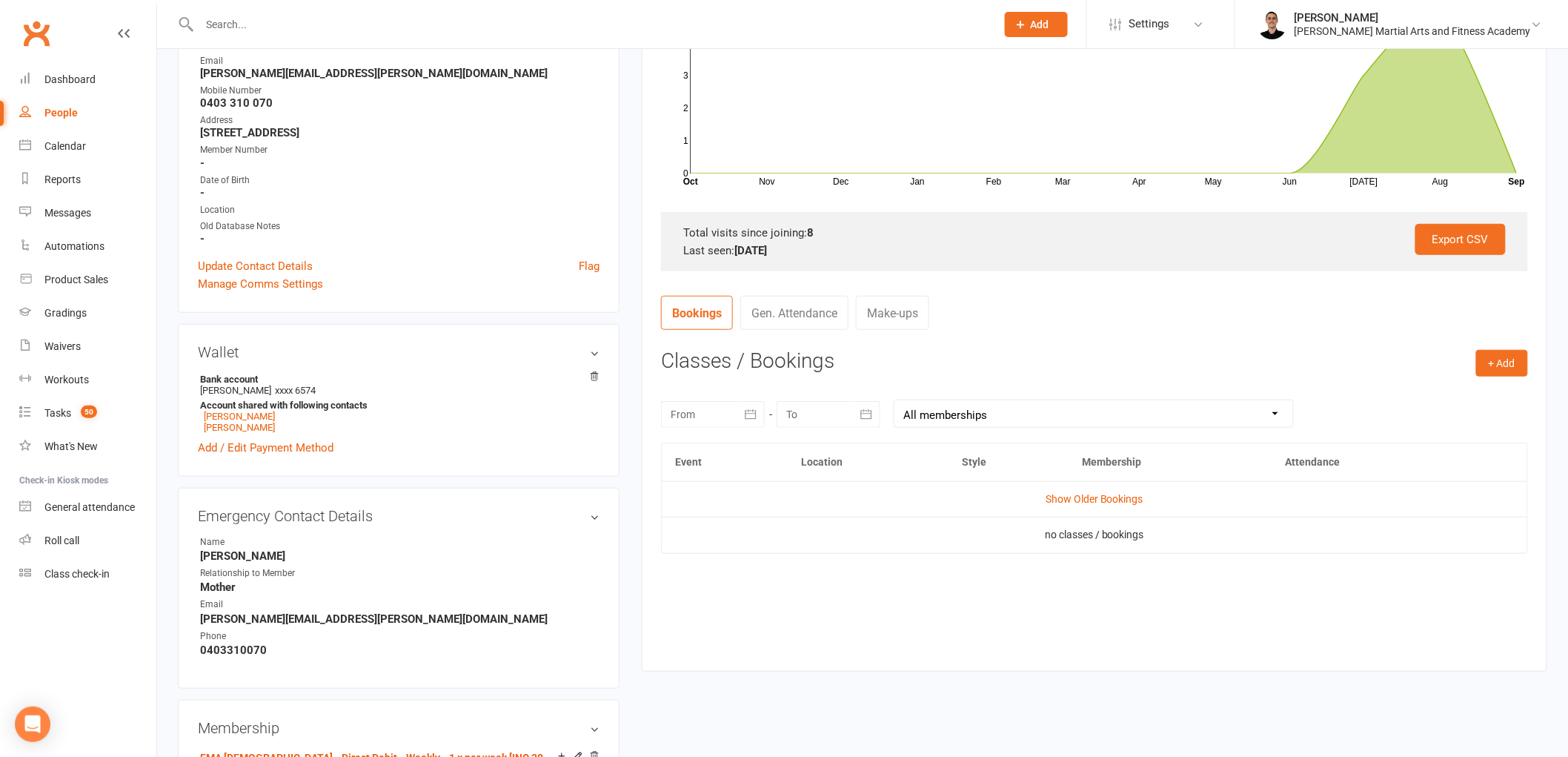
scroll to position [329, 0]
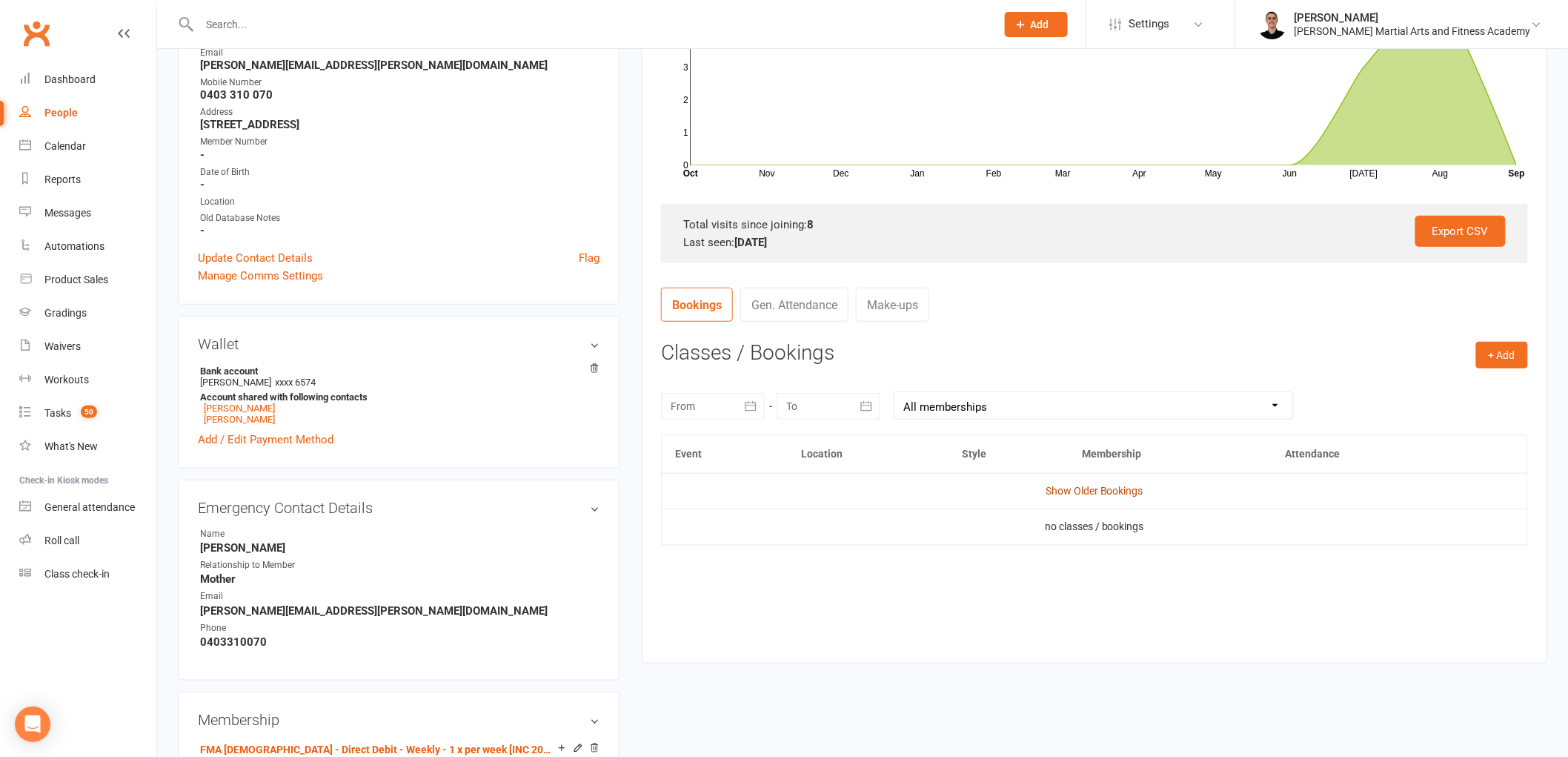
click at [1100, 485] on link "Show Older Bookings" at bounding box center [1094, 490] width 98 height 12
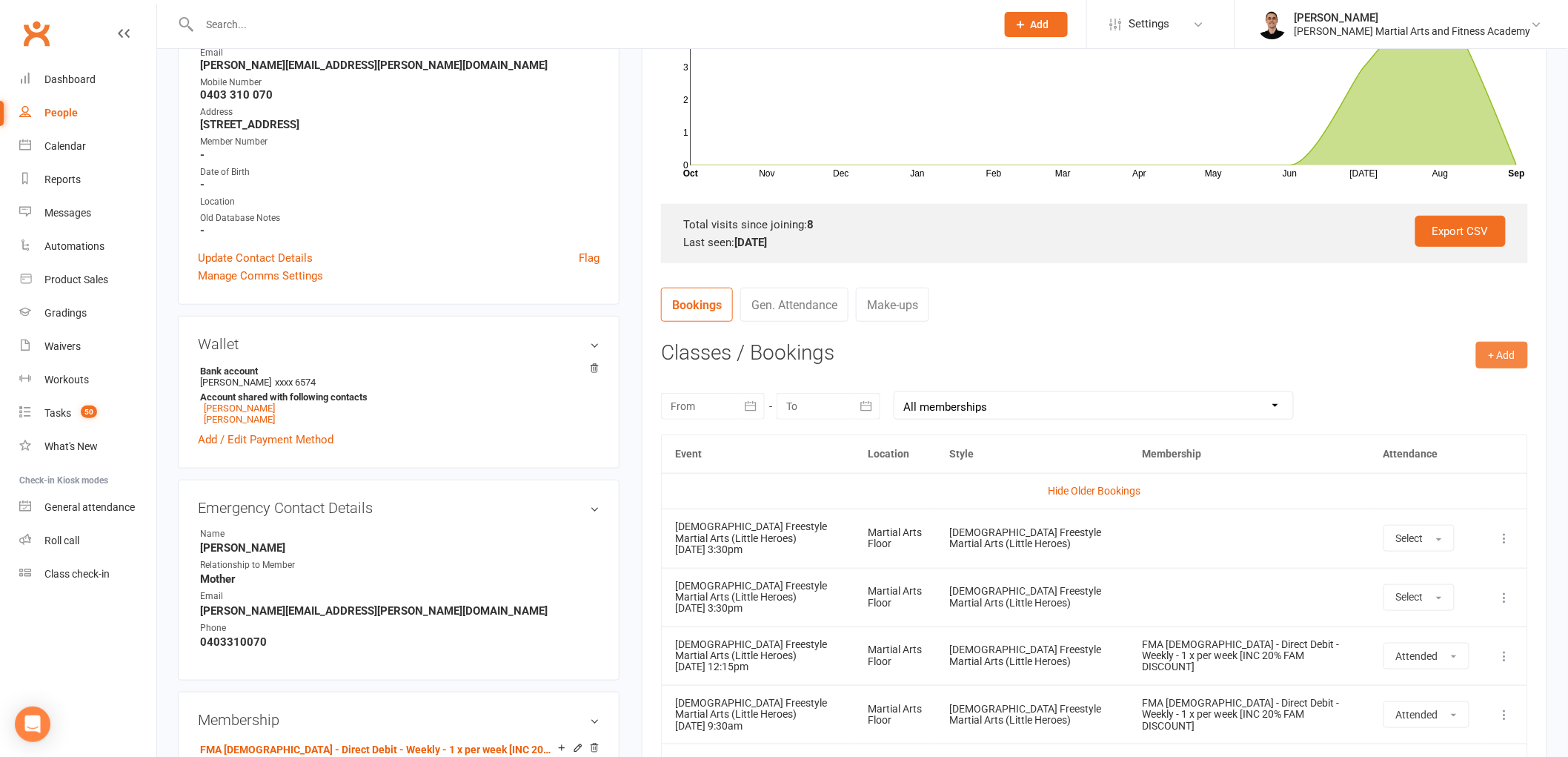
click at [1497, 357] on button "+ Add" at bounding box center [1502, 355] width 52 height 27
click at [1440, 387] on link "Book Event" at bounding box center [1454, 389] width 147 height 30
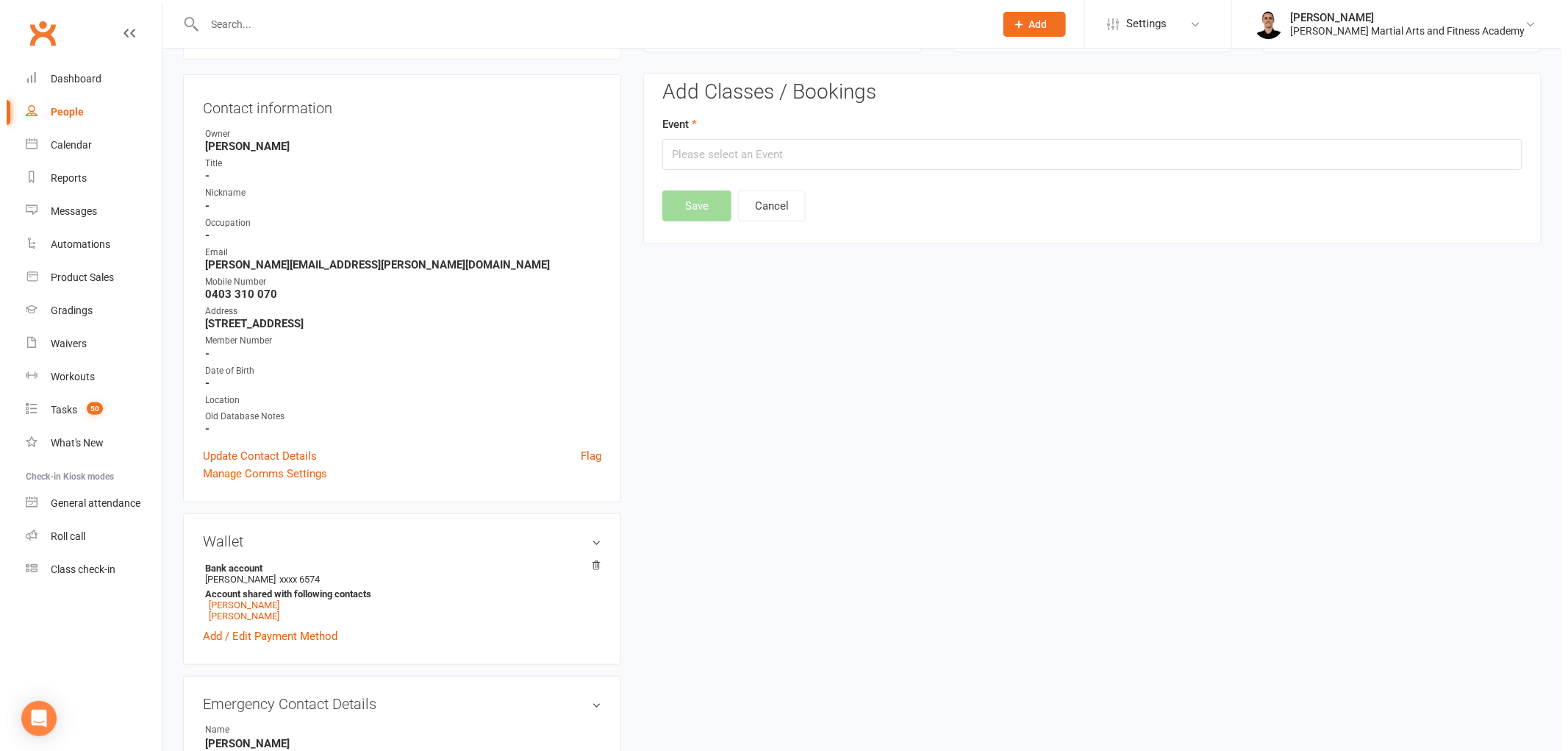
scroll to position [126, 0]
click at [894, 162] on input "text" at bounding box center [1085, 155] width 860 height 31
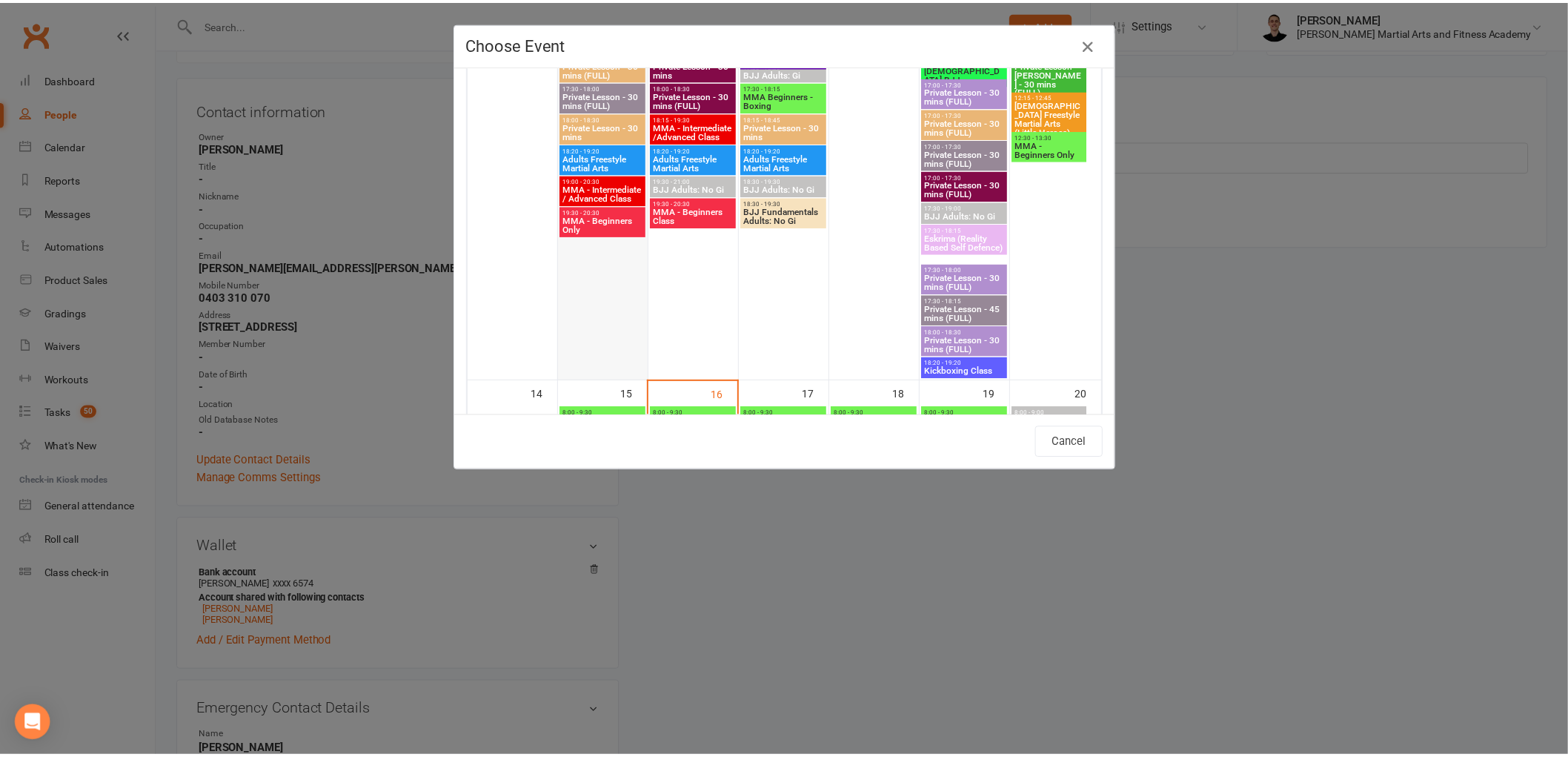
scroll to position [1893, 0]
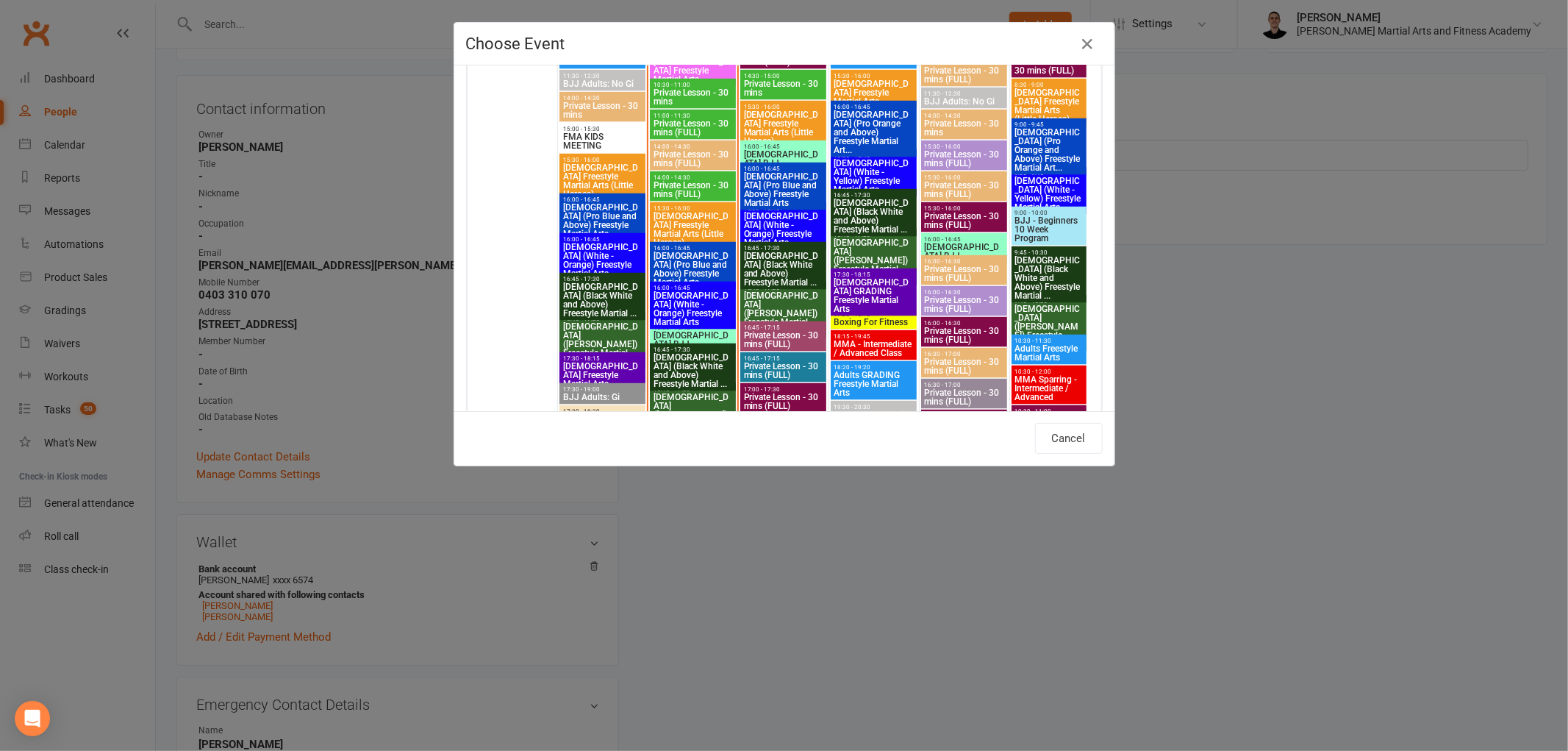
click at [590, 170] on span "[DEMOGRAPHIC_DATA] Freestyle Martial Arts (Little Heroes)" at bounding box center [602, 181] width 81 height 35
type input "[DEMOGRAPHIC_DATA] Freestyle Martial Arts (Little Heroes) - [DATE] 3:30:00 PM"
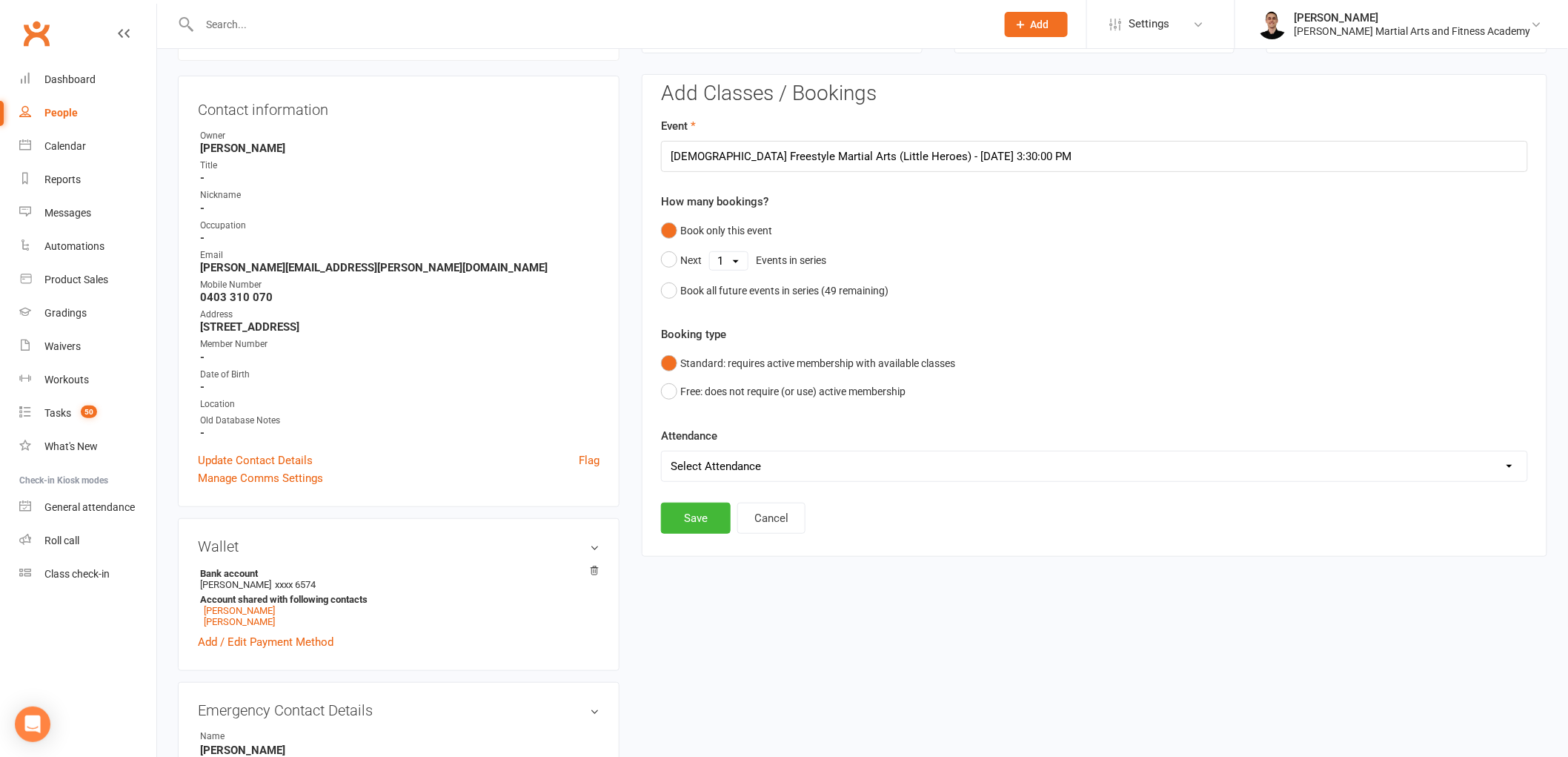
drag, startPoint x: 706, startPoint y: 468, endPoint x: 706, endPoint y: 479, distance: 11.0
click at [706, 468] on select "Select Attendance Attended Absent" at bounding box center [1094, 466] width 866 height 30
select select "0"
click at [661, 451] on select "Select Attendance Attended Absent" at bounding box center [1094, 466] width 866 height 30
click at [710, 520] on button "Save" at bounding box center [695, 517] width 69 height 31
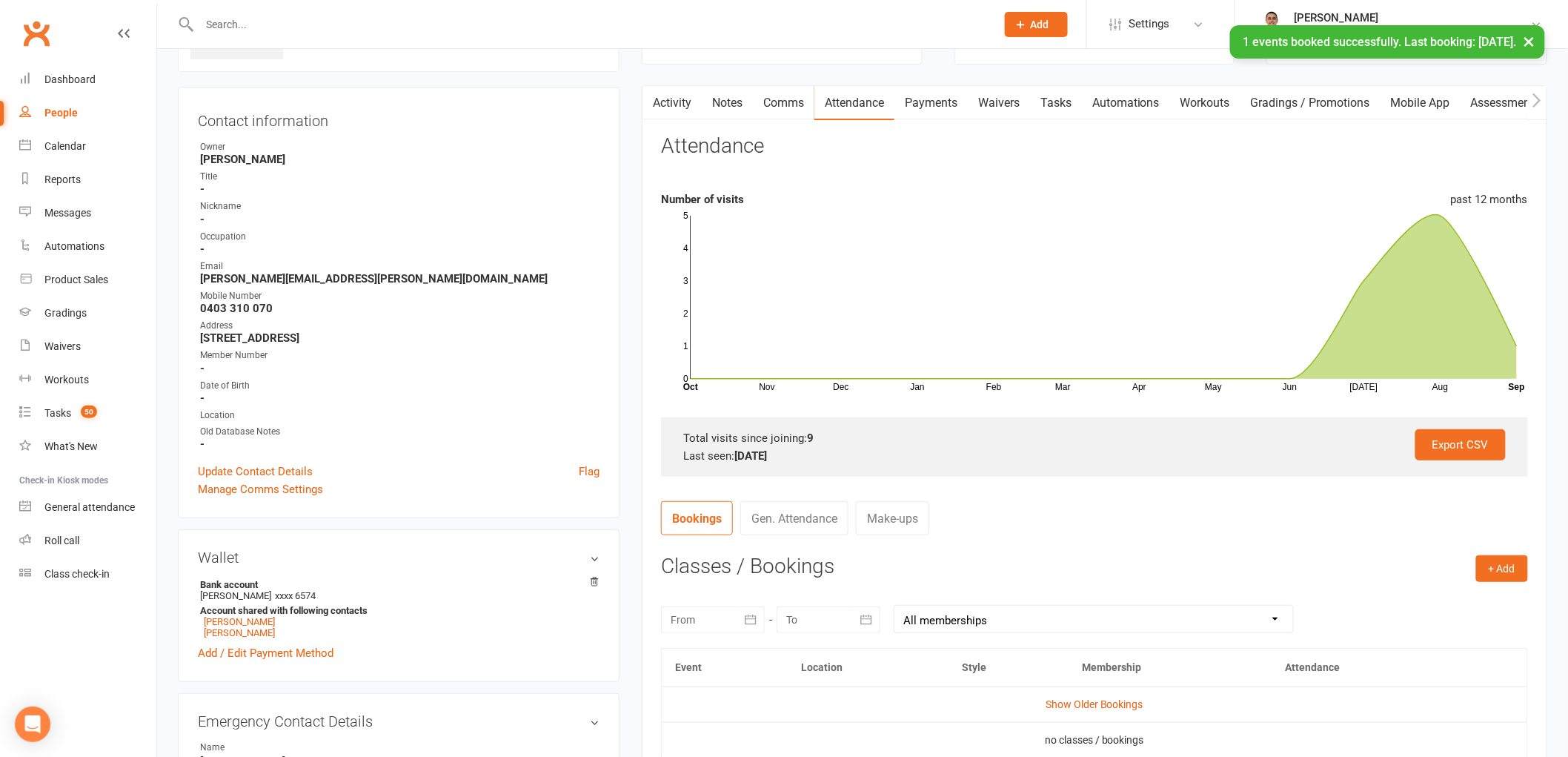
scroll to position [0, 0]
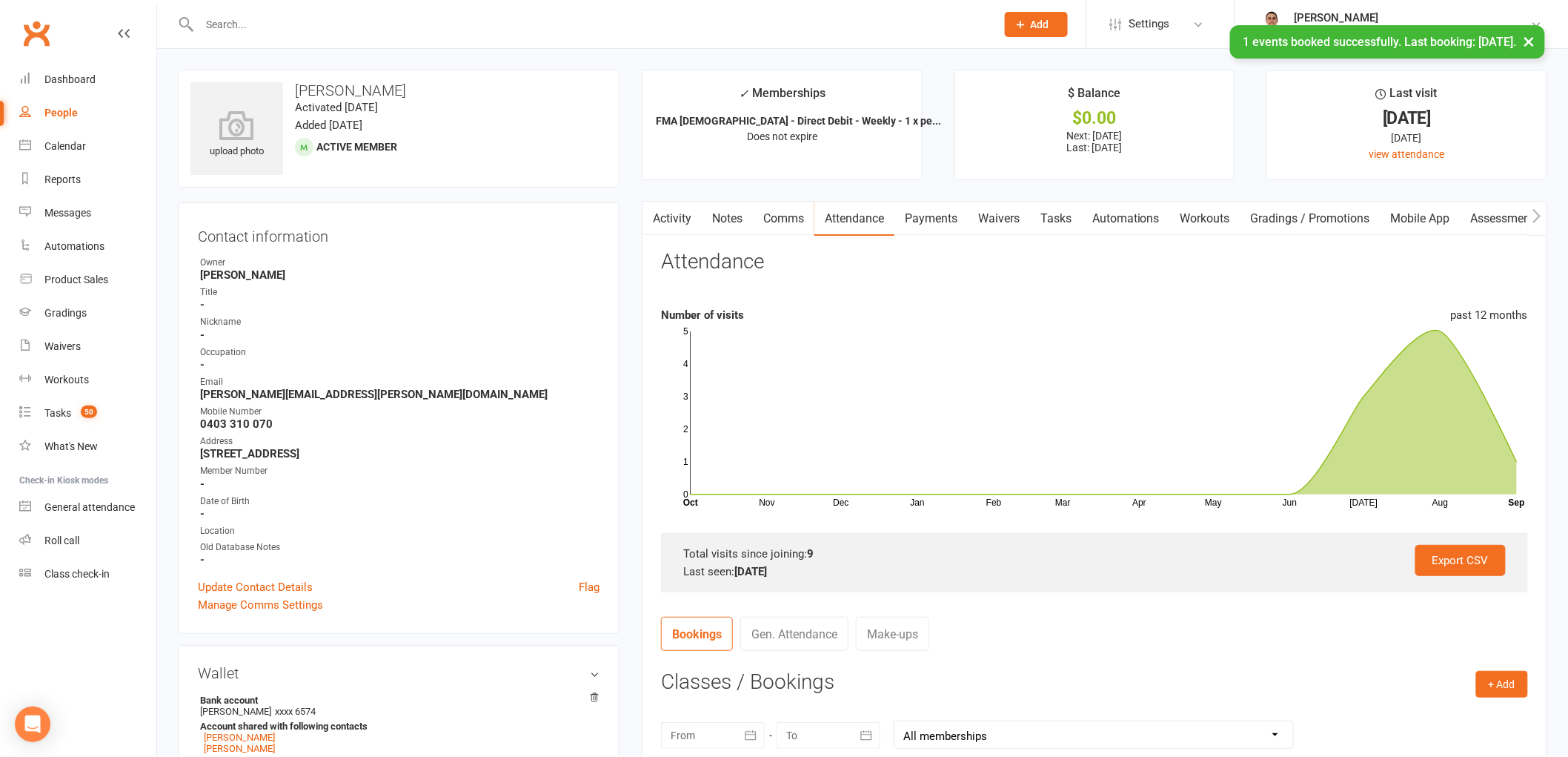
click at [1060, 211] on link "Tasks" at bounding box center [1056, 218] width 52 height 34
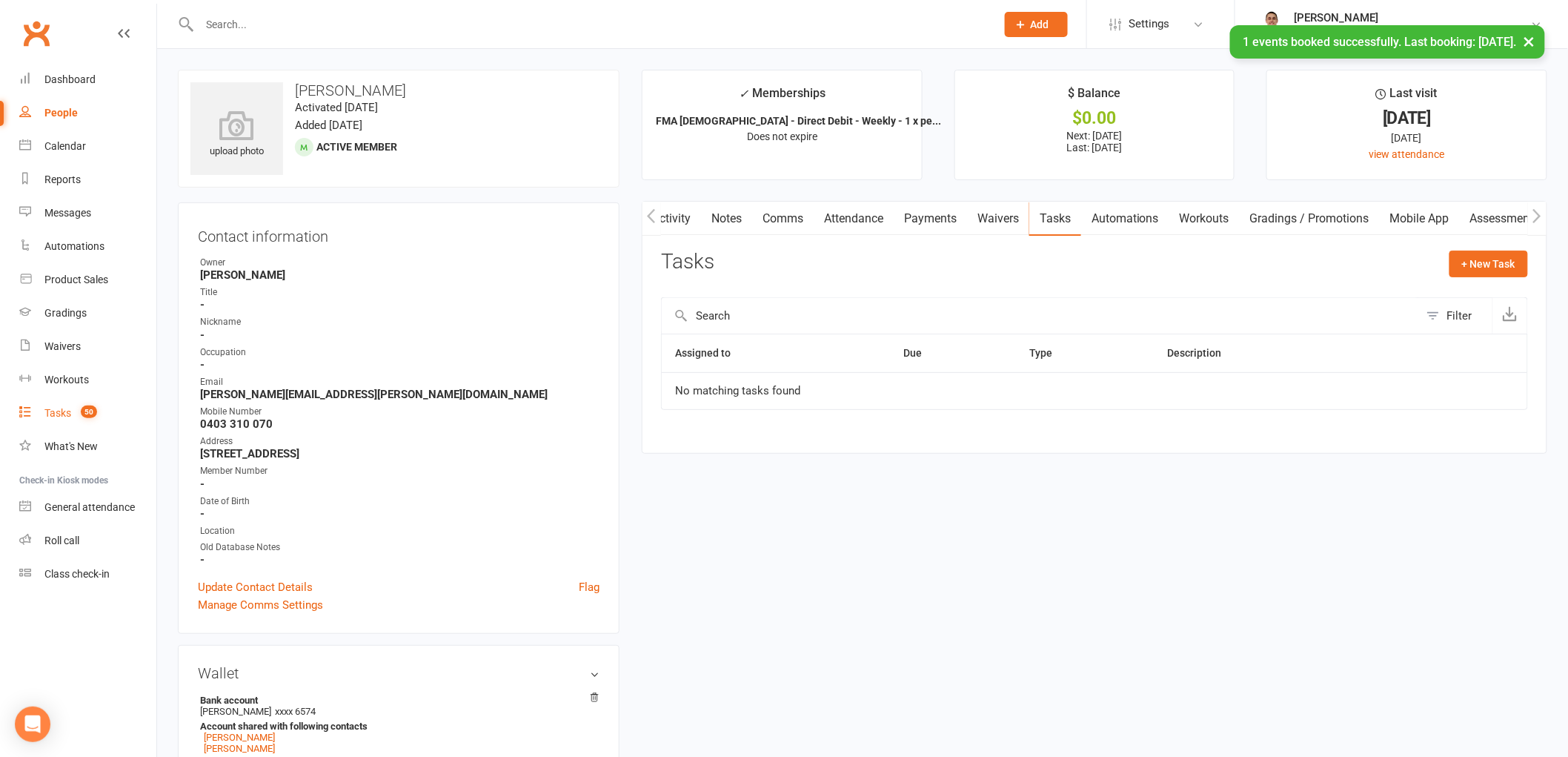
click at [39, 416] on link "Tasks 50" at bounding box center [88, 413] width 137 height 33
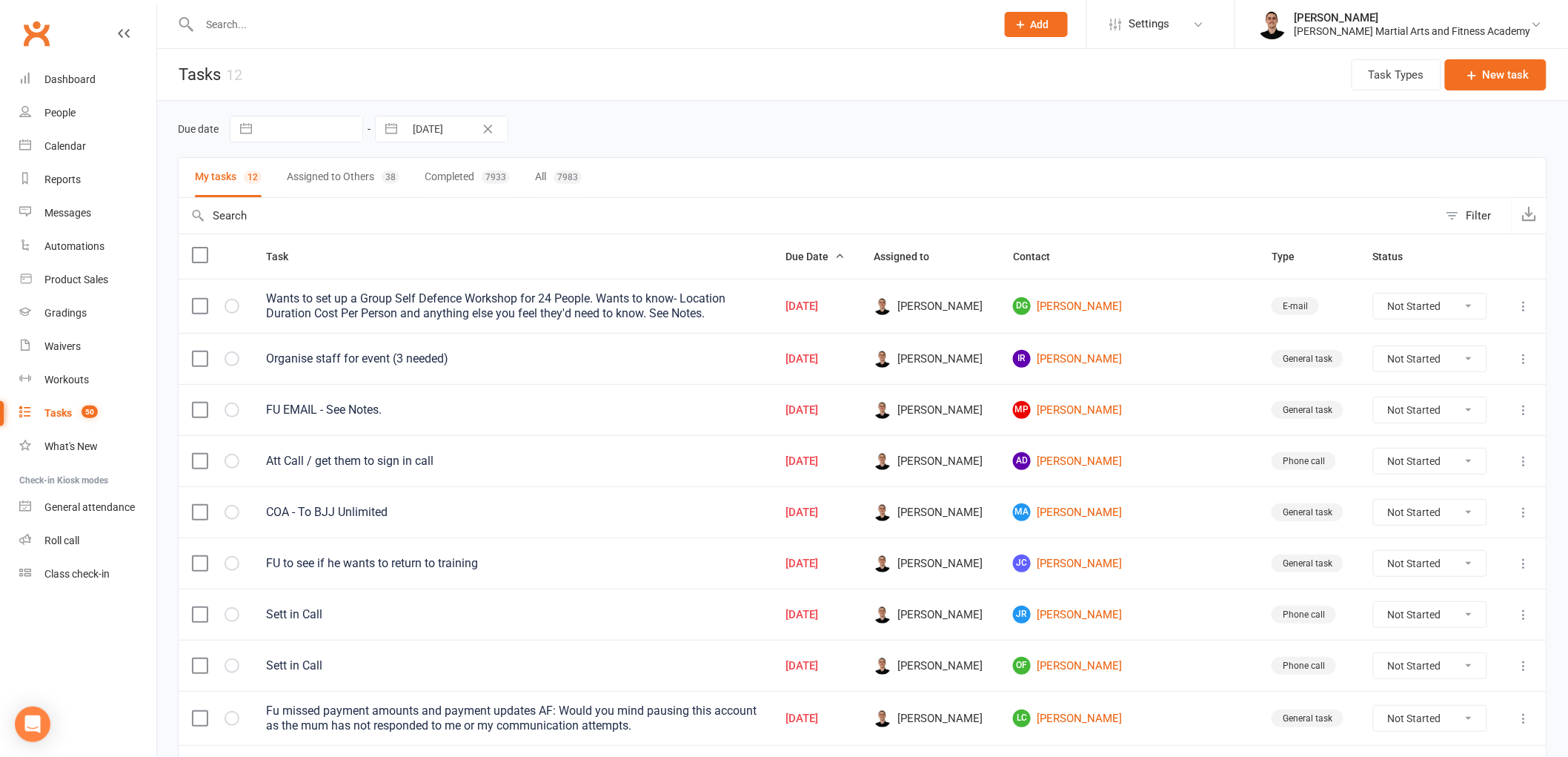
drag, startPoint x: 1384, startPoint y: 561, endPoint x: 1376, endPoint y: 576, distance: 17.0
click at [1384, 561] on select "Not Started In Progress Waiting Complete" at bounding box center [1431, 563] width 114 height 25
click at [1374, 553] on select "Not Started In Progress Waiting Complete" at bounding box center [1431, 563] width 114 height 25
select select "unstarted"
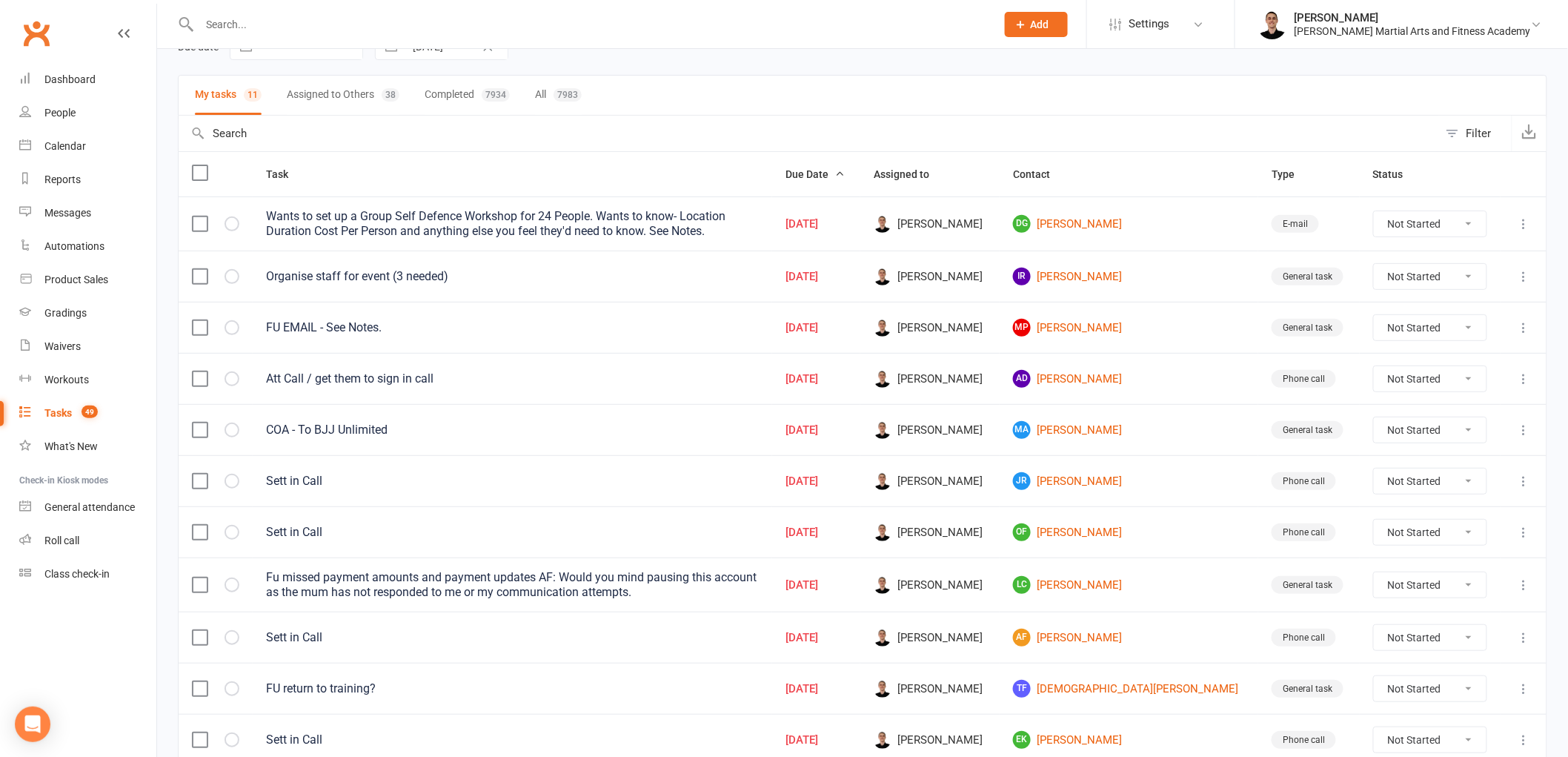
scroll to position [158, 0]
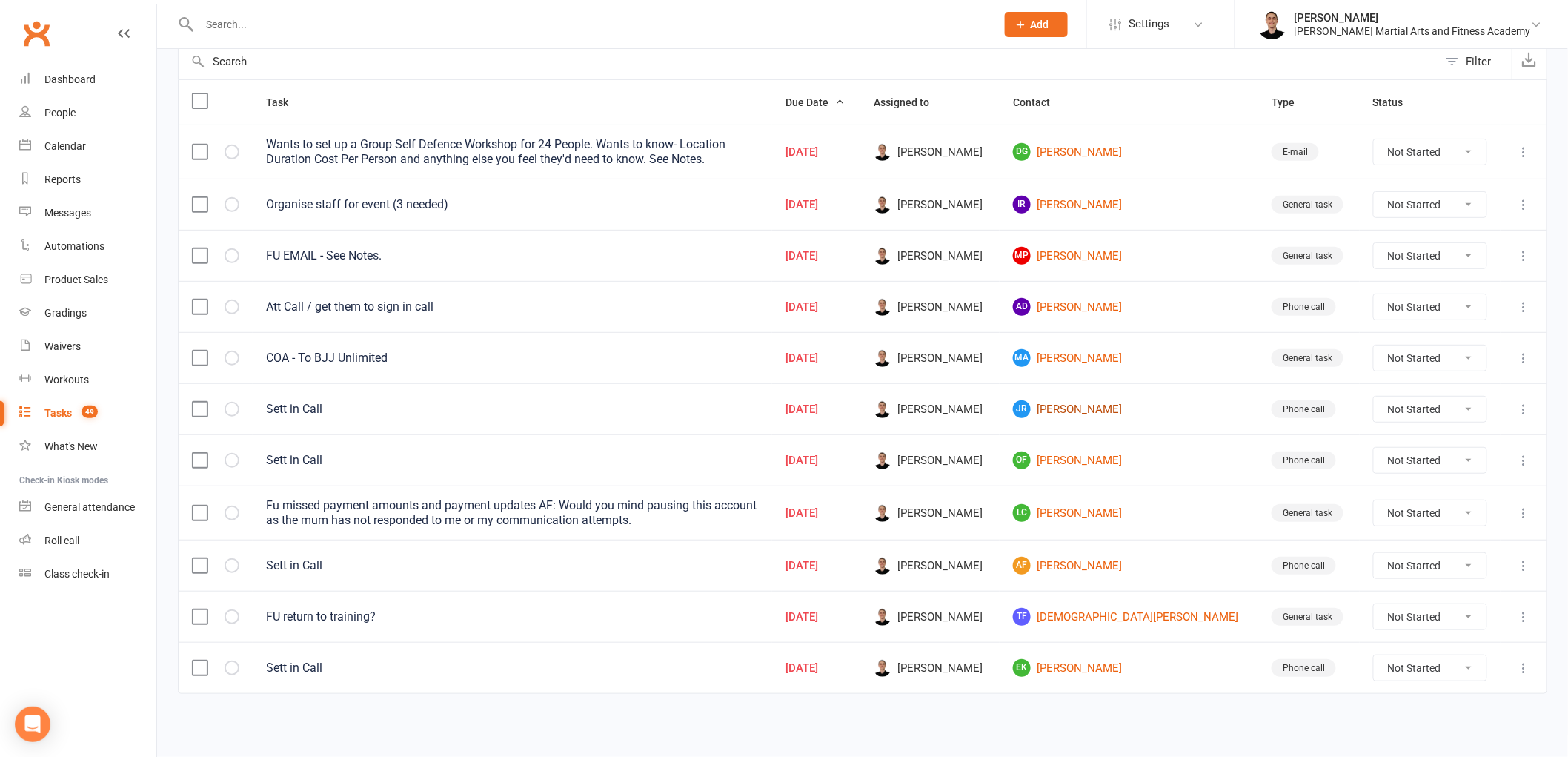
click at [1112, 401] on link "JR [PERSON_NAME]" at bounding box center [1129, 409] width 232 height 18
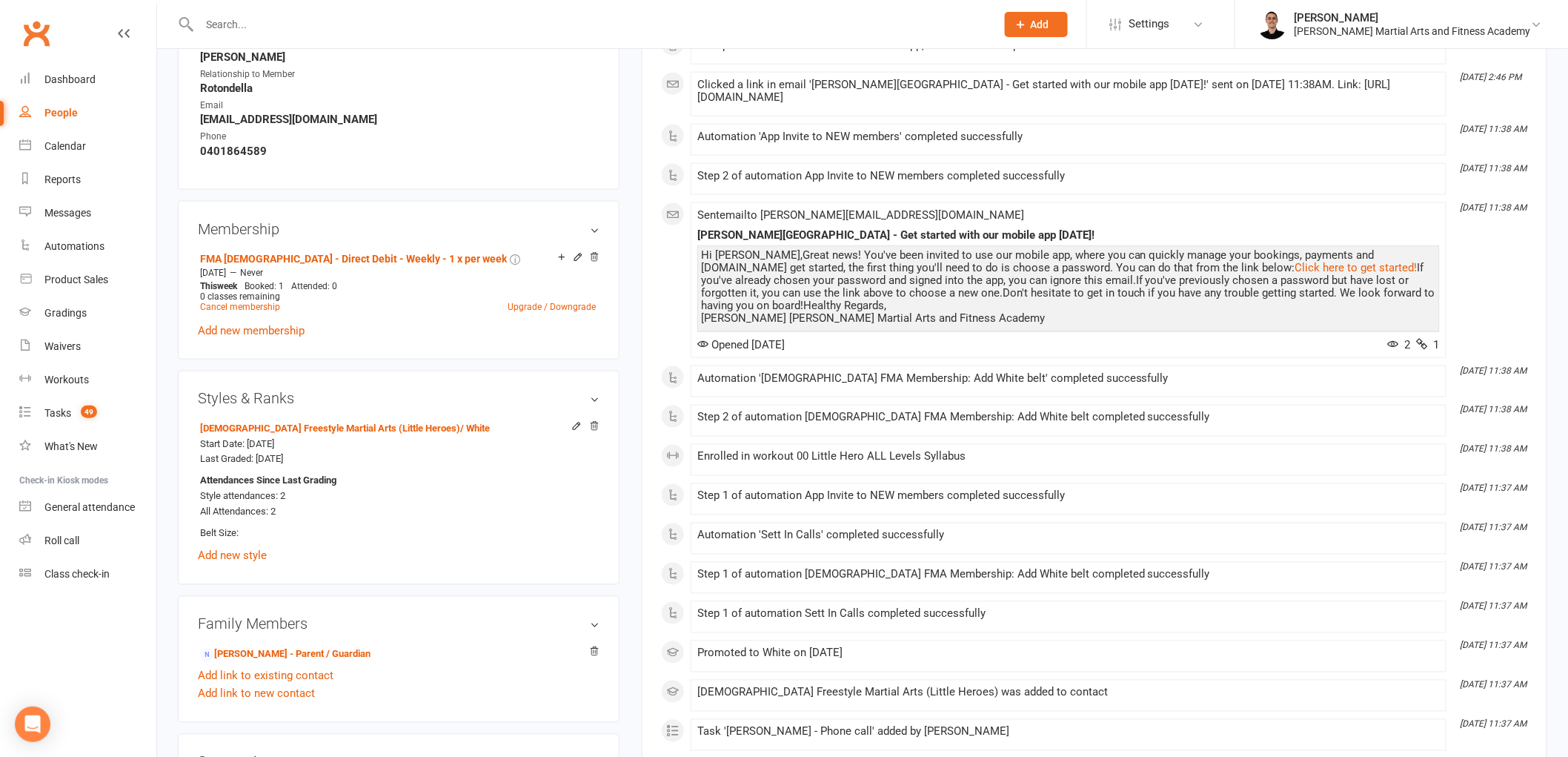
scroll to position [823, 0]
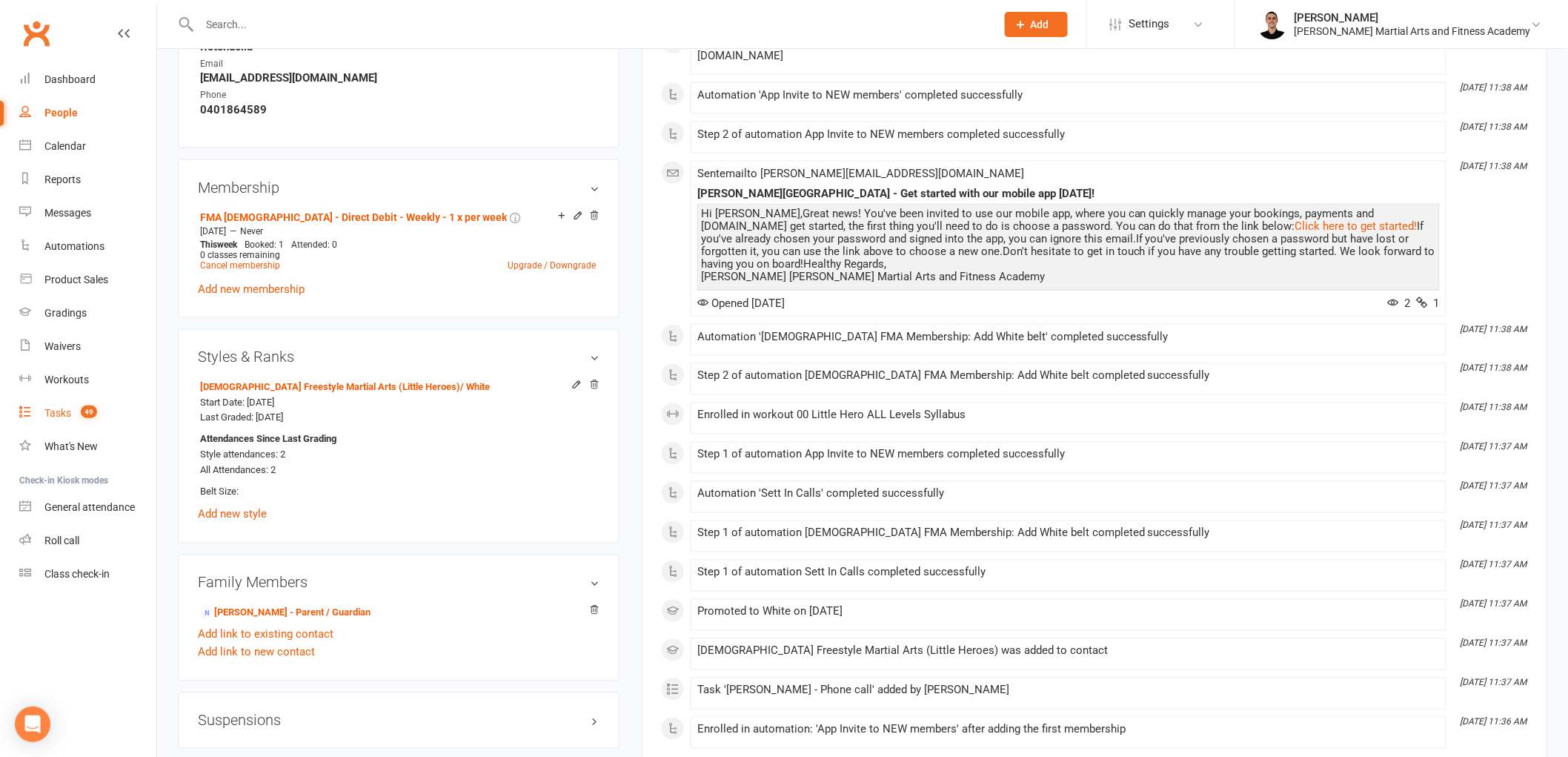
click at [61, 413] on div "Tasks" at bounding box center [58, 412] width 27 height 12
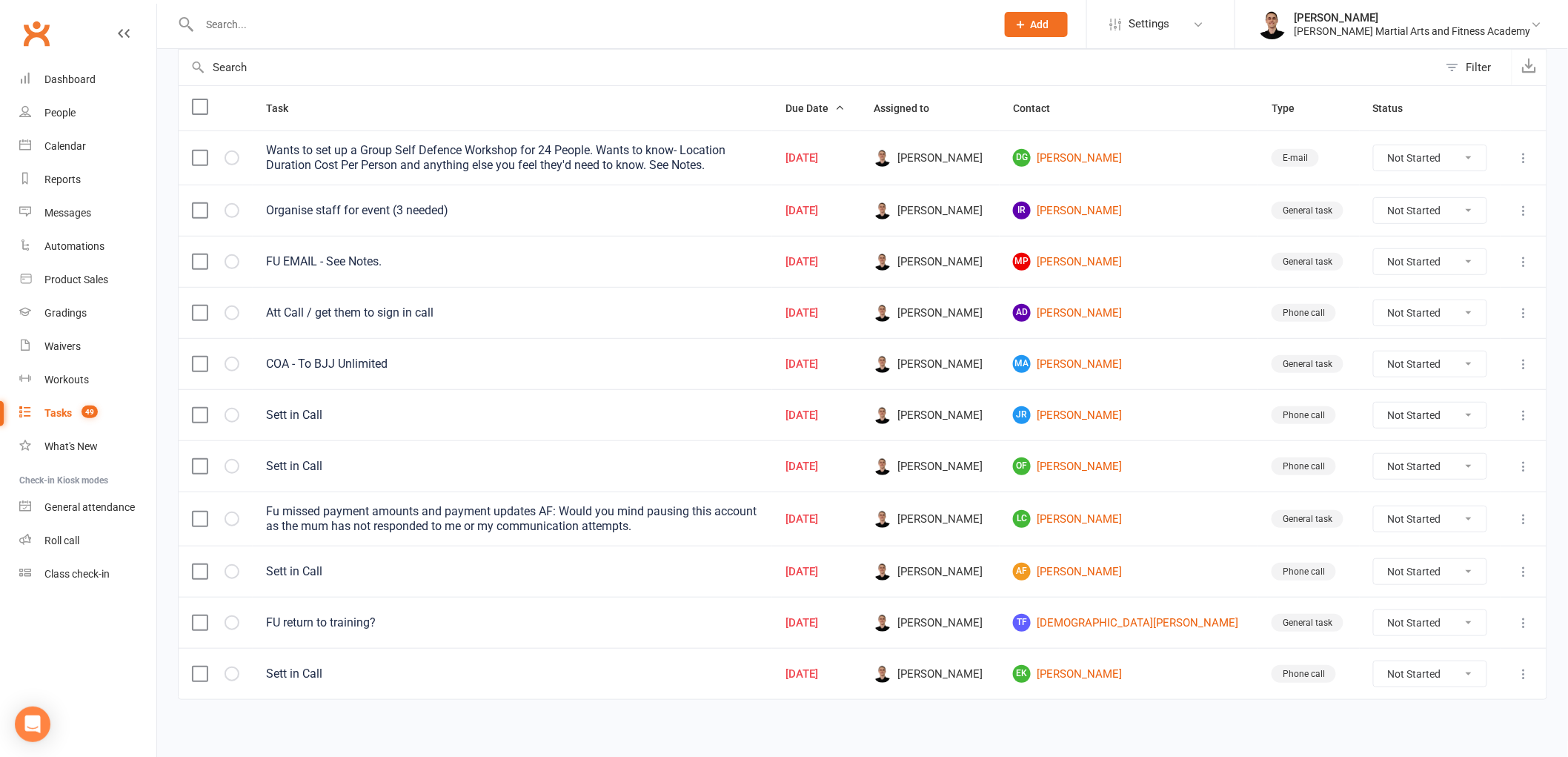
scroll to position [158, 0]
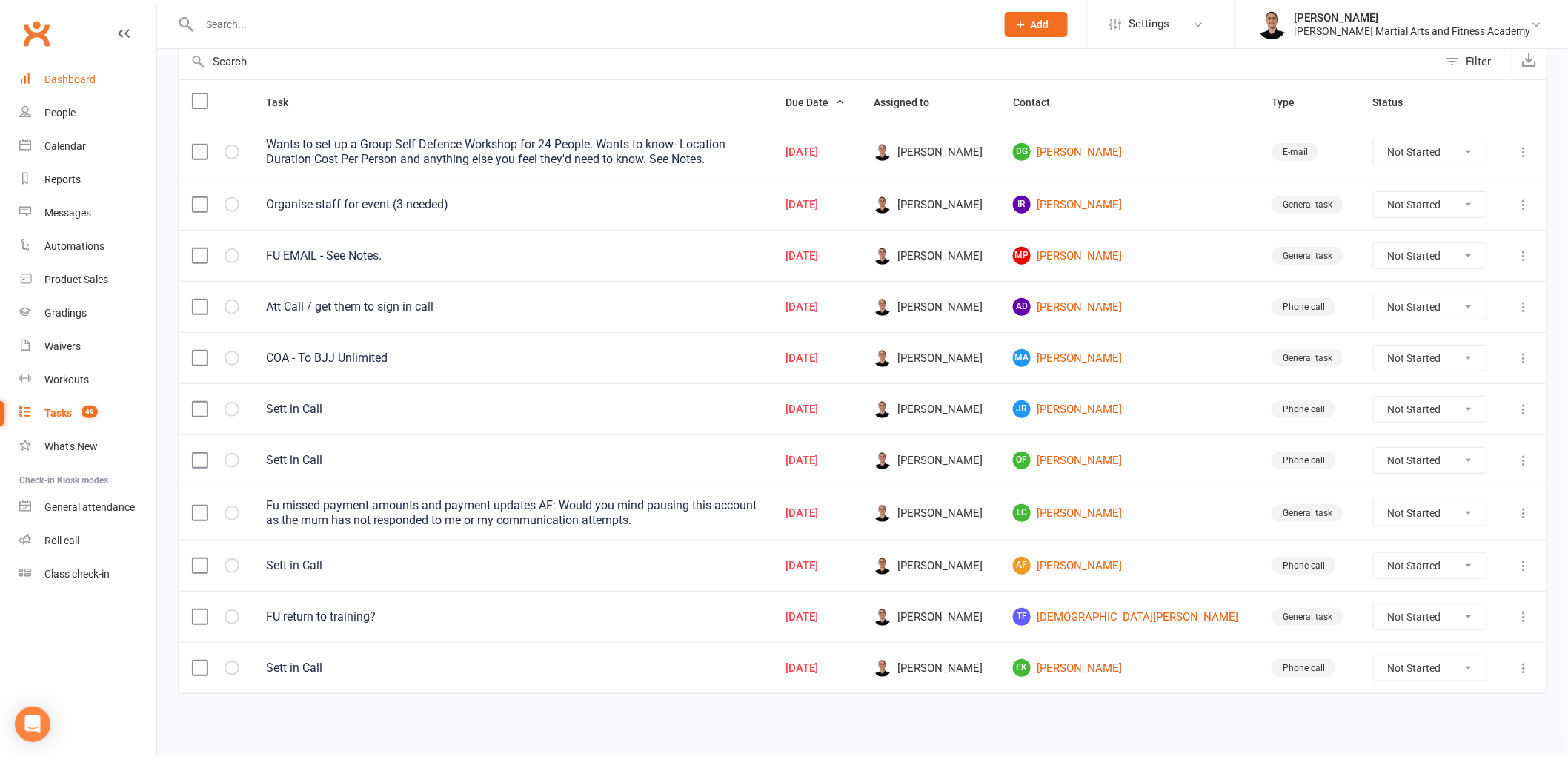
click at [83, 73] on div "Dashboard" at bounding box center [69, 79] width 51 height 12
